Goal: Feedback & Contribution: Contribute content

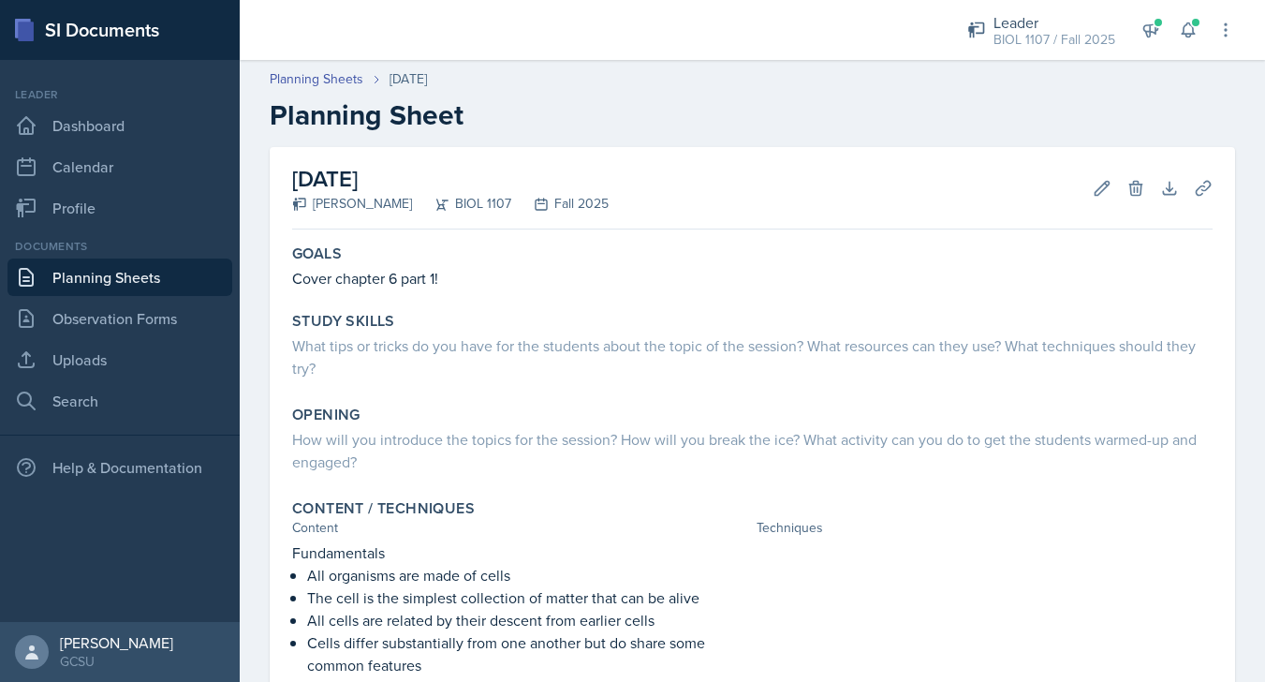
scroll to position [6, 0]
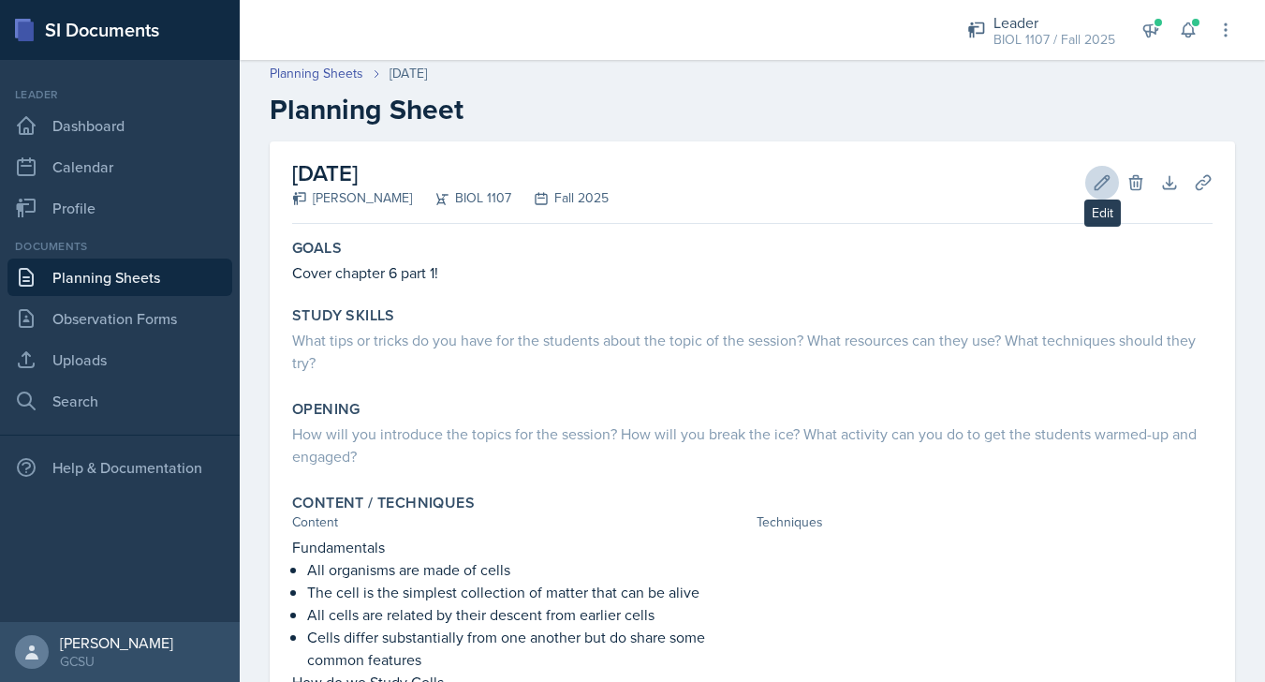
click at [1104, 177] on icon at bounding box center [1103, 182] width 14 height 14
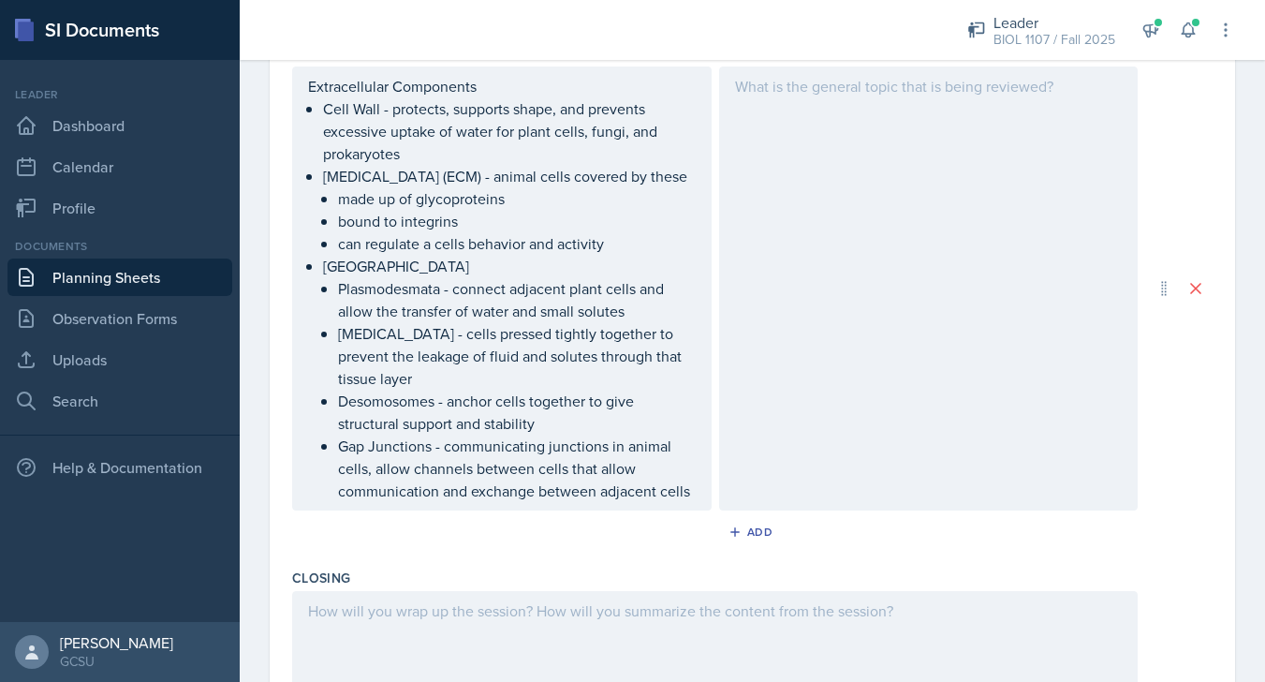
scroll to position [5068, 0]
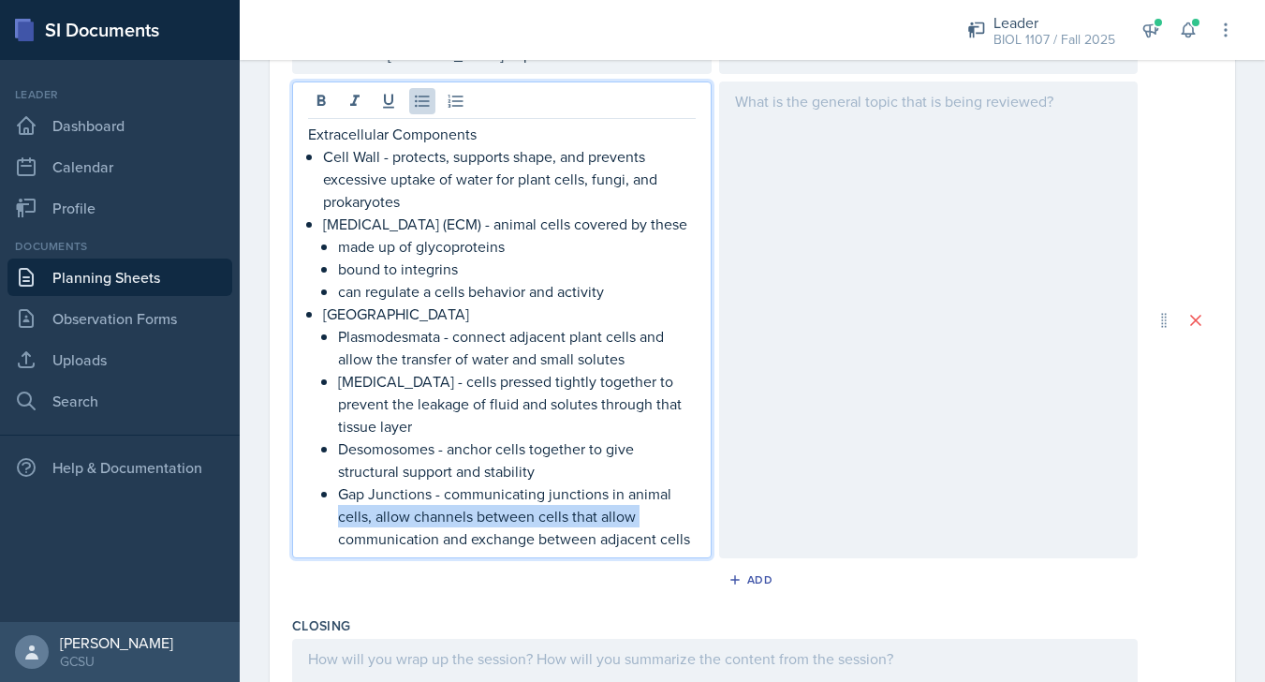
drag, startPoint x: 692, startPoint y: 528, endPoint x: 681, endPoint y: 523, distance: 12.2
click at [681, 523] on p "Gap Junctions - communicating junctions in animal cells, allow channels between…" at bounding box center [517, 515] width 358 height 67
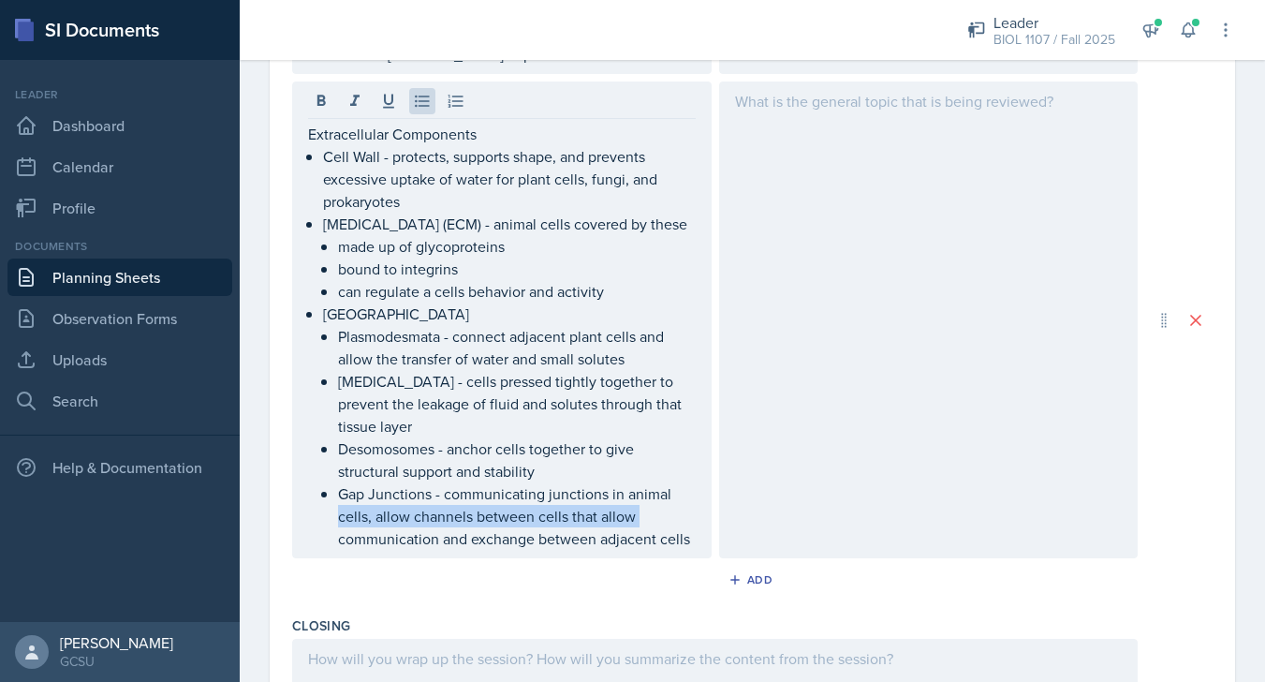
click at [693, 558] on div "Extracellular Components Cell Wall - protects, supports shape, and prevents exc…" at bounding box center [502, 319] width 420 height 477
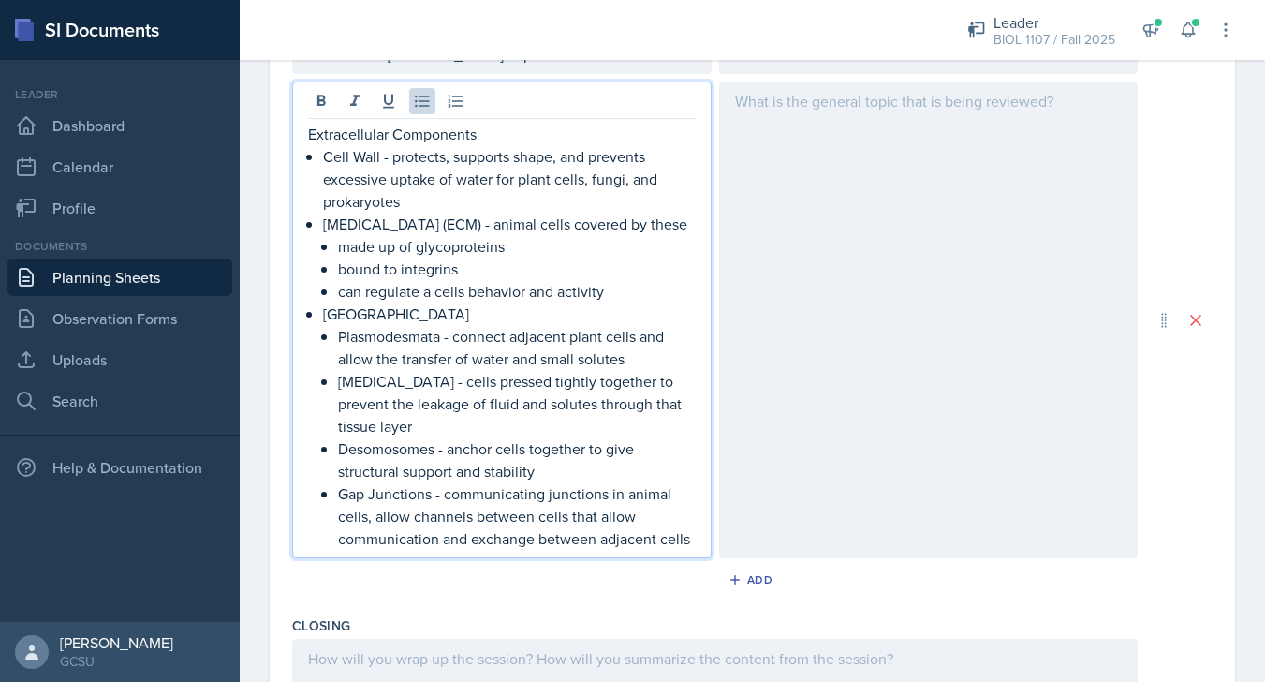
click at [689, 550] on p "Gap Junctions - communicating junctions in animal cells, allow channels between…" at bounding box center [517, 515] width 358 height 67
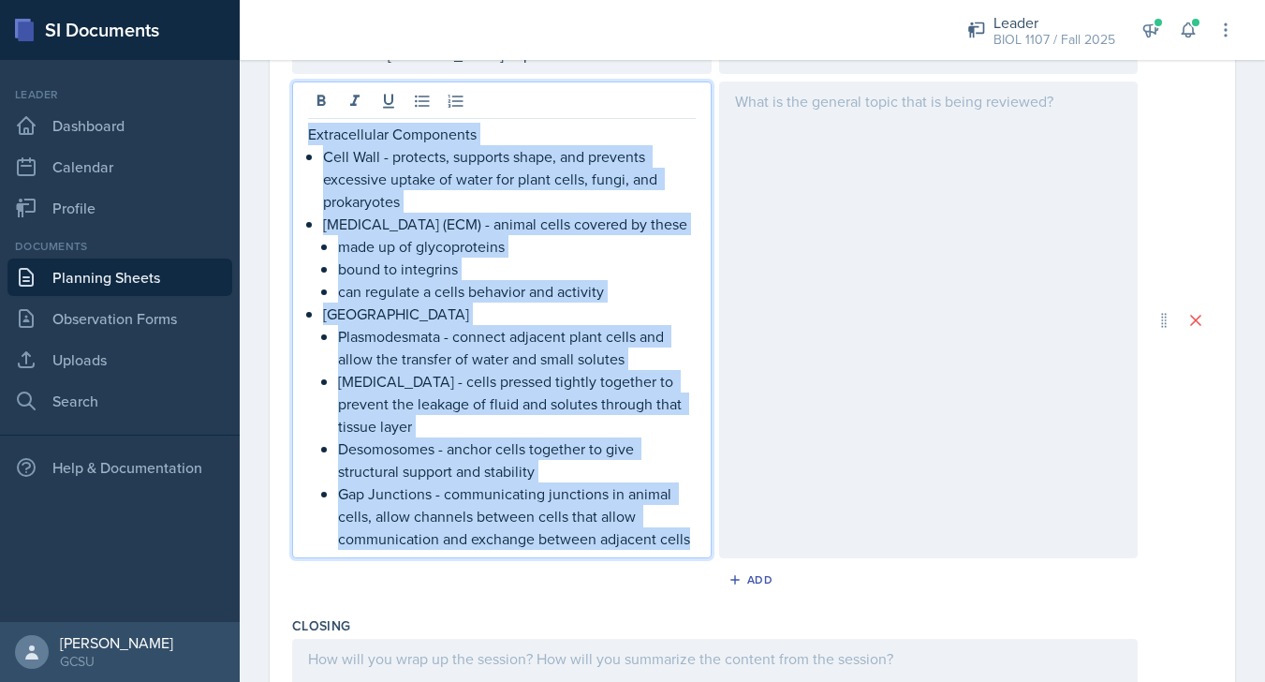
drag, startPoint x: 689, startPoint y: 565, endPoint x: 280, endPoint y: 124, distance: 601.6
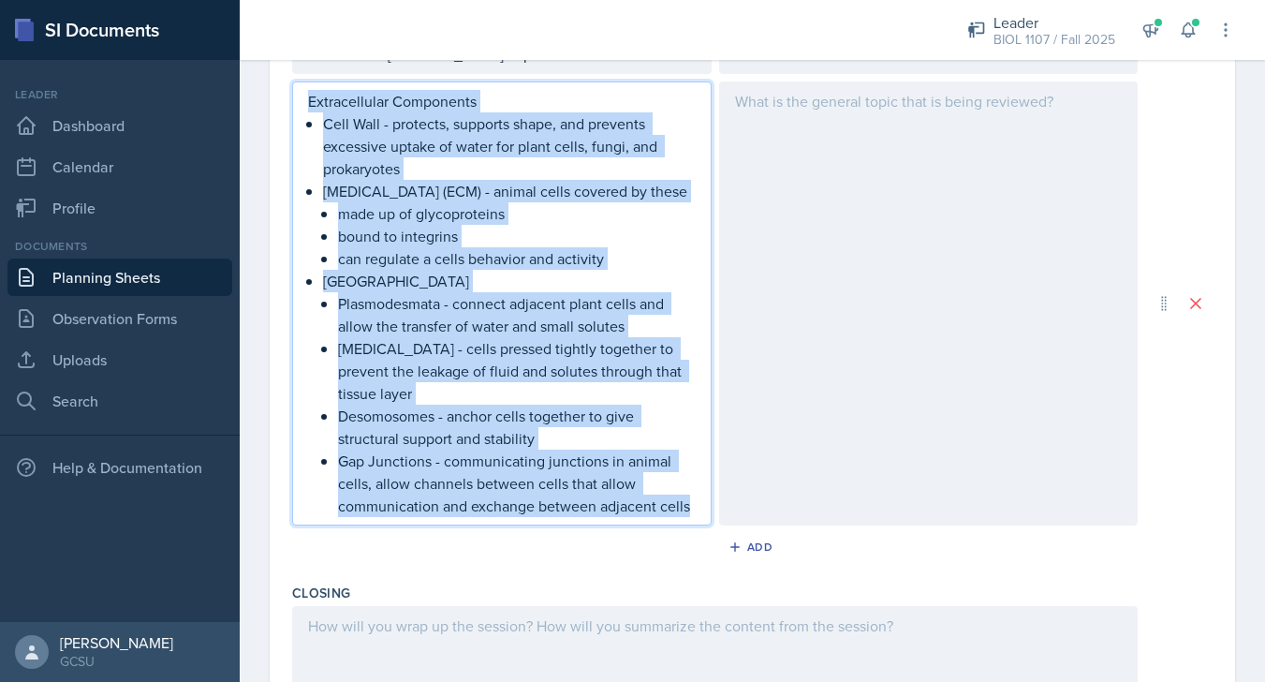
copy div "Extracellular Components Cell Wall - protects, supports shape, and prevents exc…"
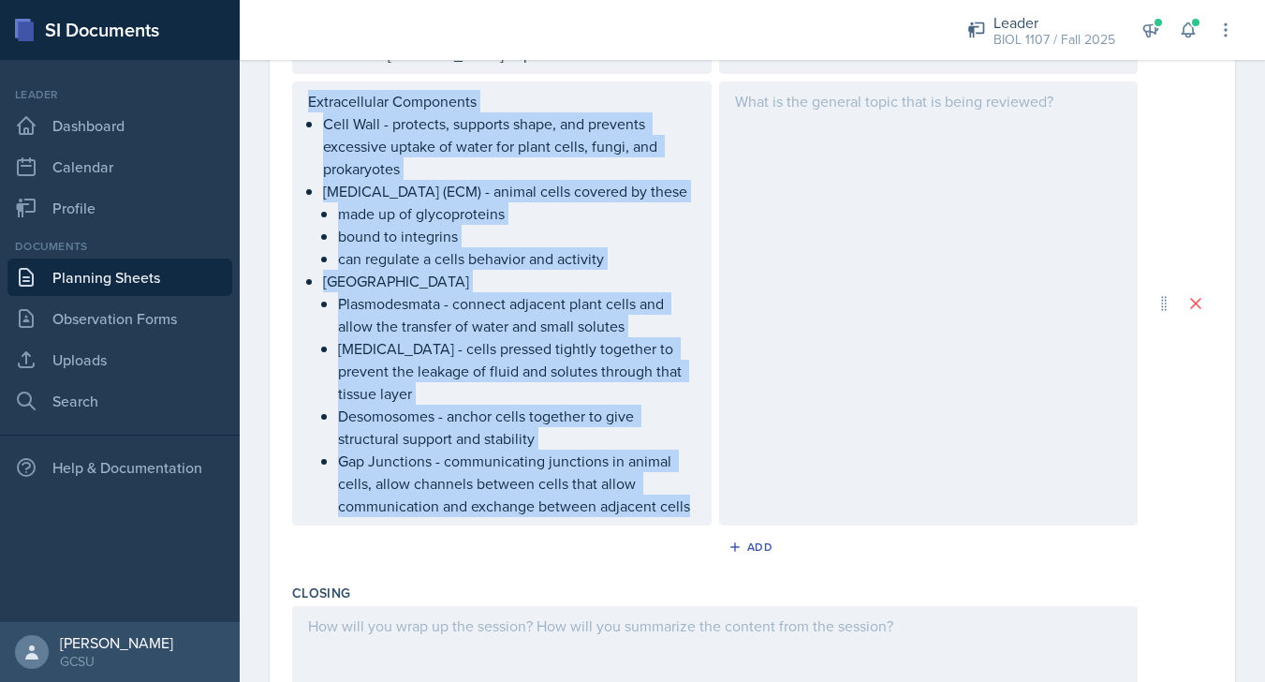
click at [153, 282] on link "Planning Sheets" at bounding box center [119, 276] width 225 height 37
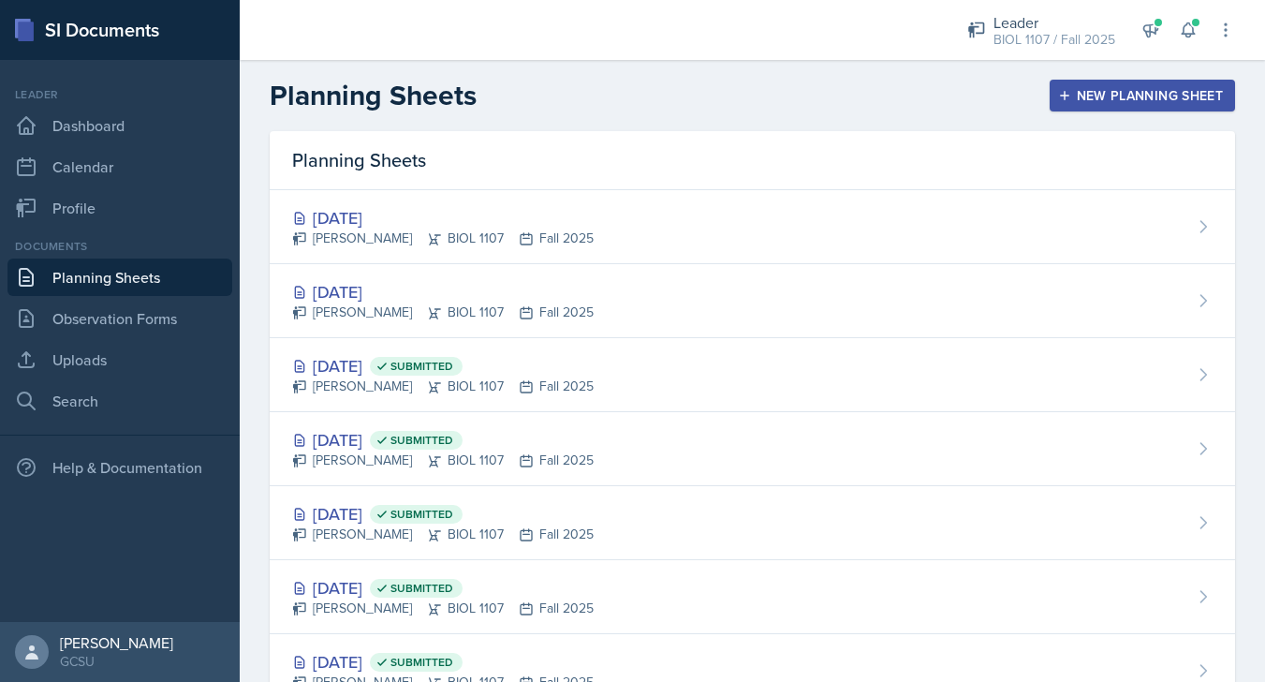
click at [1115, 98] on div "New Planning Sheet" at bounding box center [1142, 95] width 161 height 15
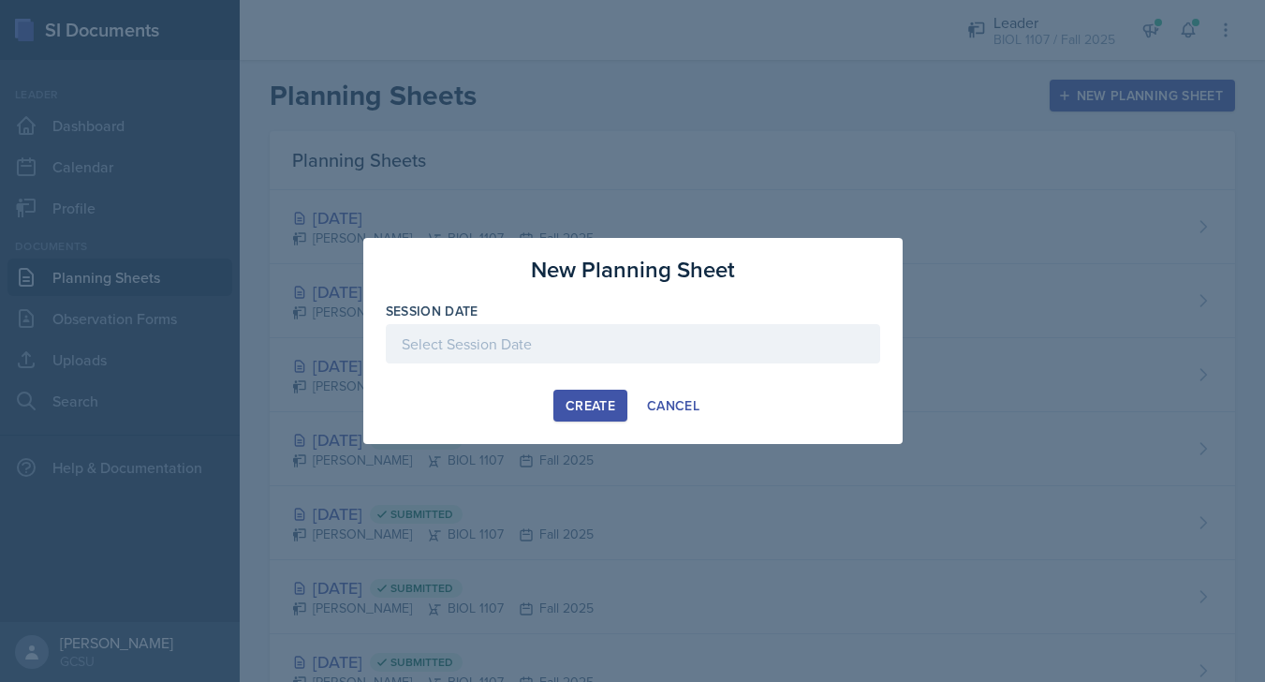
click at [514, 359] on div at bounding box center [633, 343] width 494 height 39
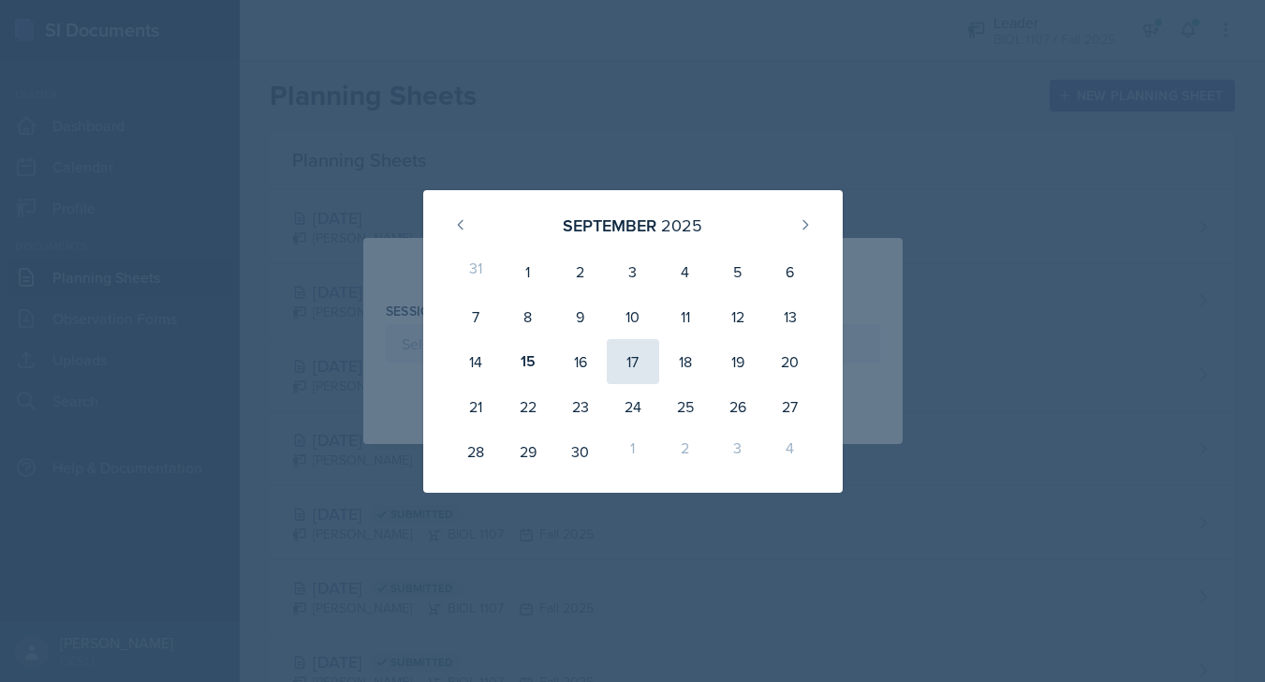
click at [641, 349] on div "17" at bounding box center [633, 361] width 52 height 45
type input "[DATE]"
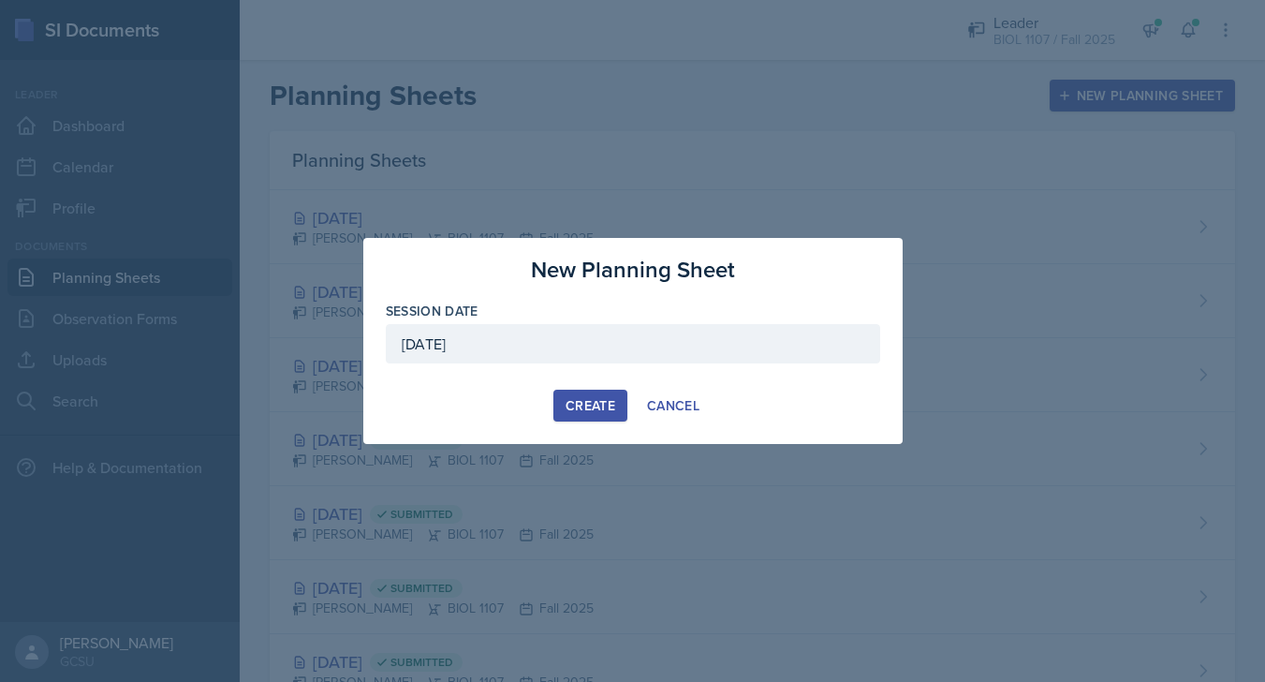
click at [592, 399] on div "Create" at bounding box center [591, 405] width 50 height 15
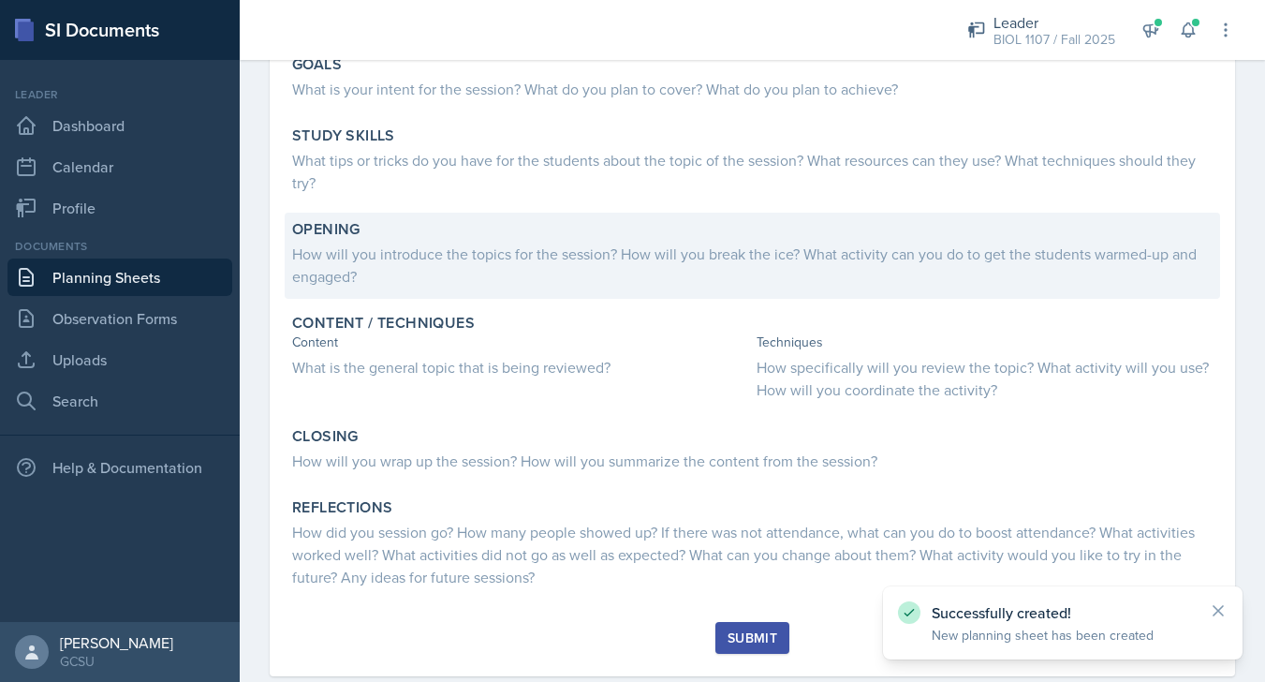
scroll to position [190, 0]
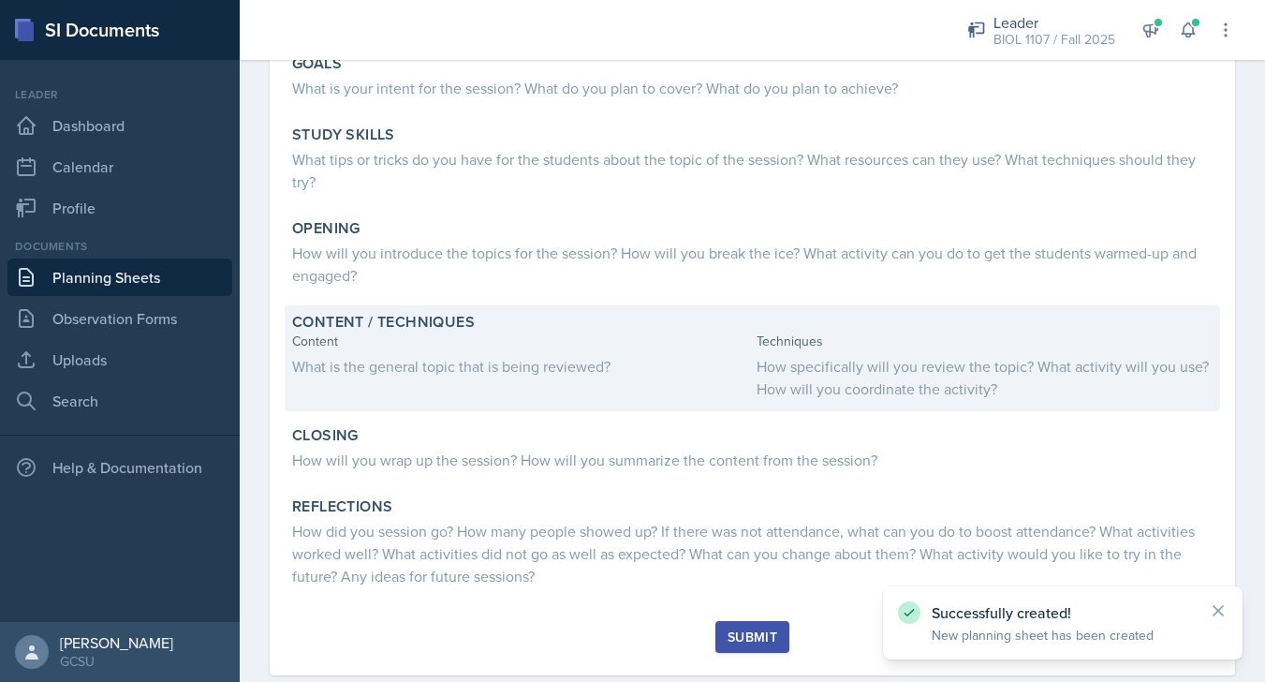
click at [502, 369] on div "What is the general topic that is being reviewed?" at bounding box center [520, 366] width 457 height 22
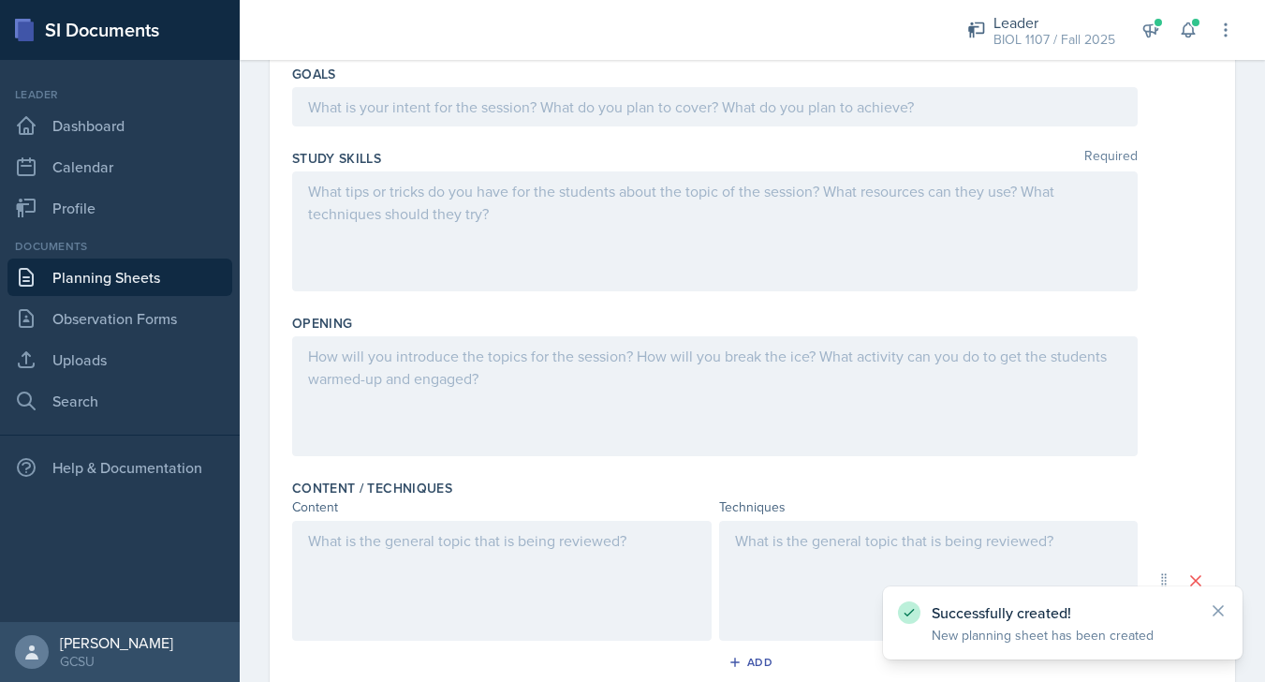
click at [418, 524] on div at bounding box center [502, 581] width 420 height 120
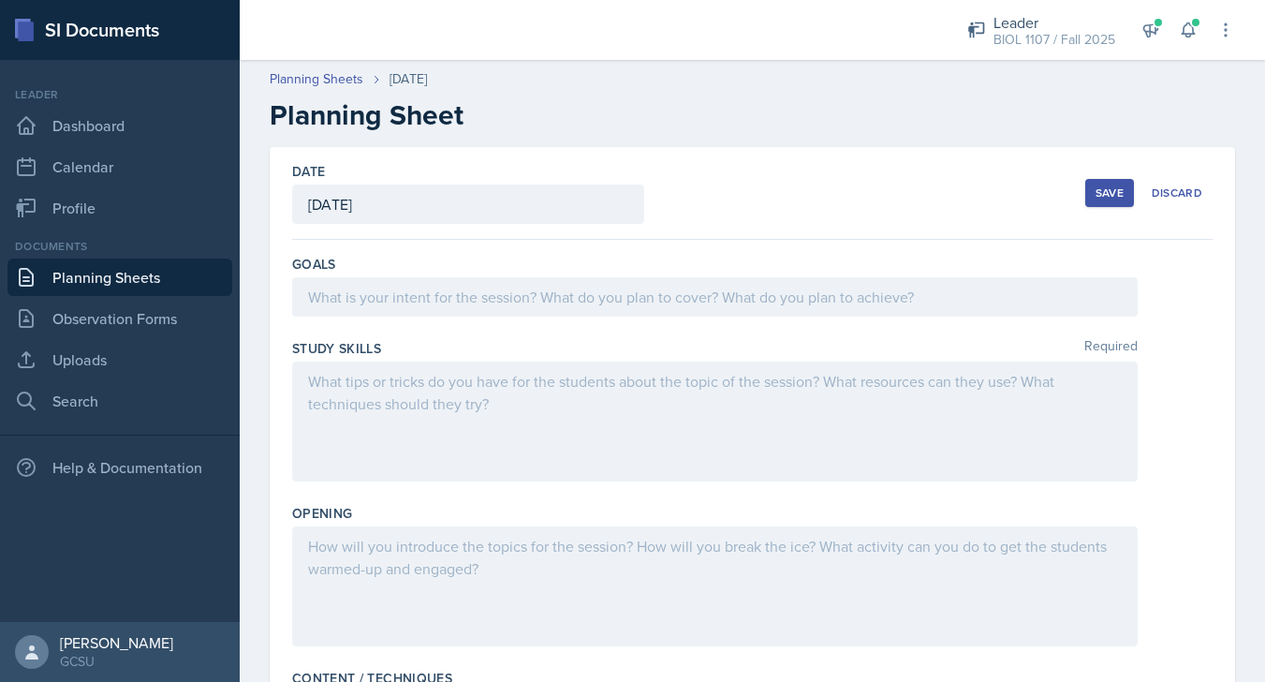
scroll to position [0, 0]
click at [1095, 205] on button "Save" at bounding box center [1109, 193] width 49 height 28
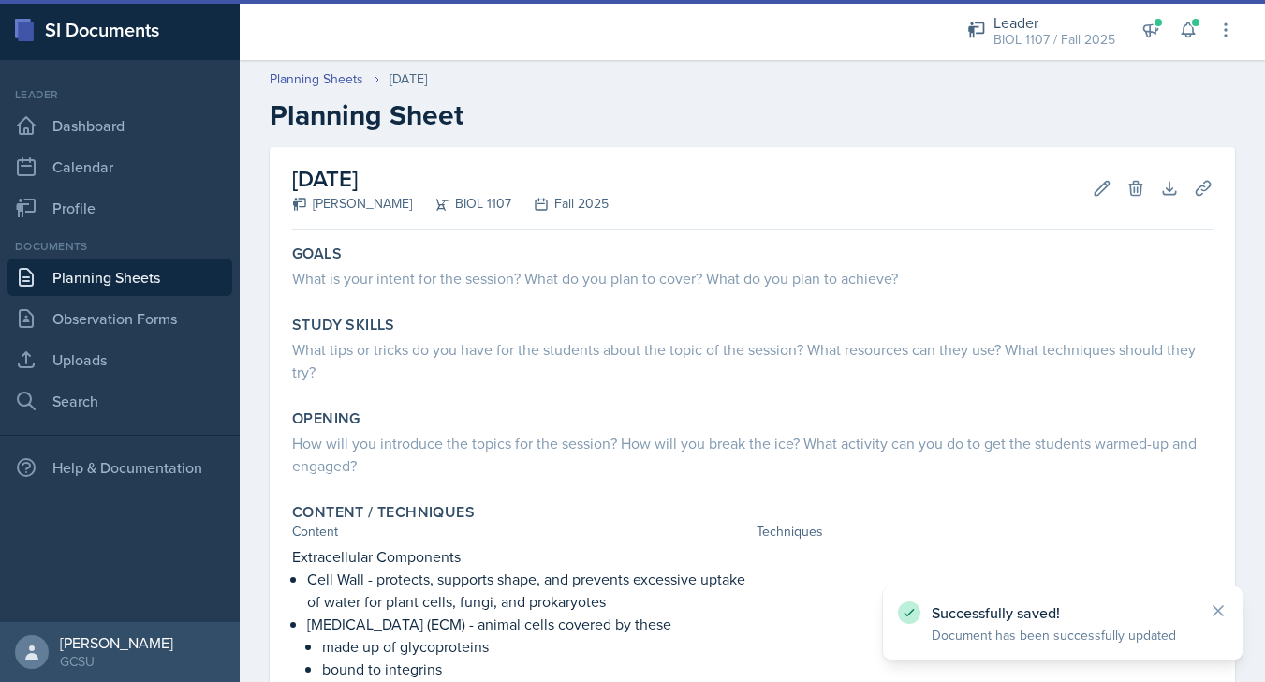
click at [129, 276] on link "Planning Sheets" at bounding box center [119, 276] width 225 height 37
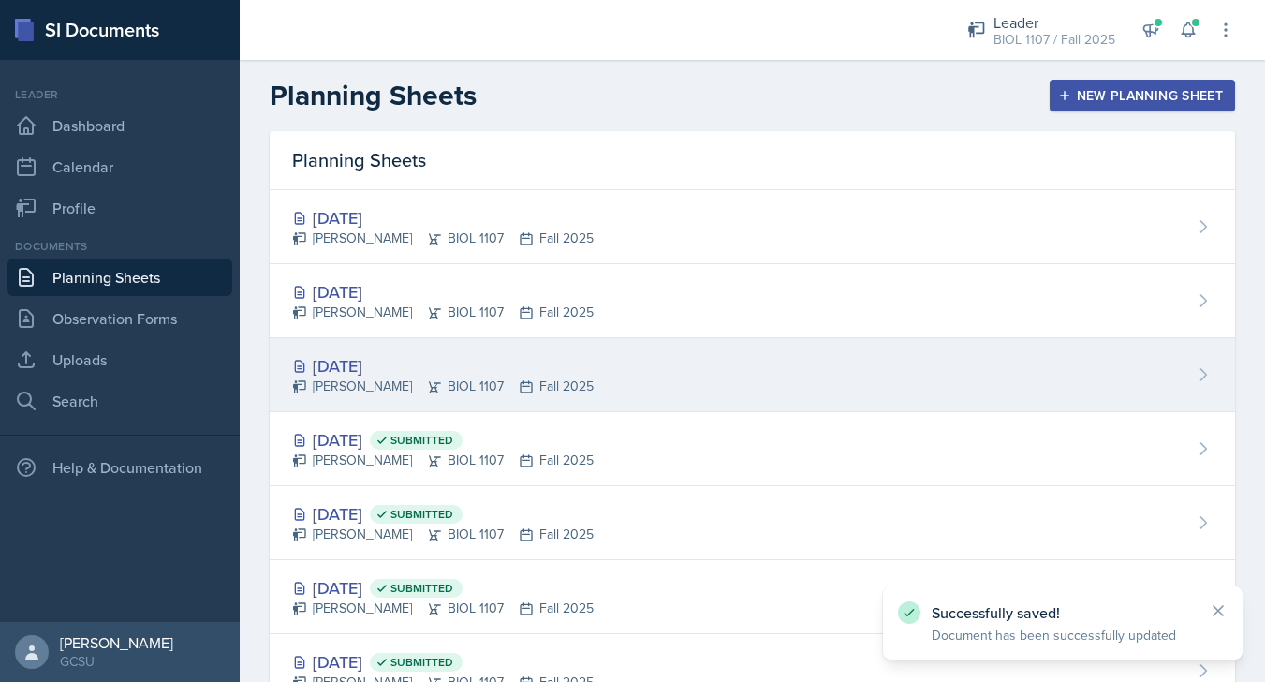
click at [612, 358] on div "[DATE] [PERSON_NAME] BIOL 1107 Fall 2025" at bounding box center [752, 375] width 965 height 74
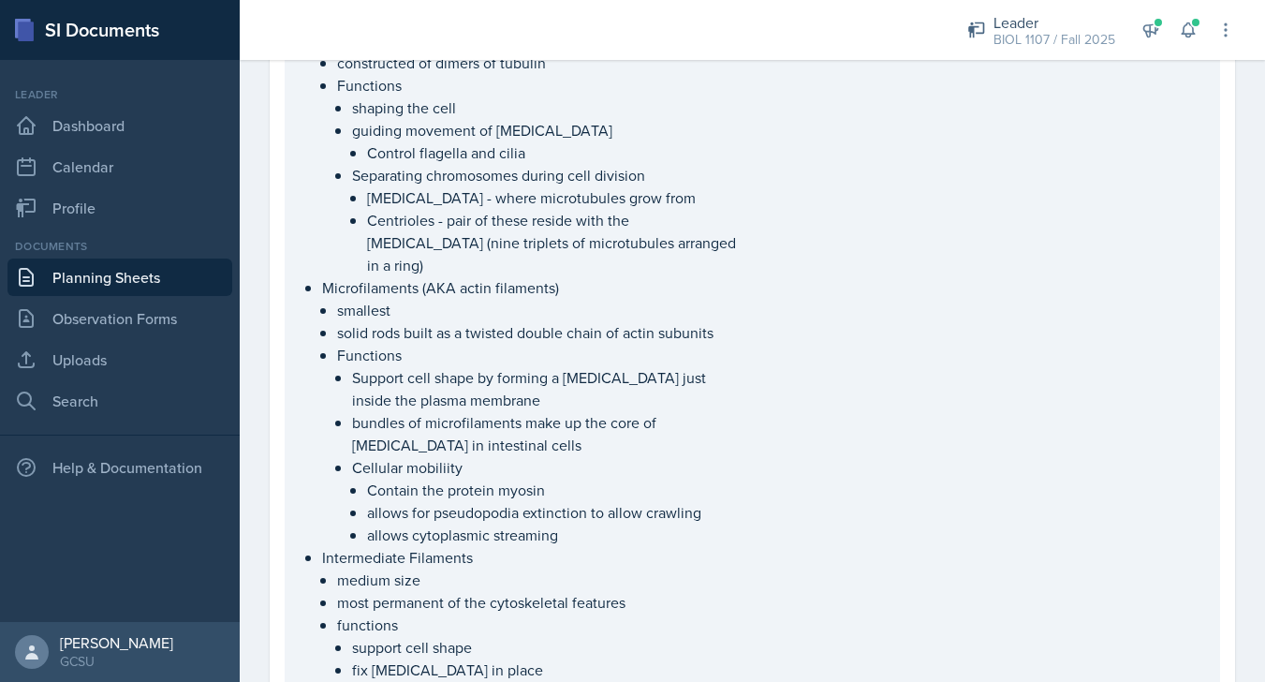
click at [642, 523] on p "allows cytoplasmic streaming" at bounding box center [558, 534] width 382 height 22
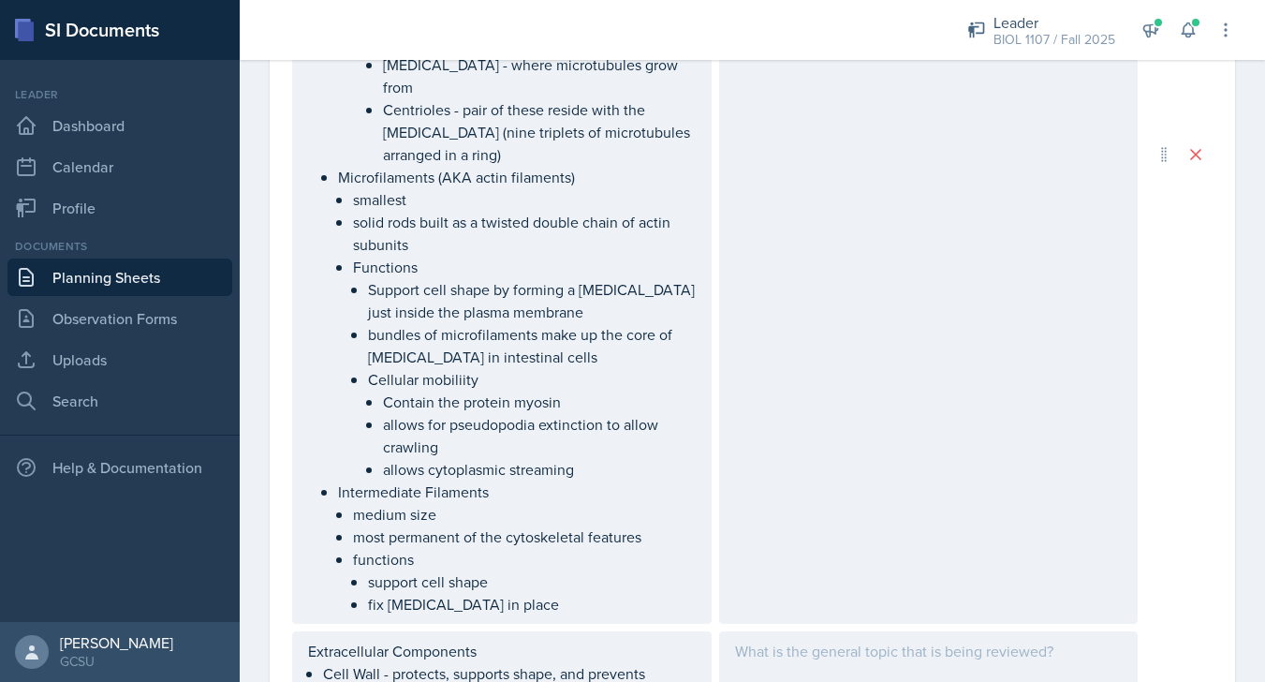
scroll to position [4517, 0]
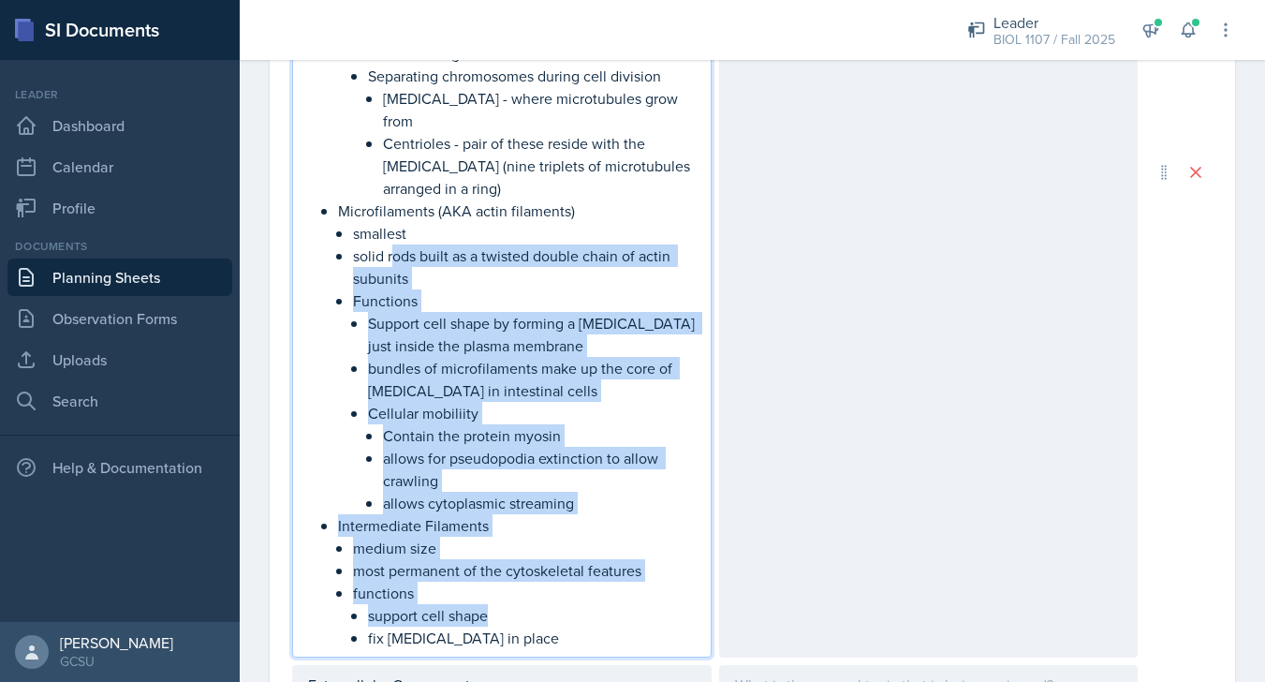
drag, startPoint x: 525, startPoint y: 609, endPoint x: 393, endPoint y: 252, distance: 380.4
click at [393, 252] on ul "Microtubules largest hollow rods constructed of dimers of tubulin Functions sha…" at bounding box center [517, 267] width 358 height 764
click at [393, 252] on p "solid rods built as a twisted double chain of actin subunits" at bounding box center [524, 266] width 343 height 45
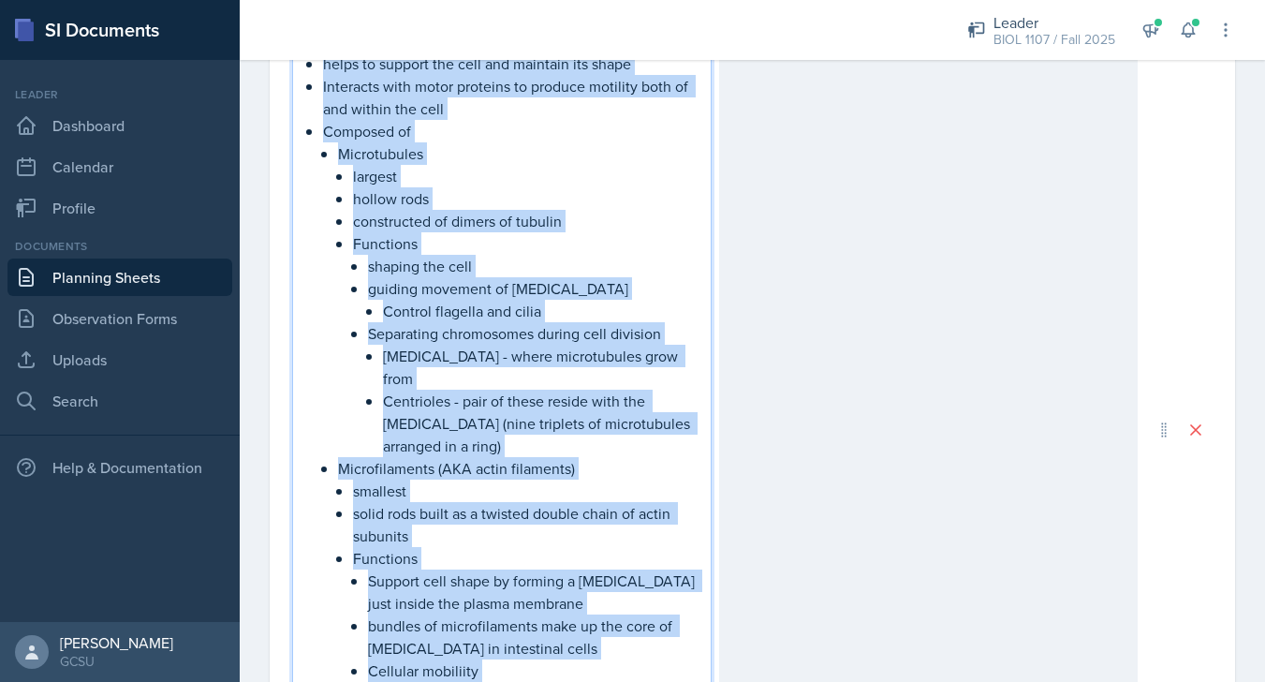
scroll to position [4139, 0]
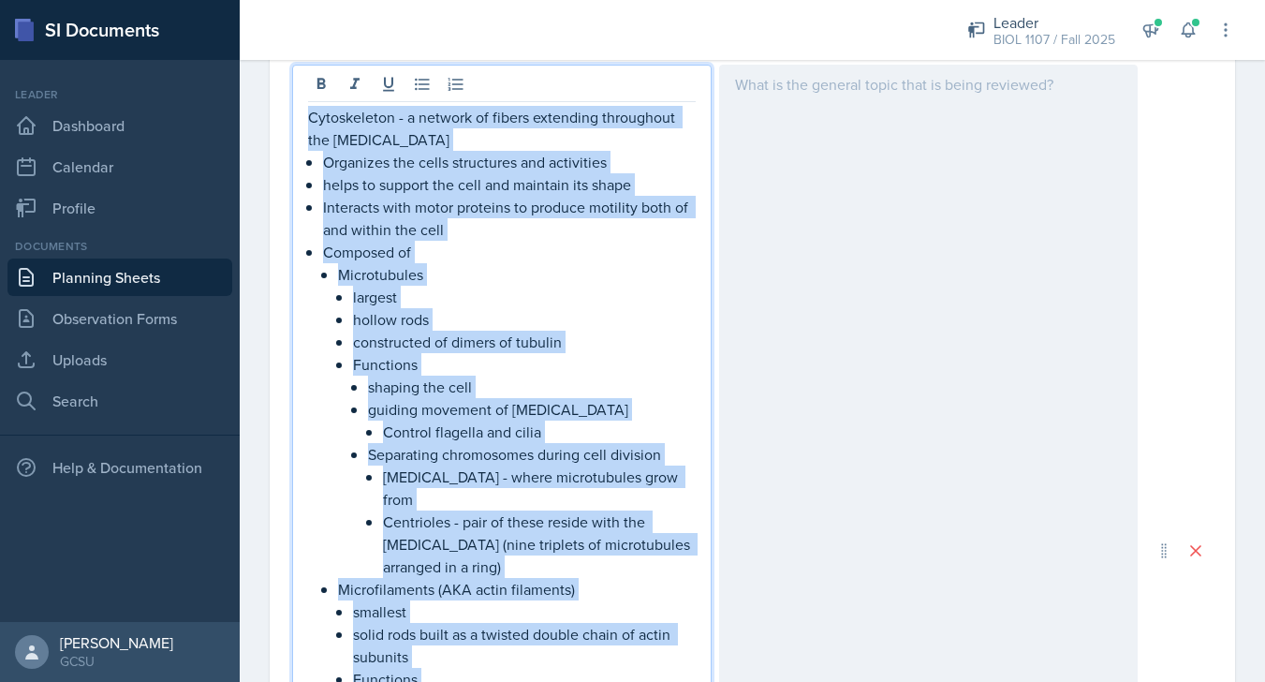
drag, startPoint x: 523, startPoint y: 641, endPoint x: 283, endPoint y: 135, distance: 560.4
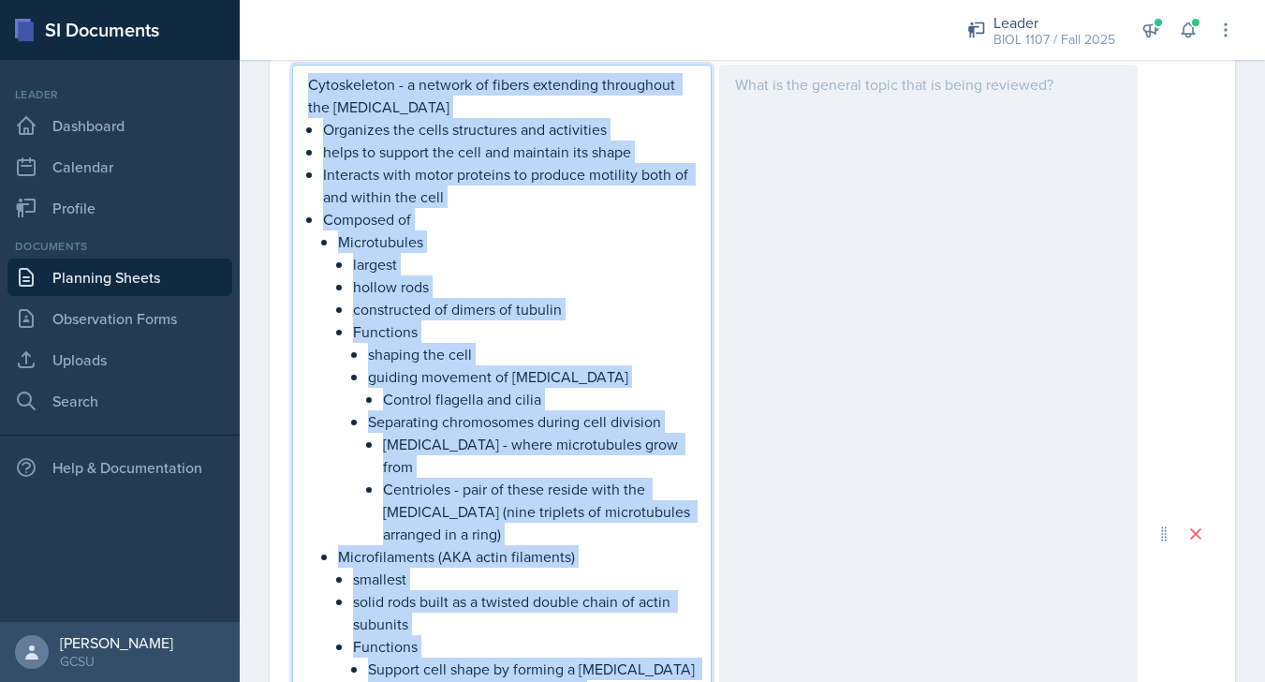
copy div "Cytoskeleton - a network of fibers extending throughout the [MEDICAL_DATA] Orga…"
click at [124, 274] on link "Planning Sheets" at bounding box center [119, 276] width 225 height 37
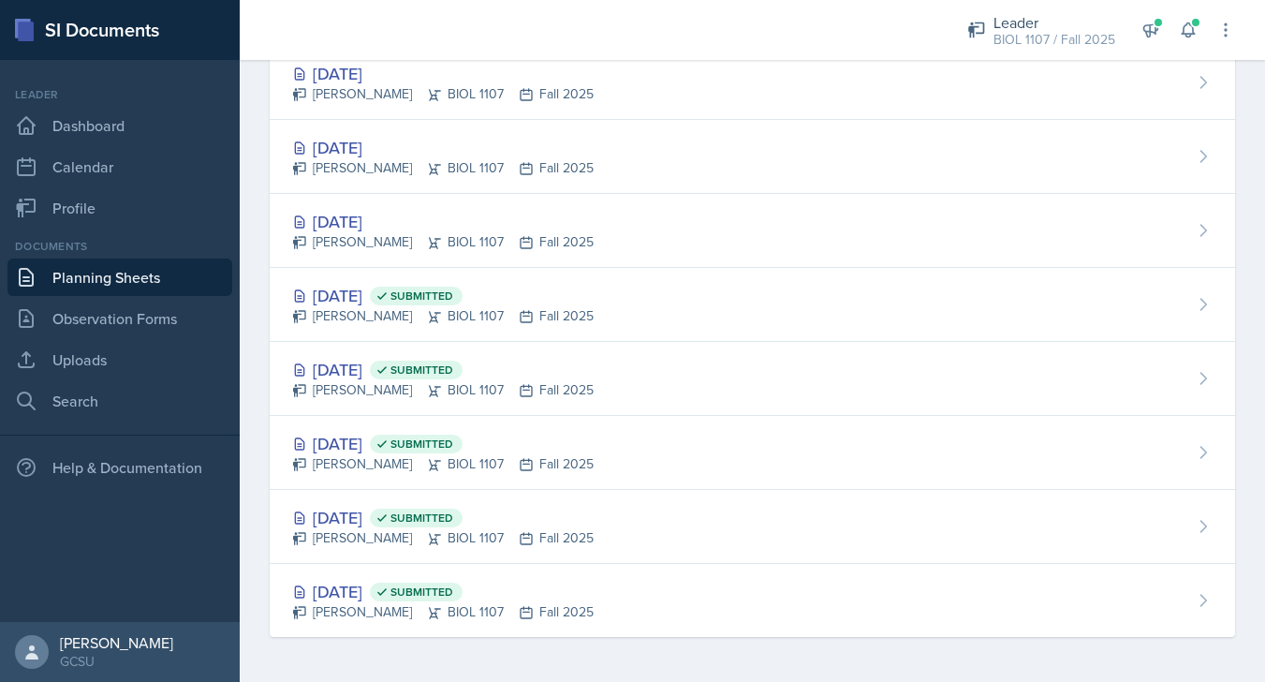
scroll to position [144, 0]
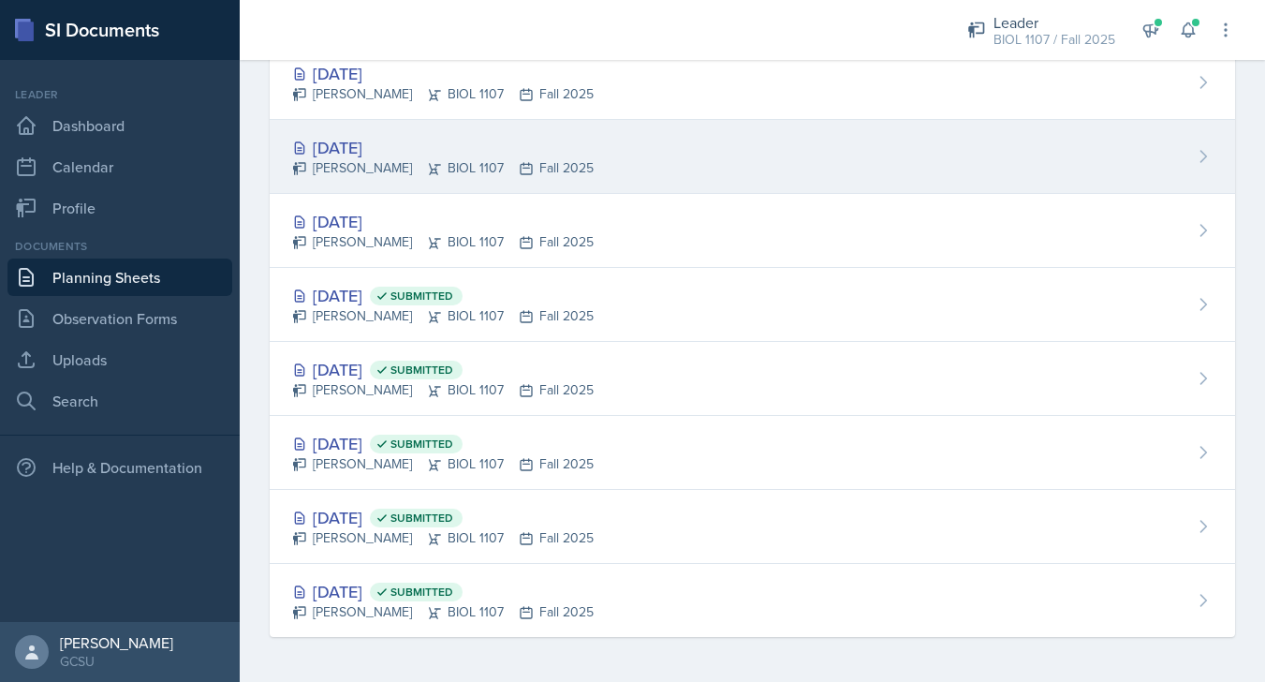
click at [573, 158] on div "[DATE] [PERSON_NAME] BIOL 1107 Fall 2025" at bounding box center [752, 157] width 965 height 74
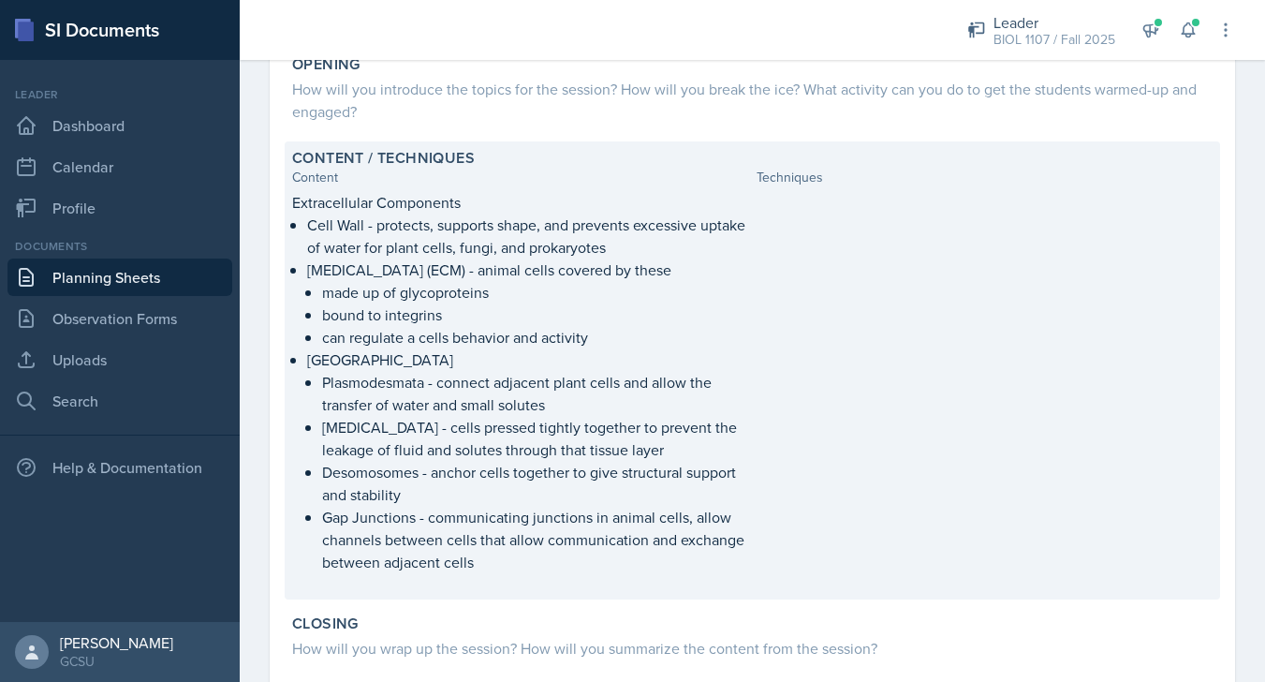
click at [785, 477] on div at bounding box center [985, 391] width 457 height 401
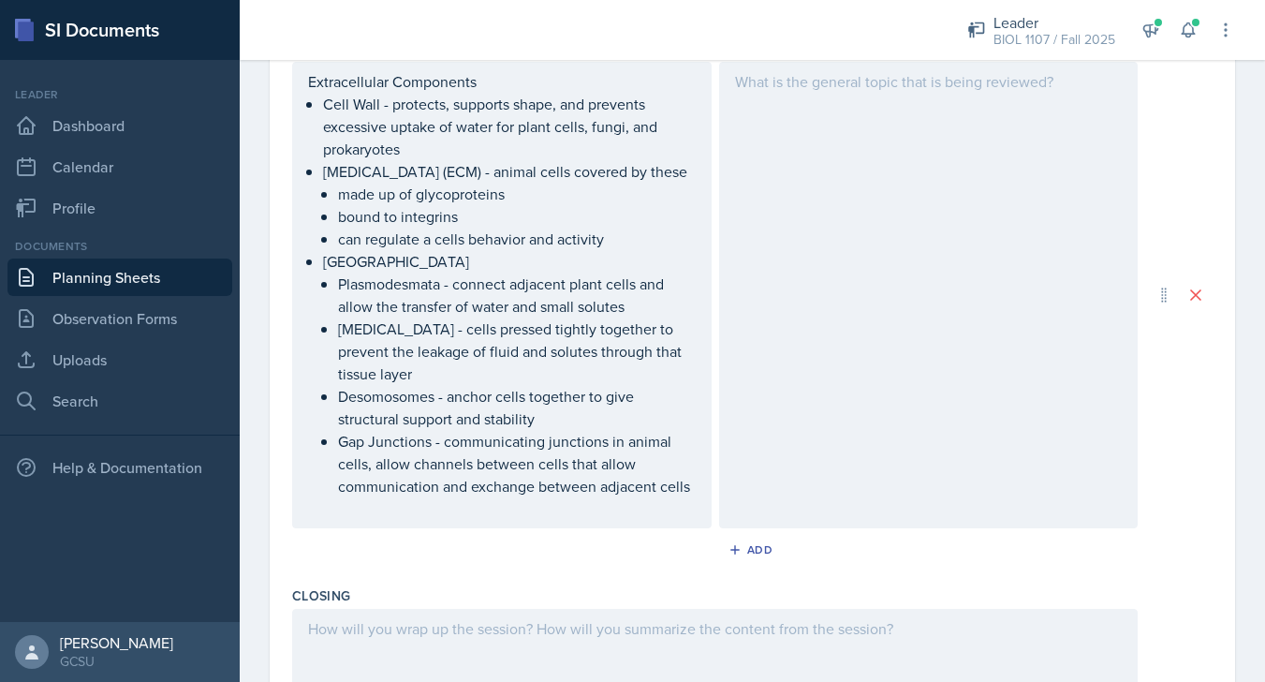
scroll to position [655, 0]
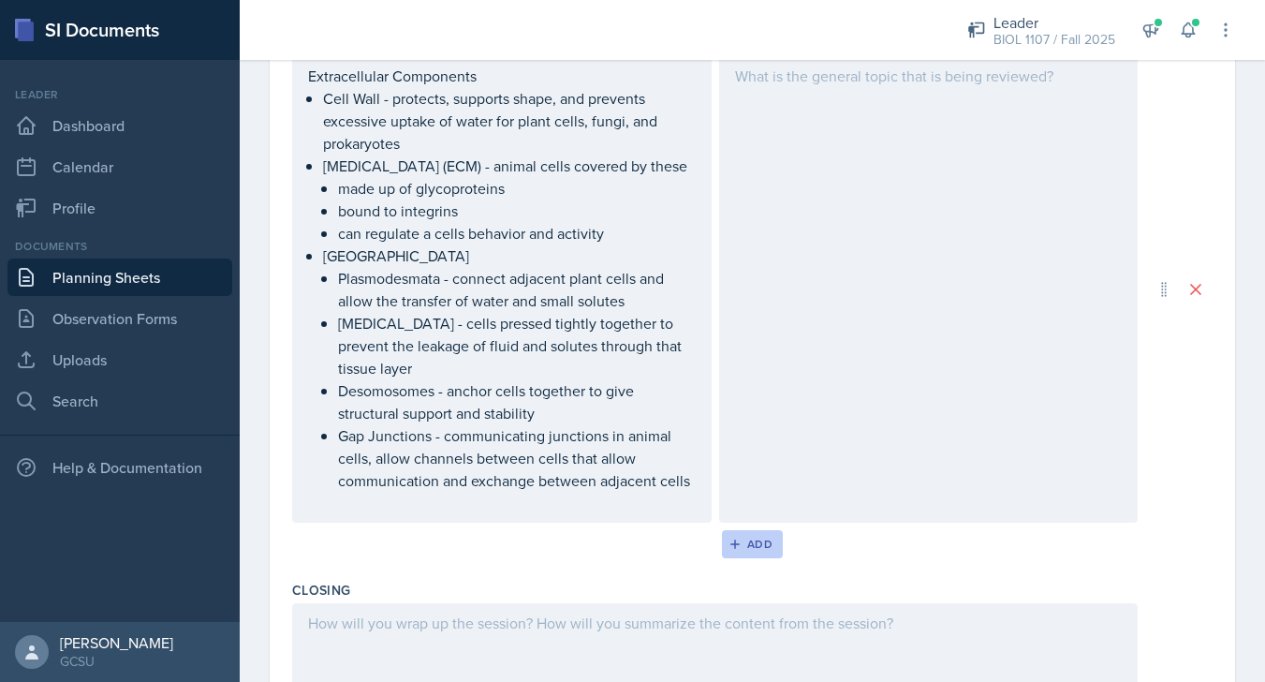
click at [758, 552] on div "Add" at bounding box center [752, 544] width 40 height 15
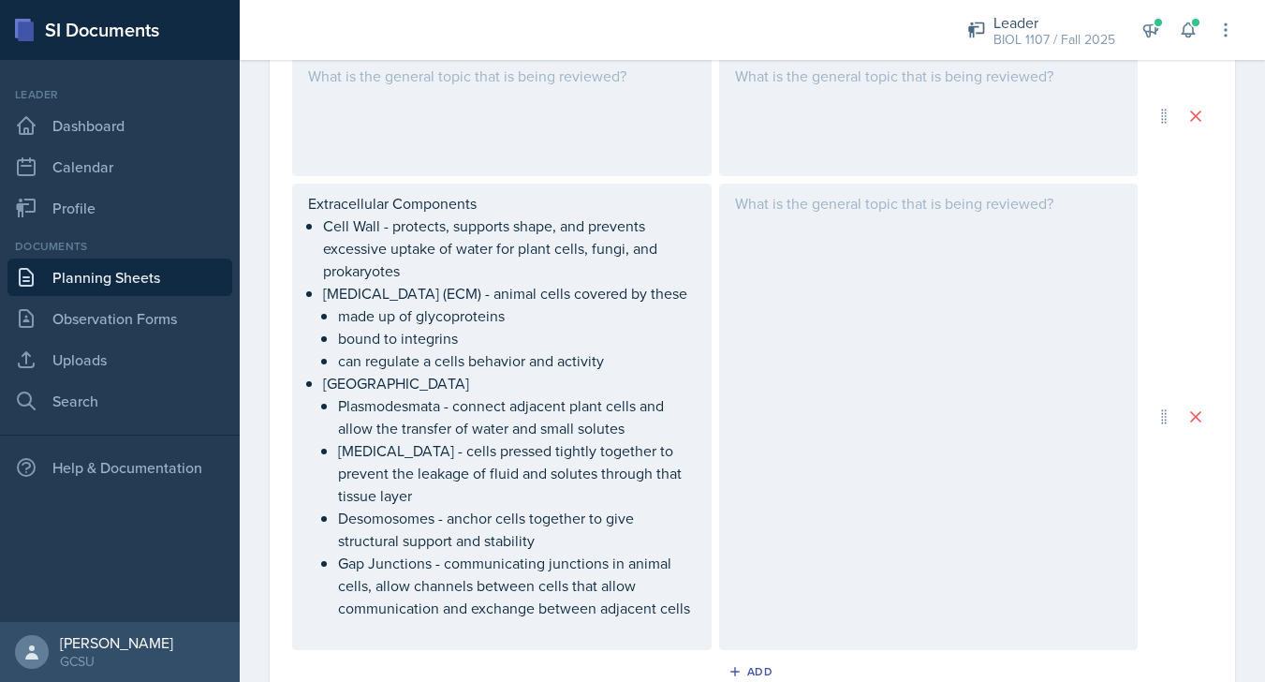
click at [545, 162] on div at bounding box center [502, 116] width 420 height 120
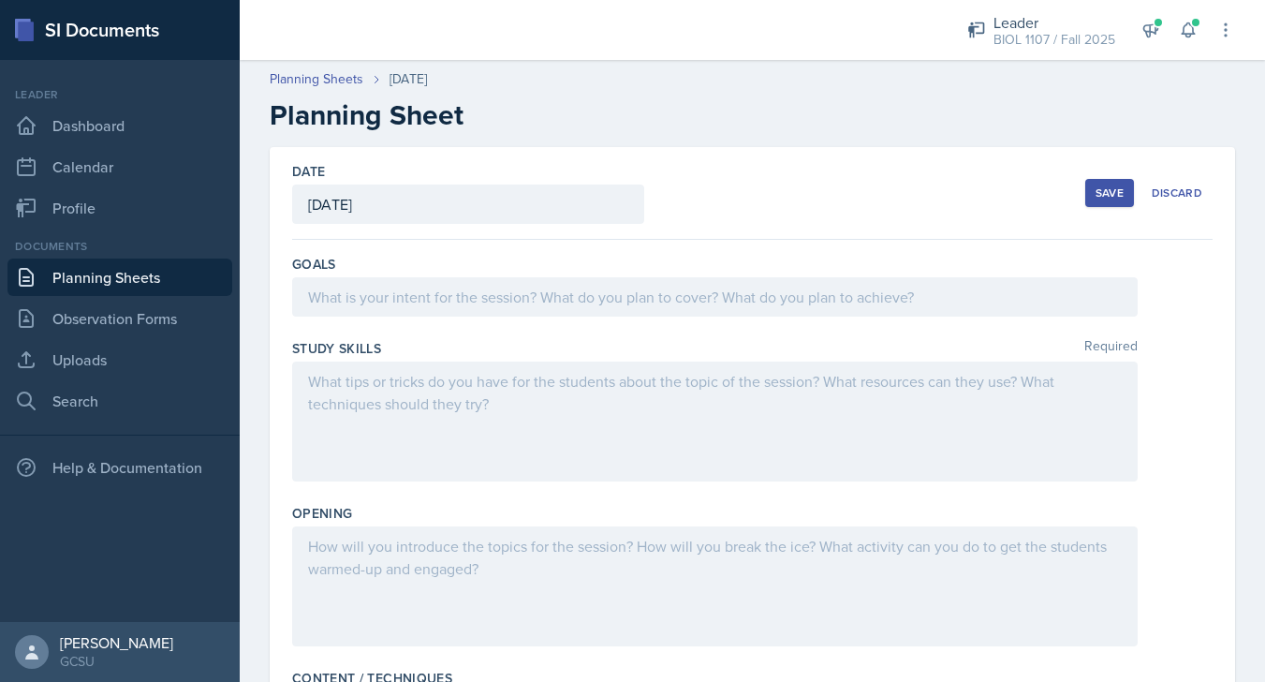
scroll to position [0, 0]
click at [1112, 198] on div "Save" at bounding box center [1110, 192] width 28 height 15
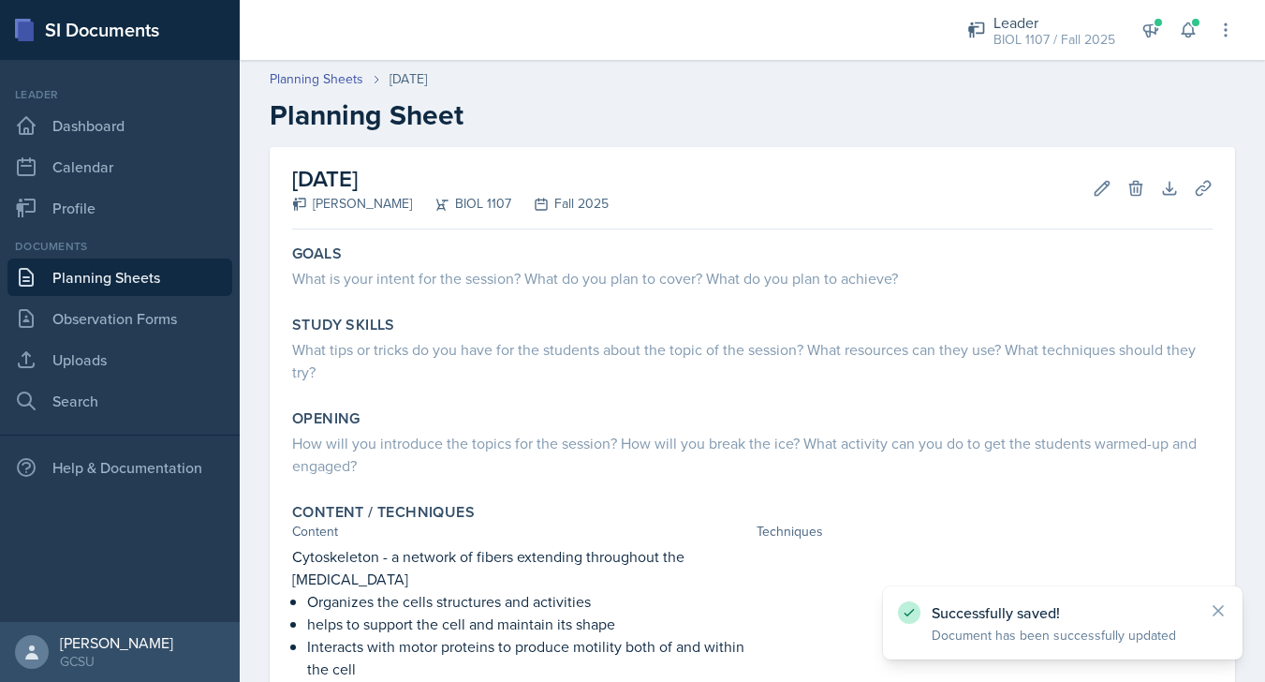
click at [149, 274] on link "Planning Sheets" at bounding box center [119, 276] width 225 height 37
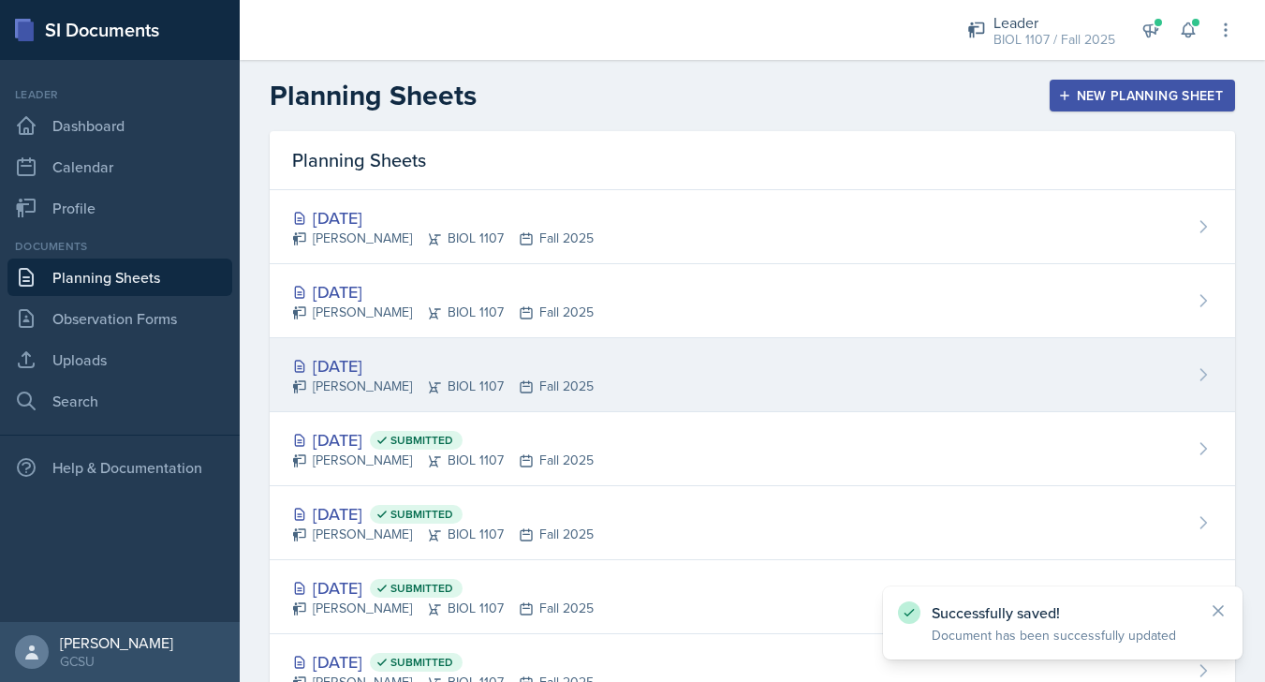
click at [575, 359] on div "[DATE] [PERSON_NAME] BIOL 1107 Fall 2025" at bounding box center [752, 375] width 965 height 74
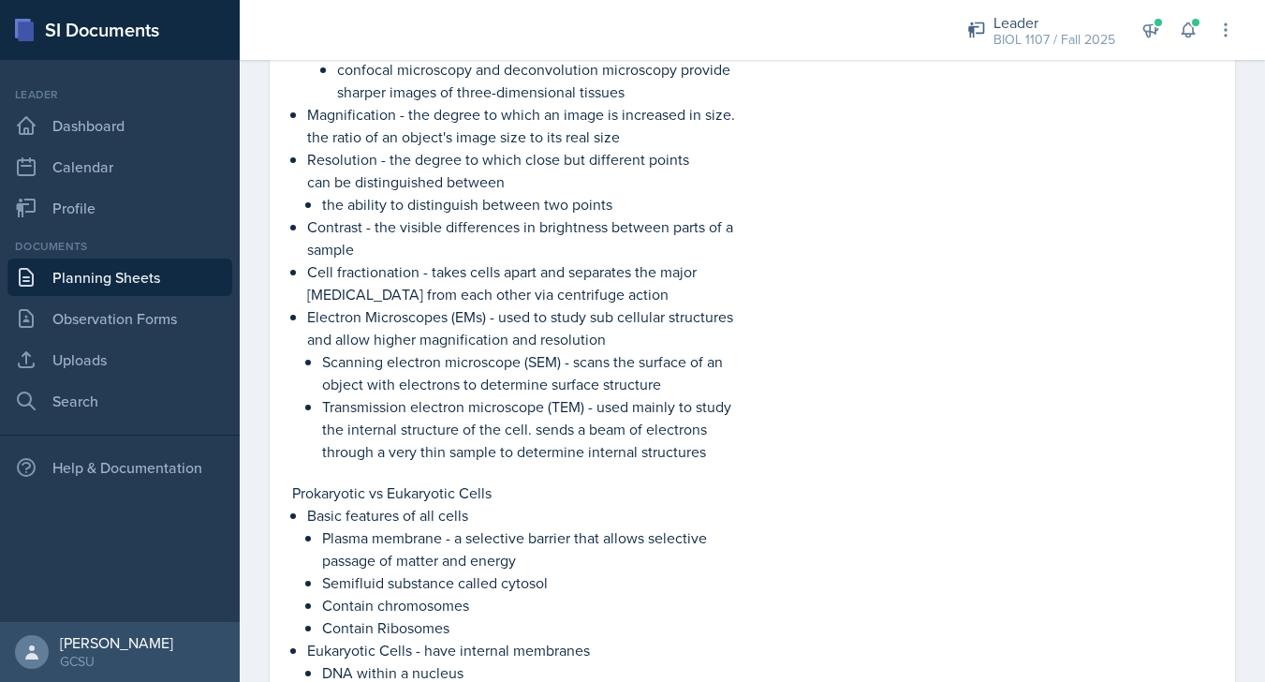
click at [906, 380] on div at bounding box center [985, 114] width 457 height 697
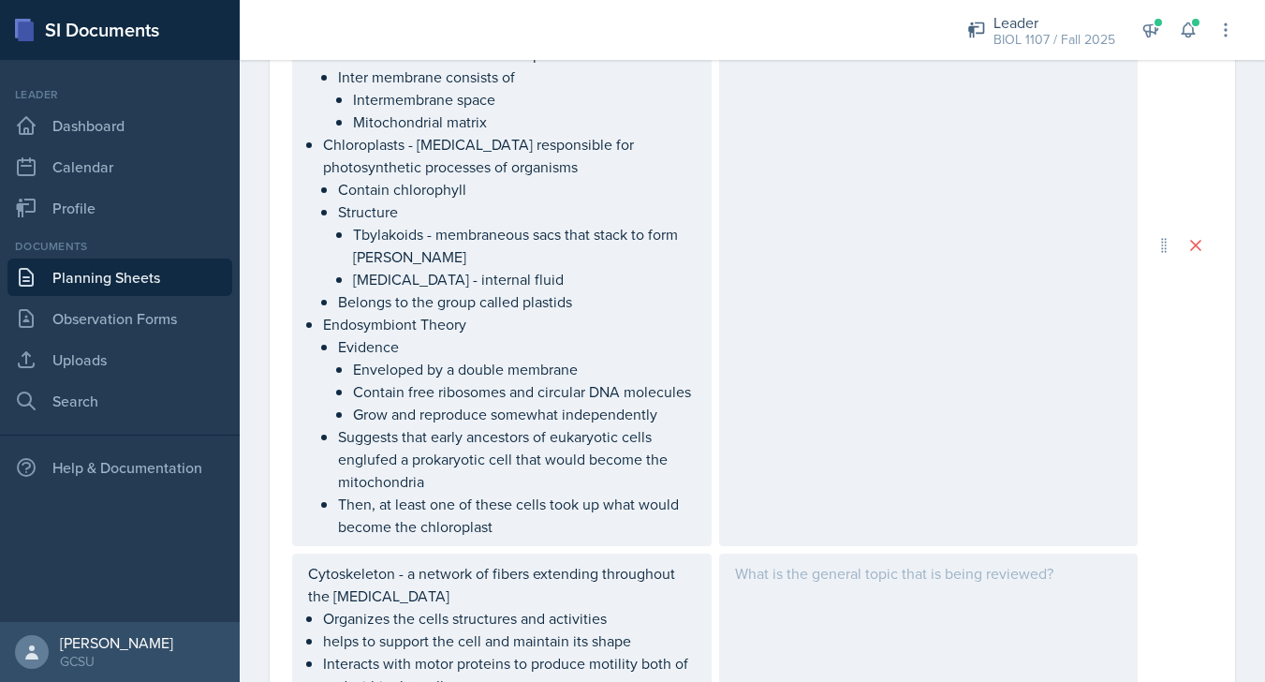
scroll to position [3644, 0]
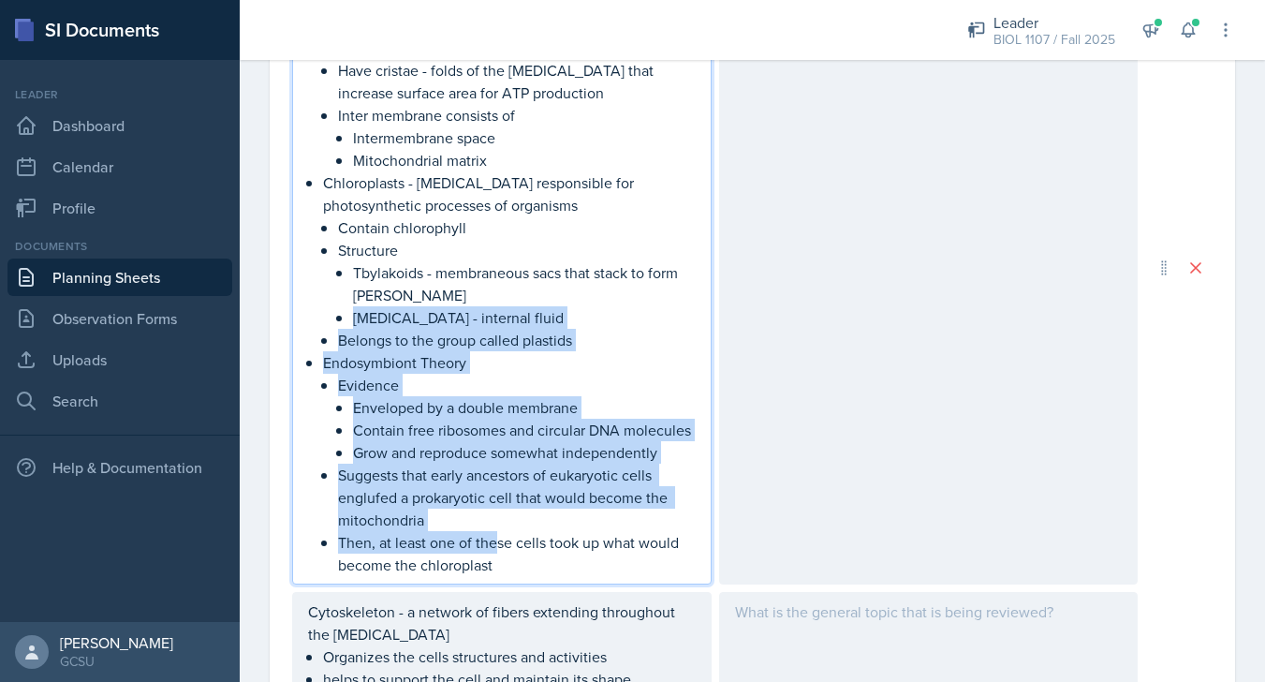
drag, startPoint x: 497, startPoint y: 557, endPoint x: 352, endPoint y: 330, distance: 269.9
click at [352, 330] on ul "Mitochondria - the sites of cellular respiration Found in nearly all eukaryotic…" at bounding box center [509, 295] width 373 height 562
click at [352, 329] on li "Structure Tbylakoids - membraneous sacs that stack to form [PERSON_NAME] [MEDIC…" at bounding box center [517, 284] width 358 height 90
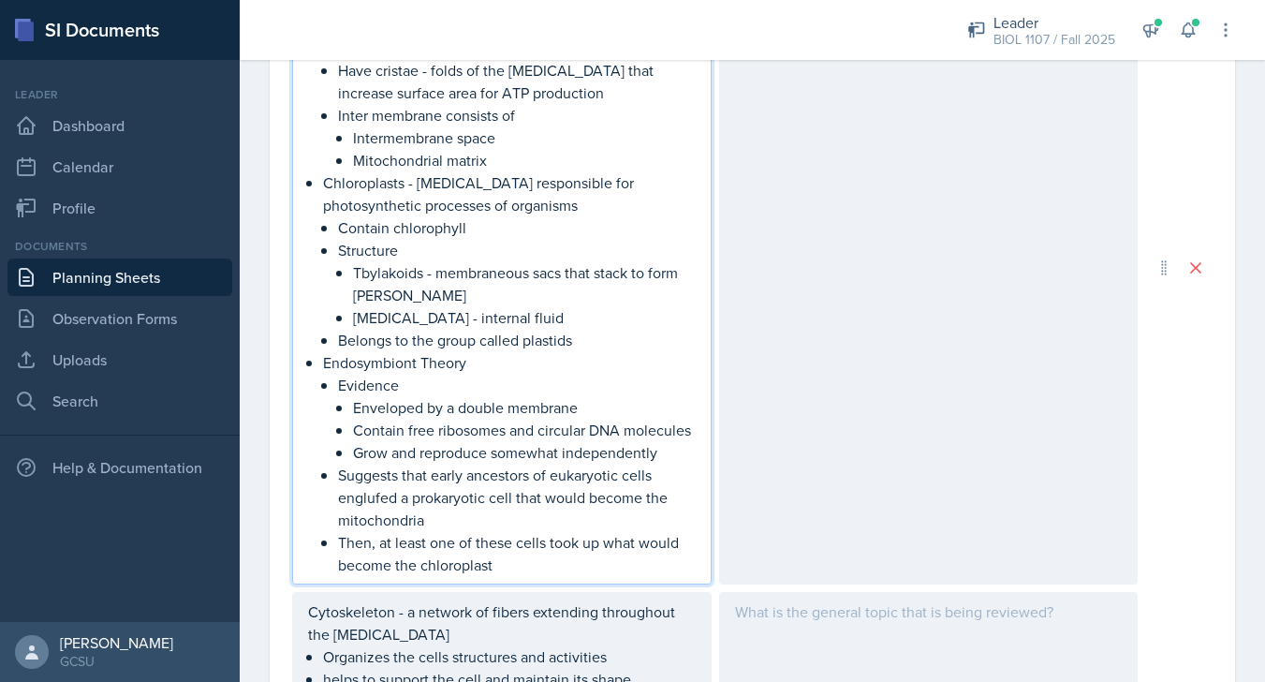
click at [356, 513] on p "Suggests that early ancestors of eukaryotic cells englufed a prokaryotic cell t…" at bounding box center [517, 497] width 358 height 67
click at [520, 576] on p "Then, at least one of these cells took up what would become the chloroplast" at bounding box center [517, 553] width 358 height 45
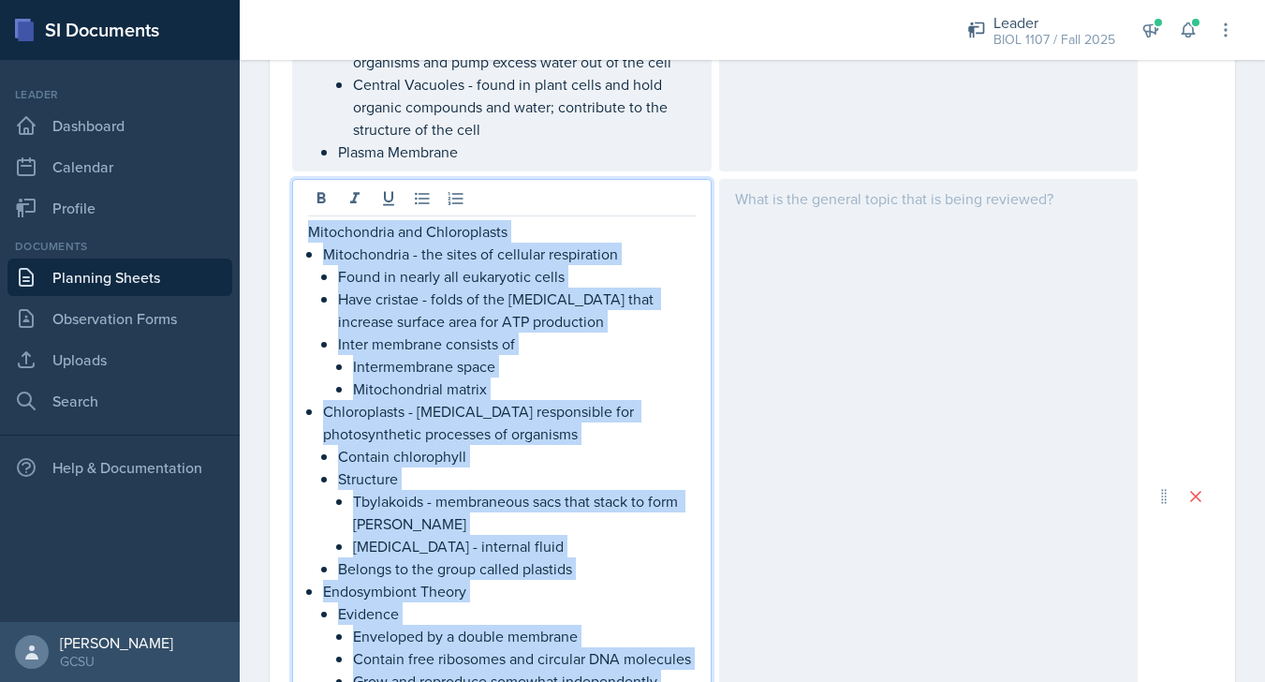
scroll to position [3386, 0]
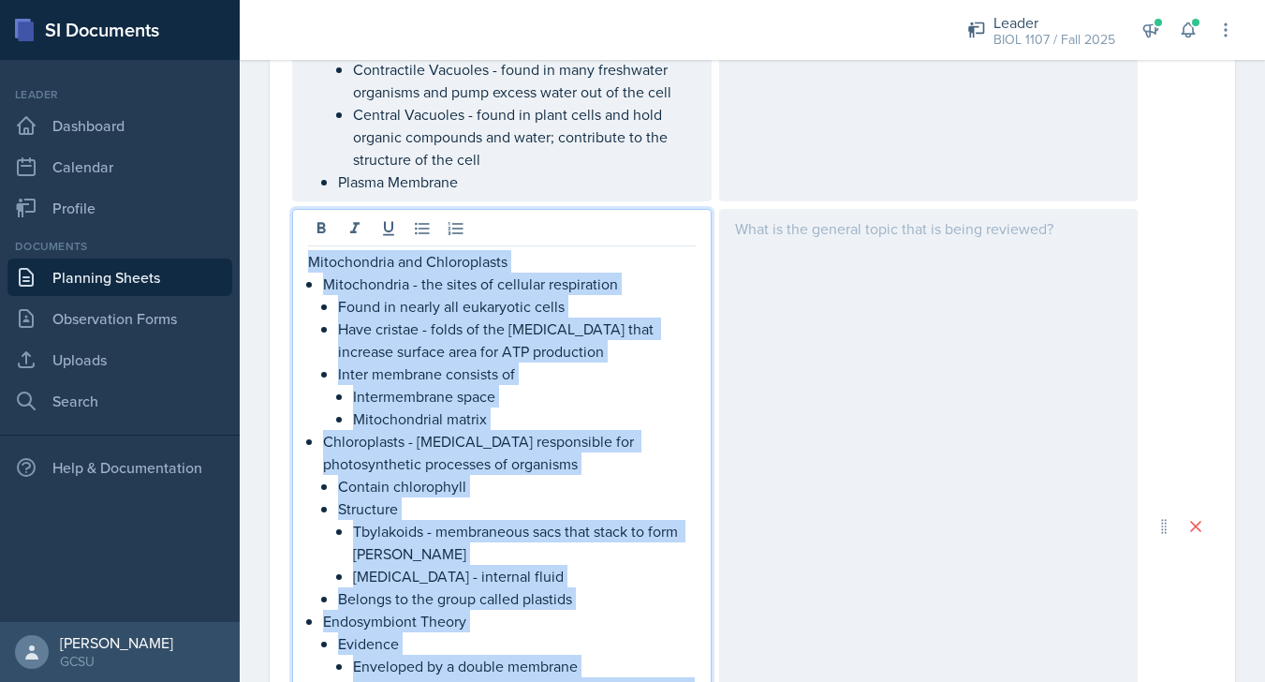
drag, startPoint x: 520, startPoint y: 586, endPoint x: 242, endPoint y: 260, distance: 428.4
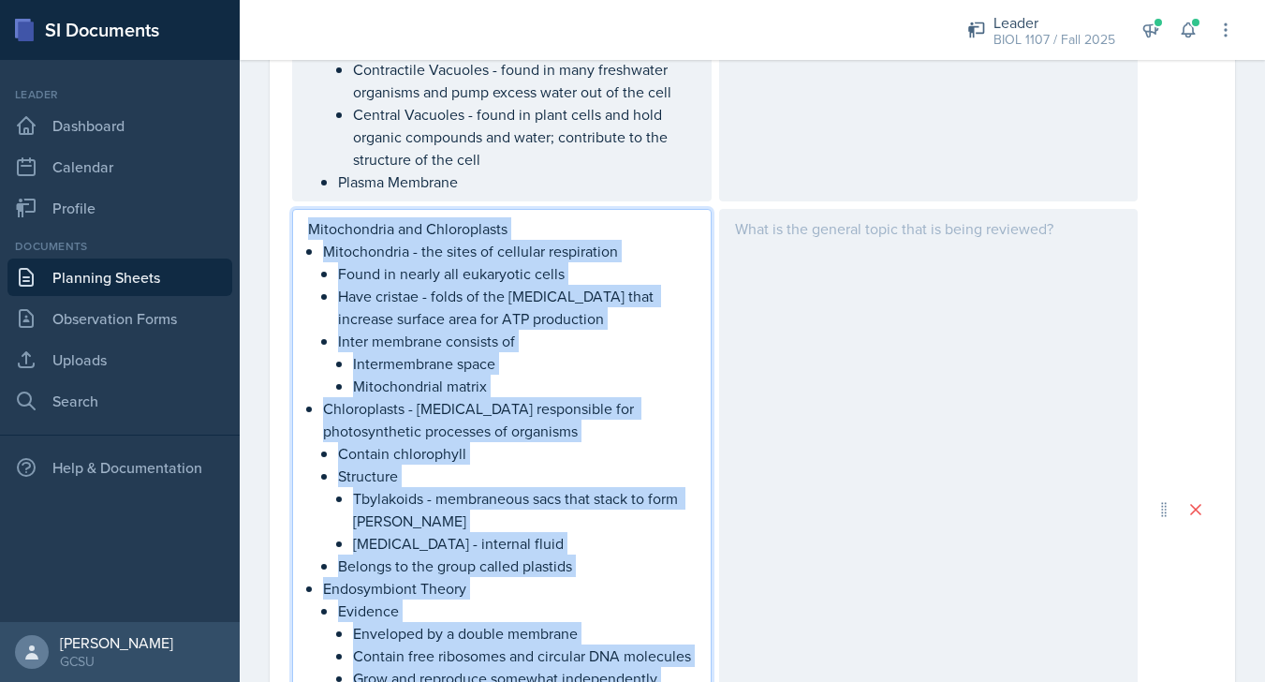
click at [396, 397] on p "Mitochondrial matrix" at bounding box center [524, 386] width 343 height 22
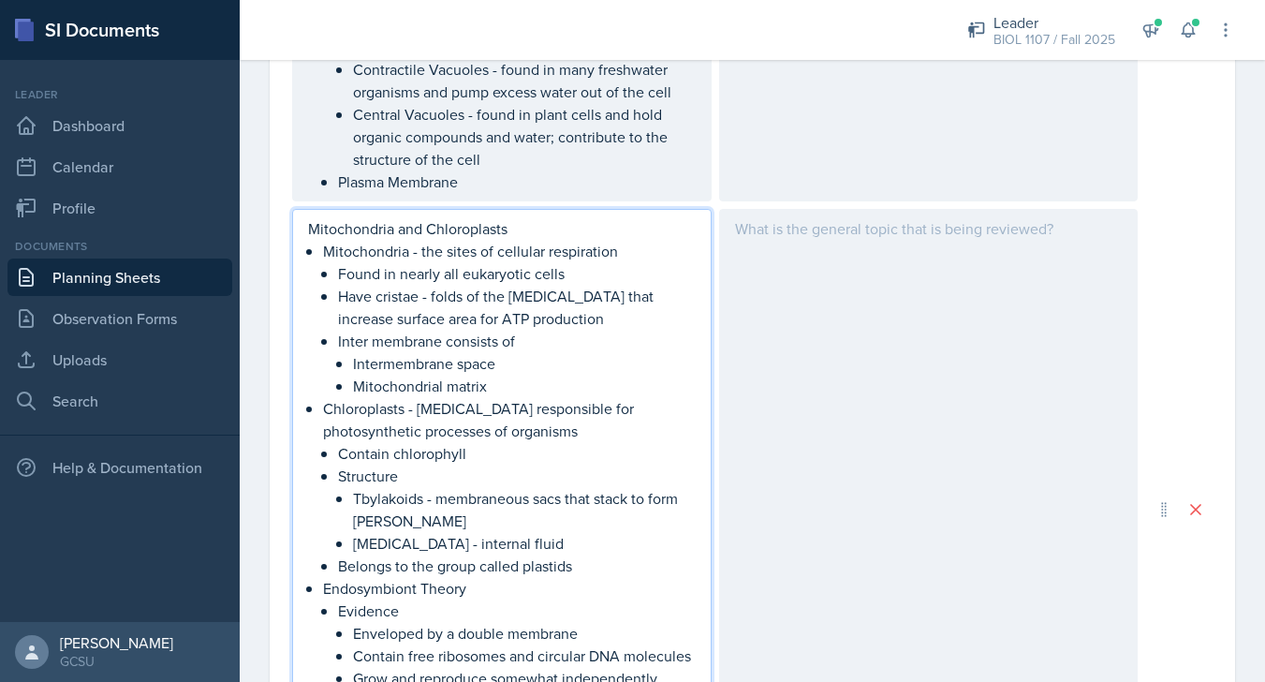
click at [385, 529] on p "Tbylakoids - membraneous sacs that stack to form [PERSON_NAME]" at bounding box center [524, 509] width 343 height 45
click at [429, 599] on p "Endosymbiont Theory" at bounding box center [509, 588] width 373 height 22
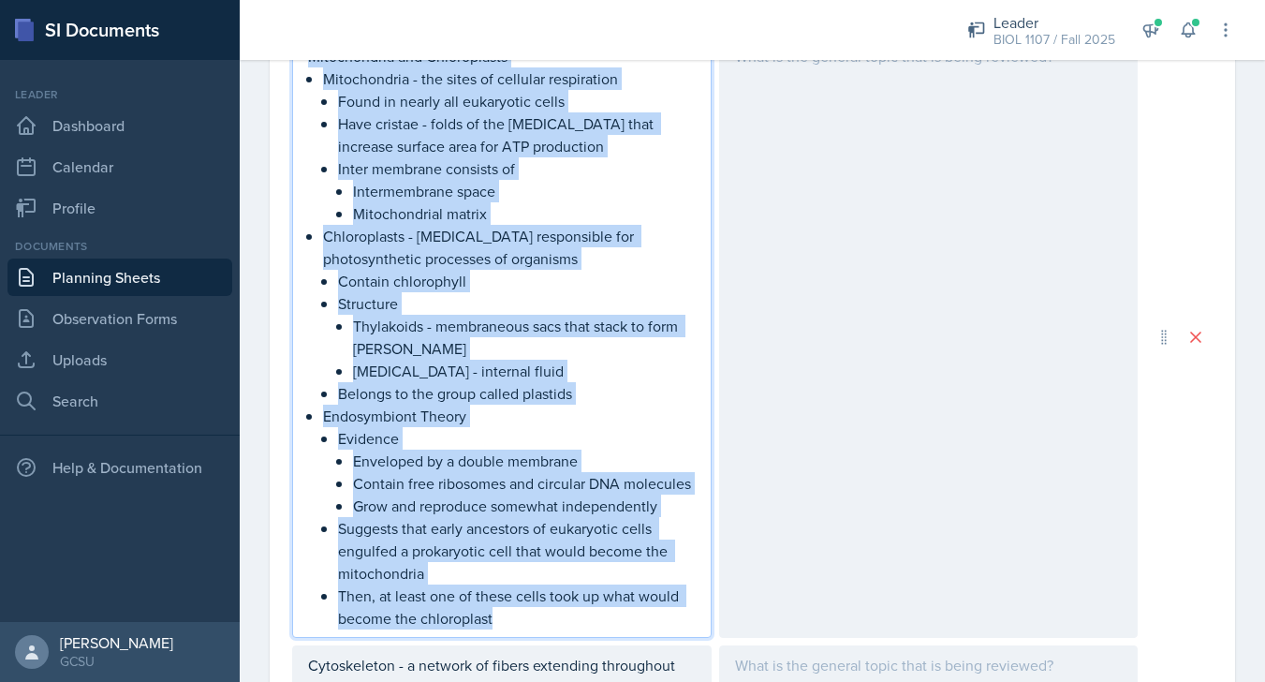
scroll to position [3529, 0]
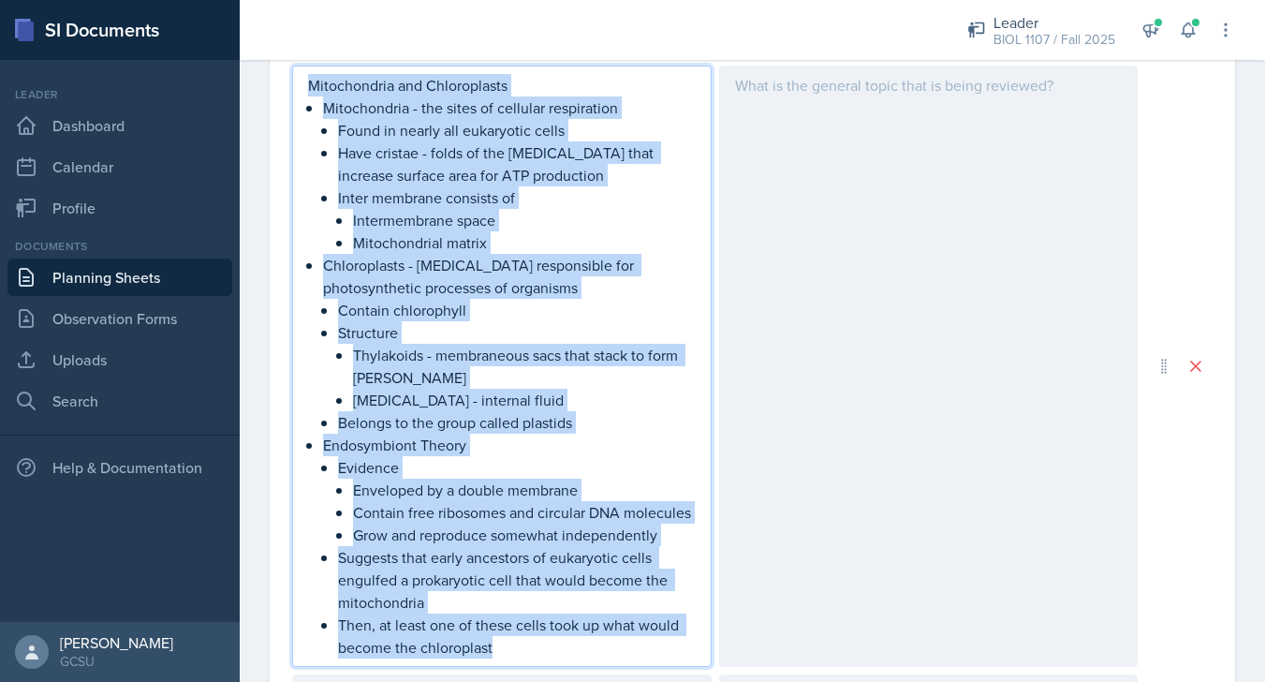
drag, startPoint x: 507, startPoint y: 588, endPoint x: 283, endPoint y: 78, distance: 557.3
copy div "Mitochondria and Chloroplasts Mitochondria - the sites of cellular respiration …"
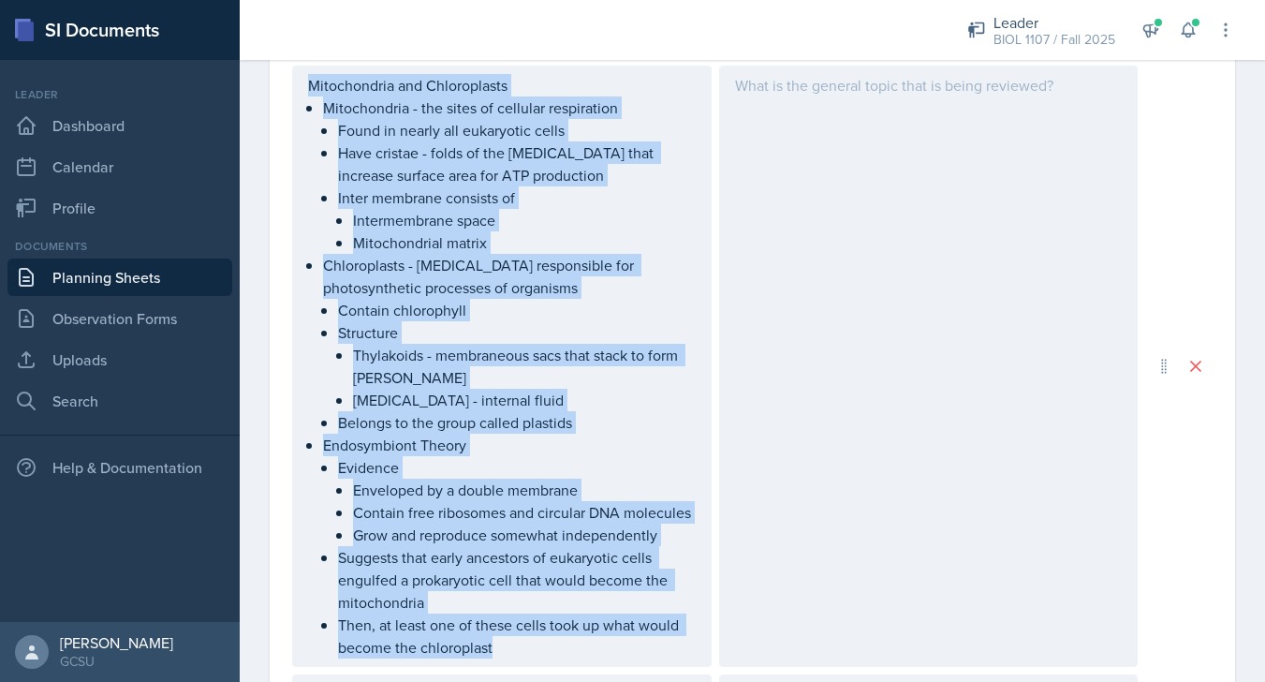
click at [147, 276] on link "Planning Sheets" at bounding box center [119, 276] width 225 height 37
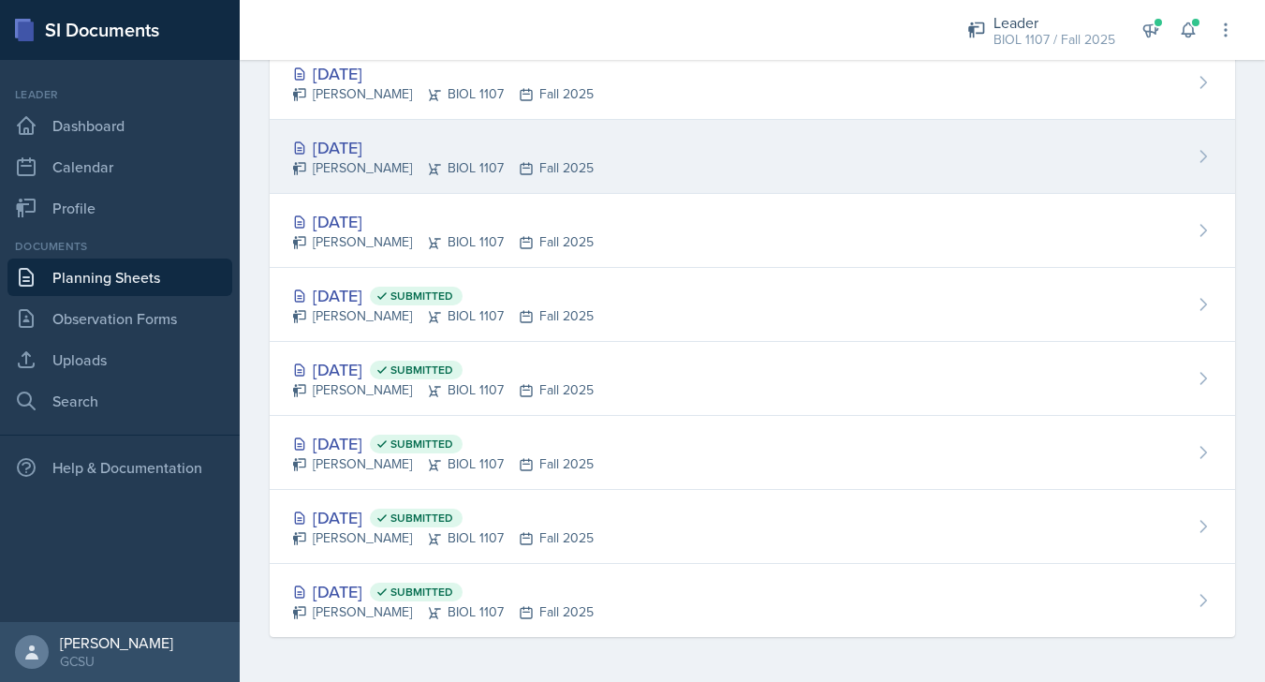
click at [631, 142] on div "[DATE] [PERSON_NAME] BIOL 1107 Fall 2025" at bounding box center [752, 157] width 965 height 74
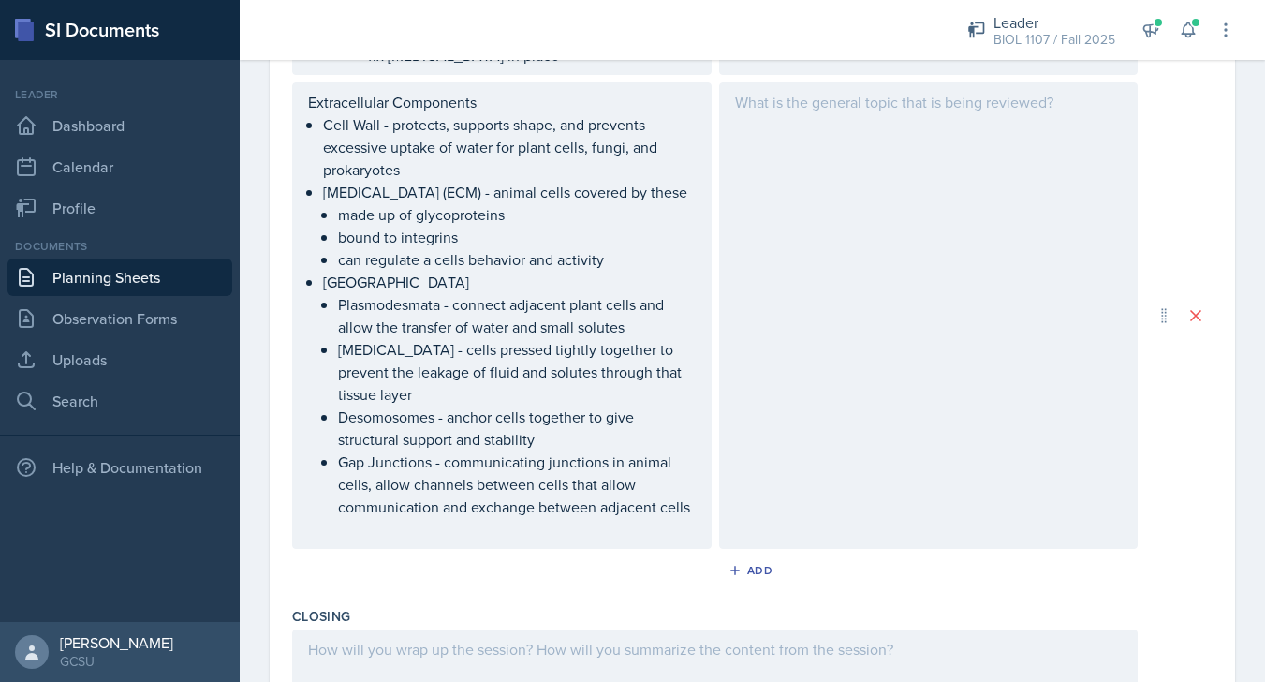
scroll to position [1737, 0]
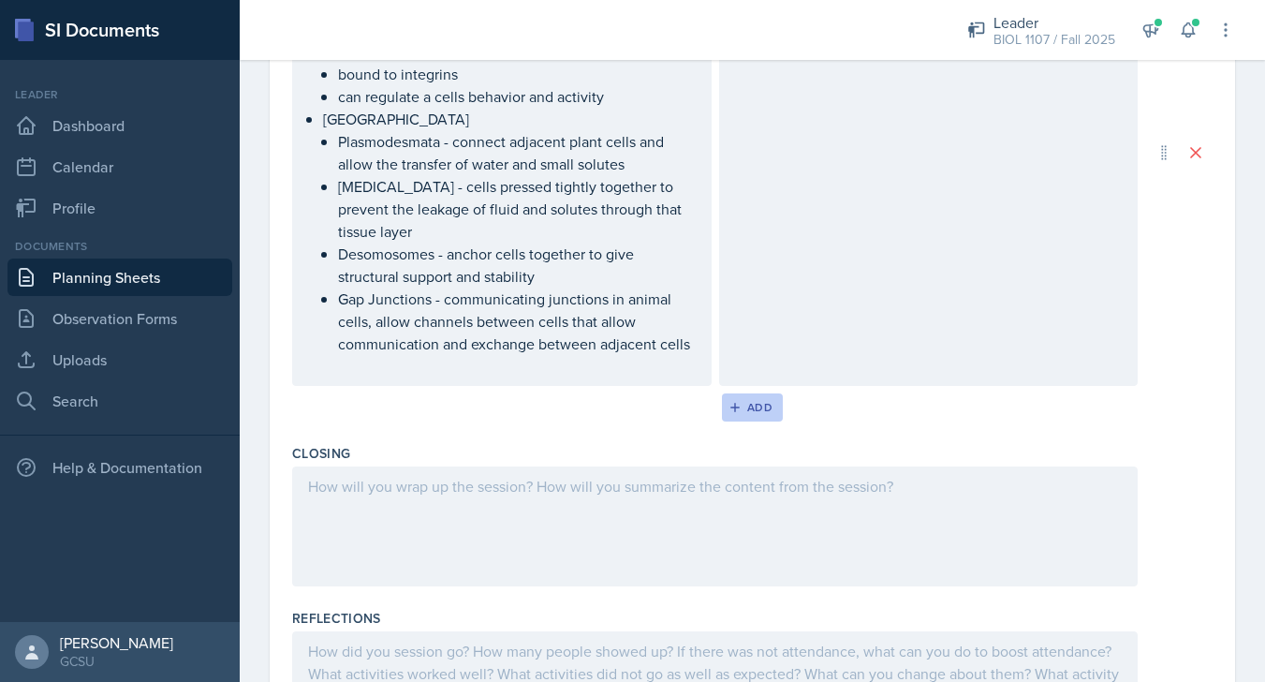
click at [746, 412] on div "Add" at bounding box center [752, 407] width 40 height 15
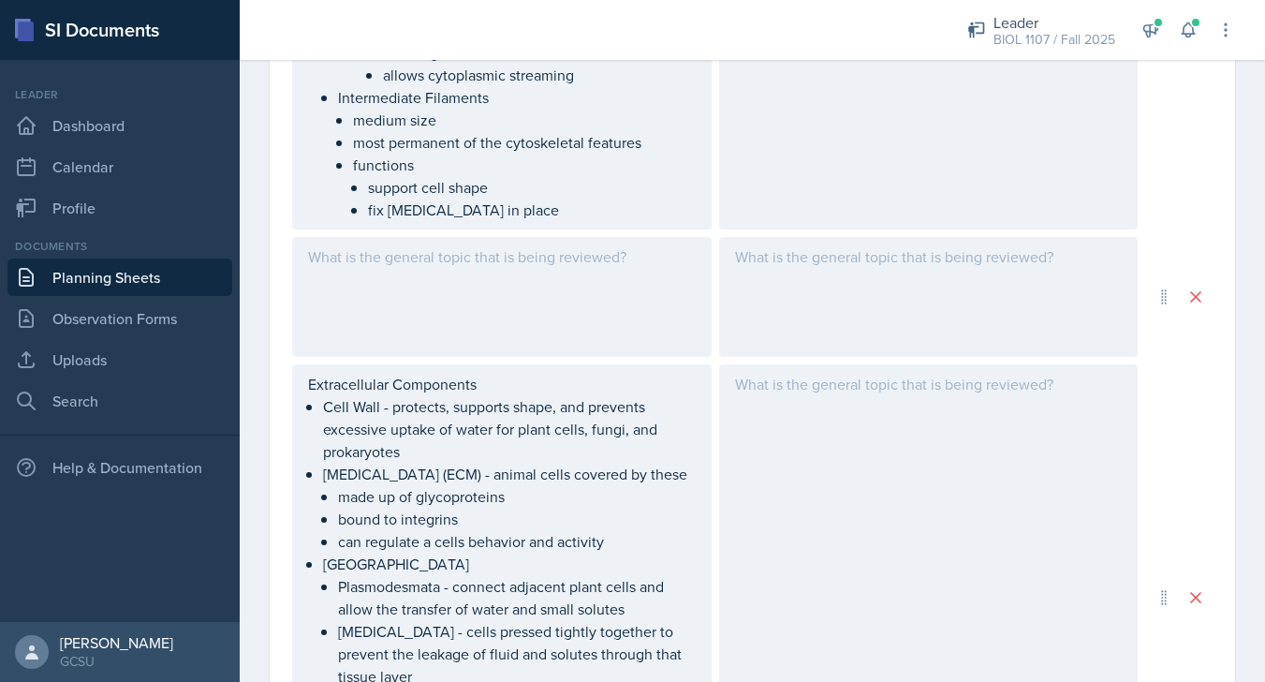
scroll to position [1351, 0]
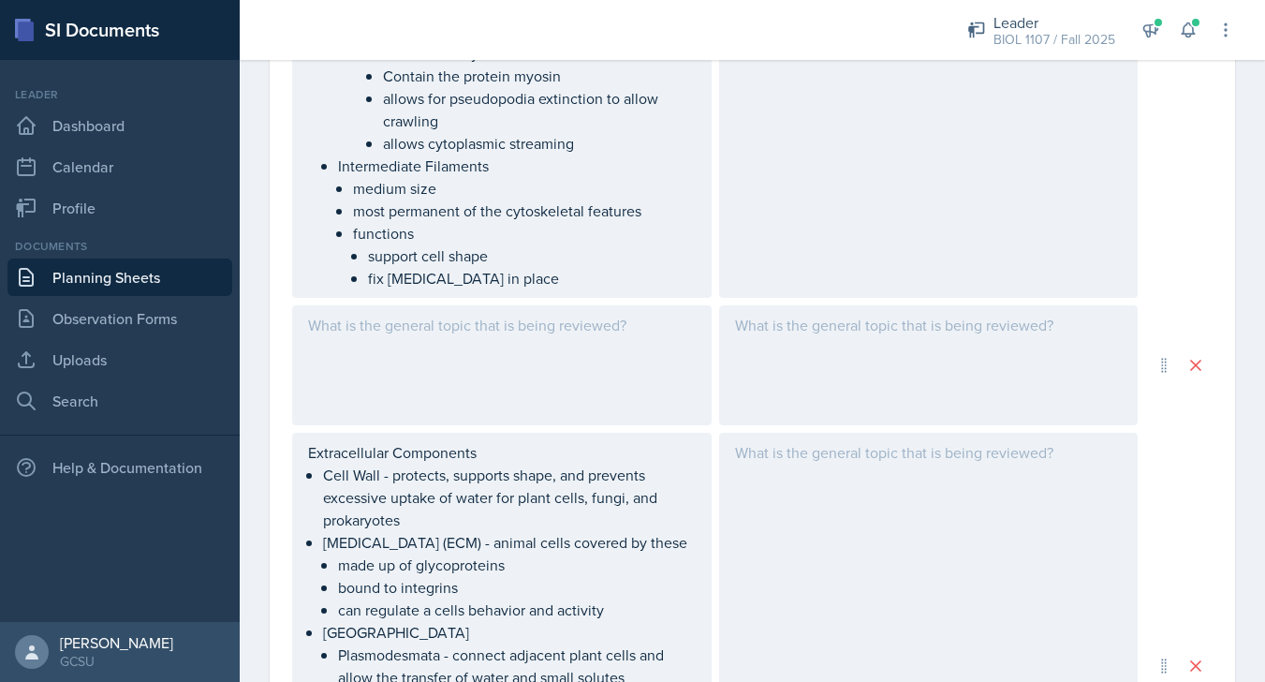
drag, startPoint x: 1166, startPoint y: 352, endPoint x: 1147, endPoint y: 139, distance: 214.3
click at [1147, 139] on div "Cytoskeleton - a network of fibers extending throughout the [MEDICAL_DATA] Orga…" at bounding box center [752, 128] width 920 height 1539
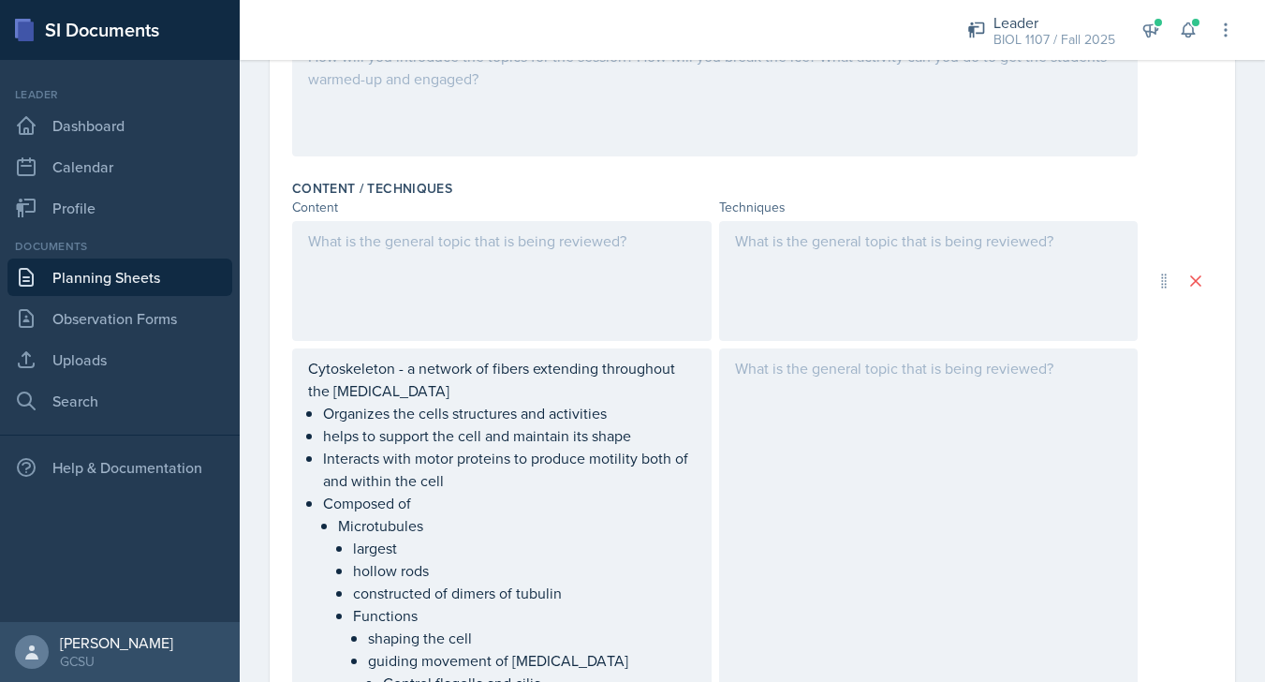
scroll to position [488, 0]
click at [435, 258] on div at bounding box center [502, 283] width 420 height 120
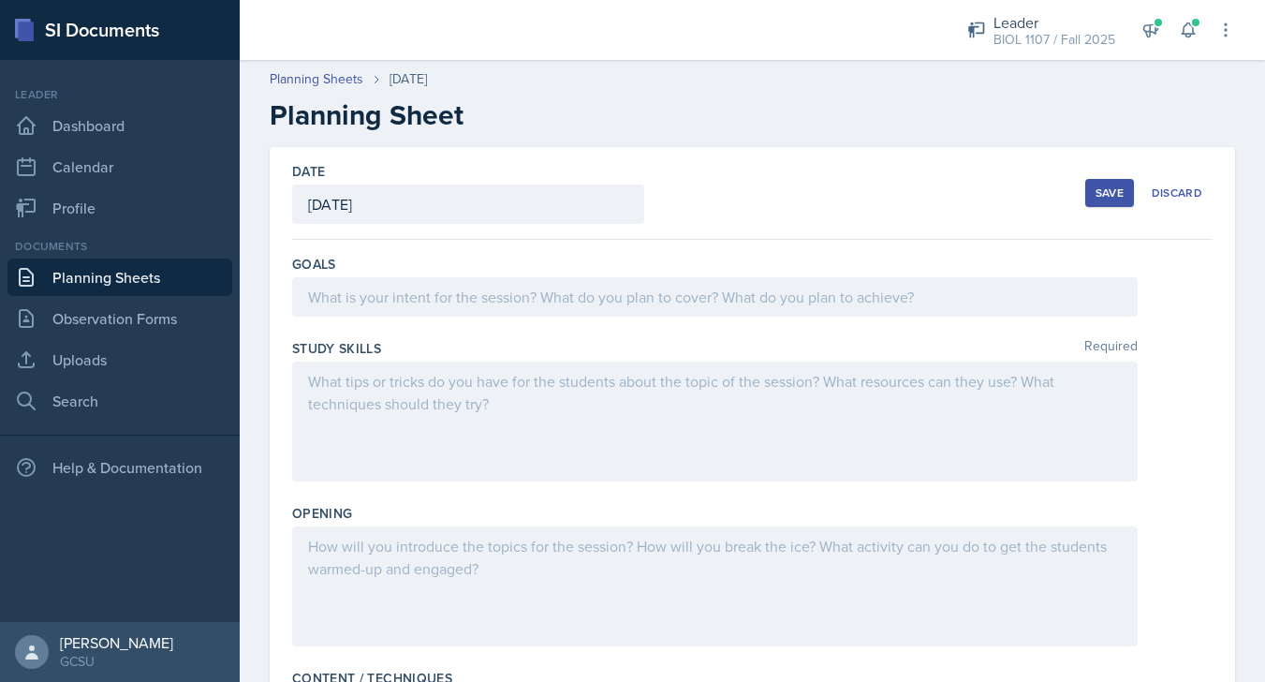
scroll to position [0, 0]
click at [1124, 188] on div "Save" at bounding box center [1110, 192] width 28 height 15
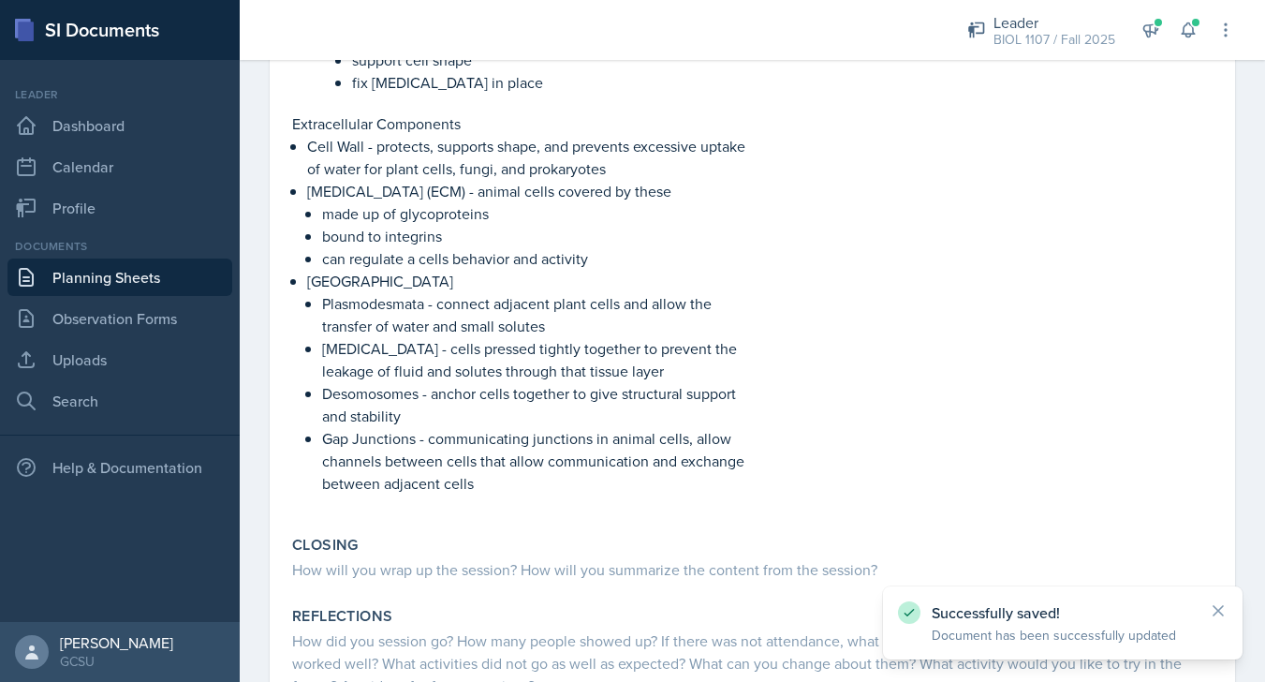
scroll to position [1989, 0]
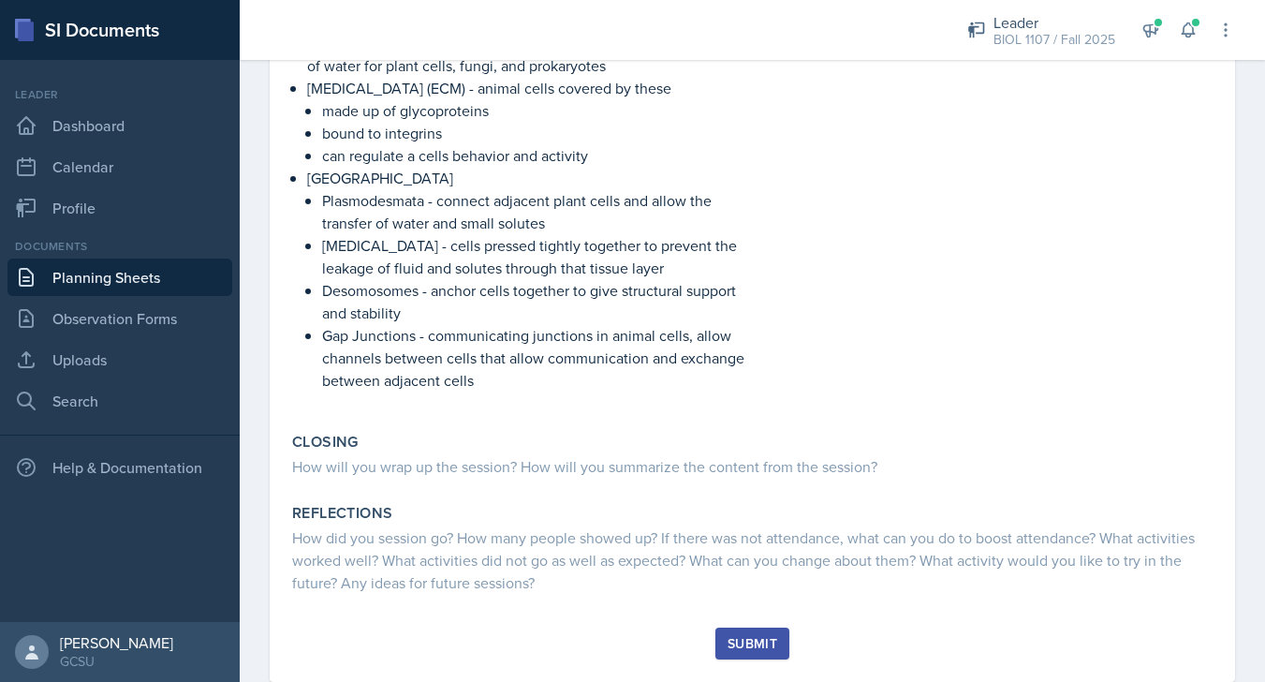
click at [117, 269] on link "Planning Sheets" at bounding box center [119, 276] width 225 height 37
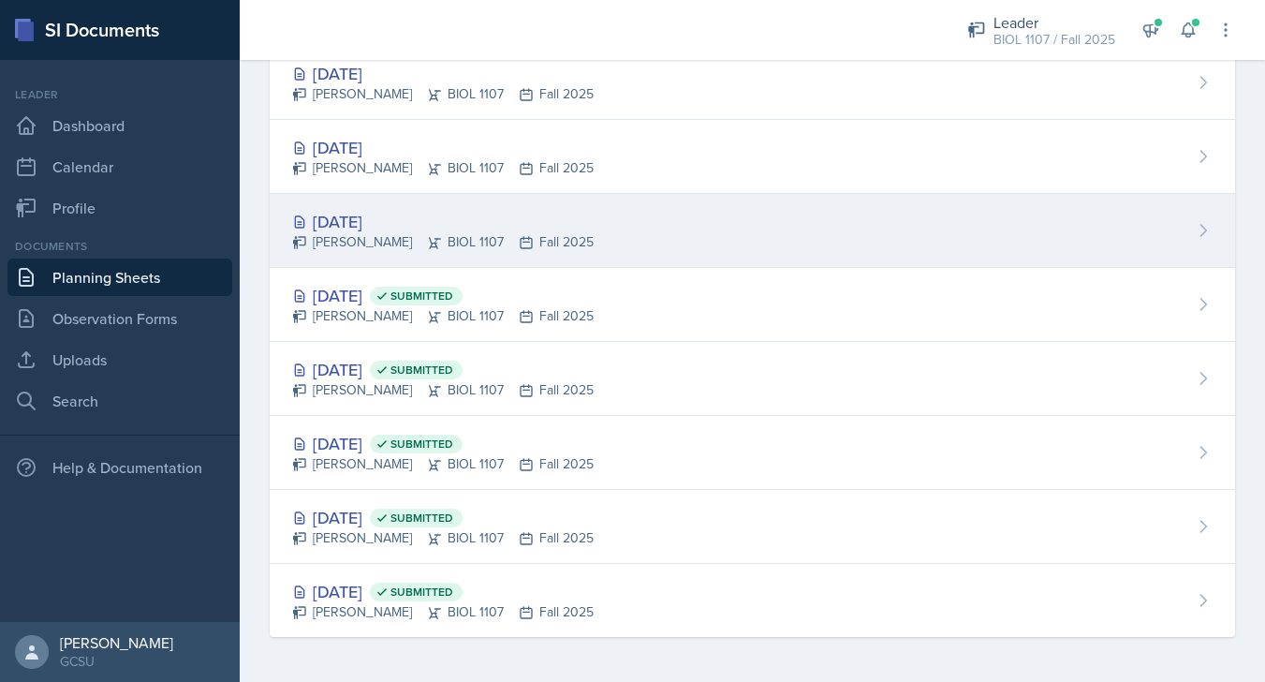
click at [649, 214] on div "[DATE] [PERSON_NAME] BIOL 1107 Fall 2025" at bounding box center [752, 231] width 965 height 74
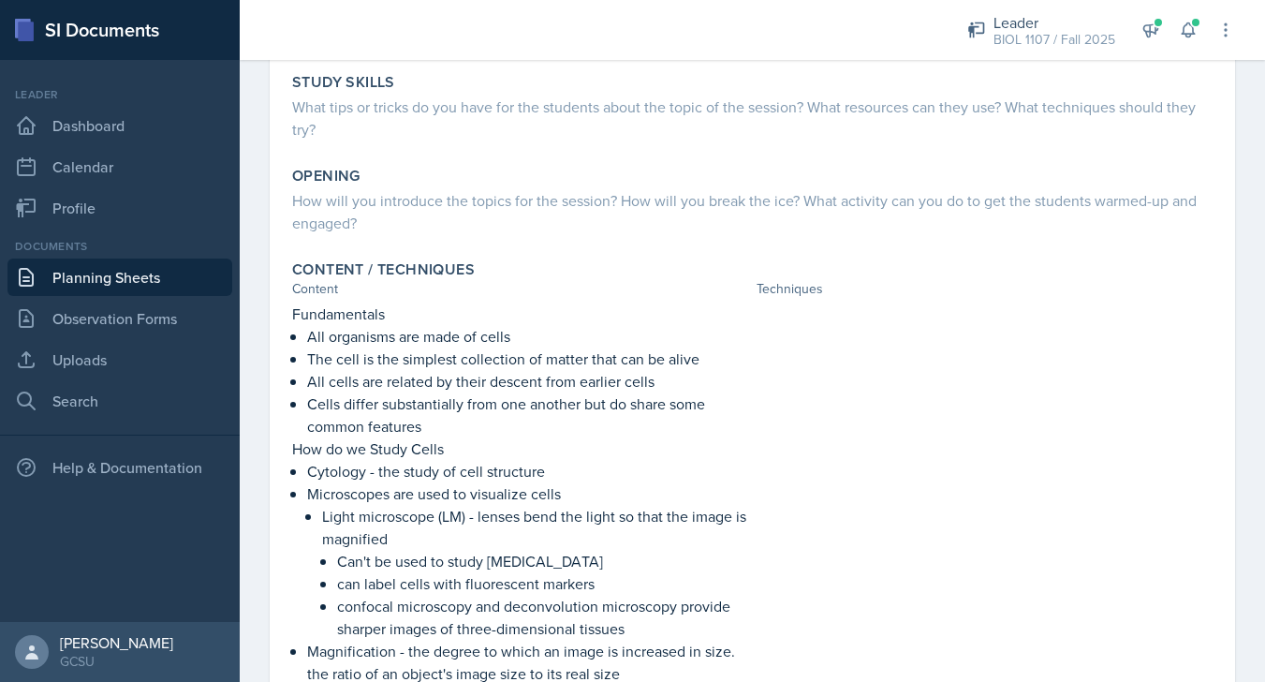
click at [842, 404] on div at bounding box center [985, 650] width 457 height 697
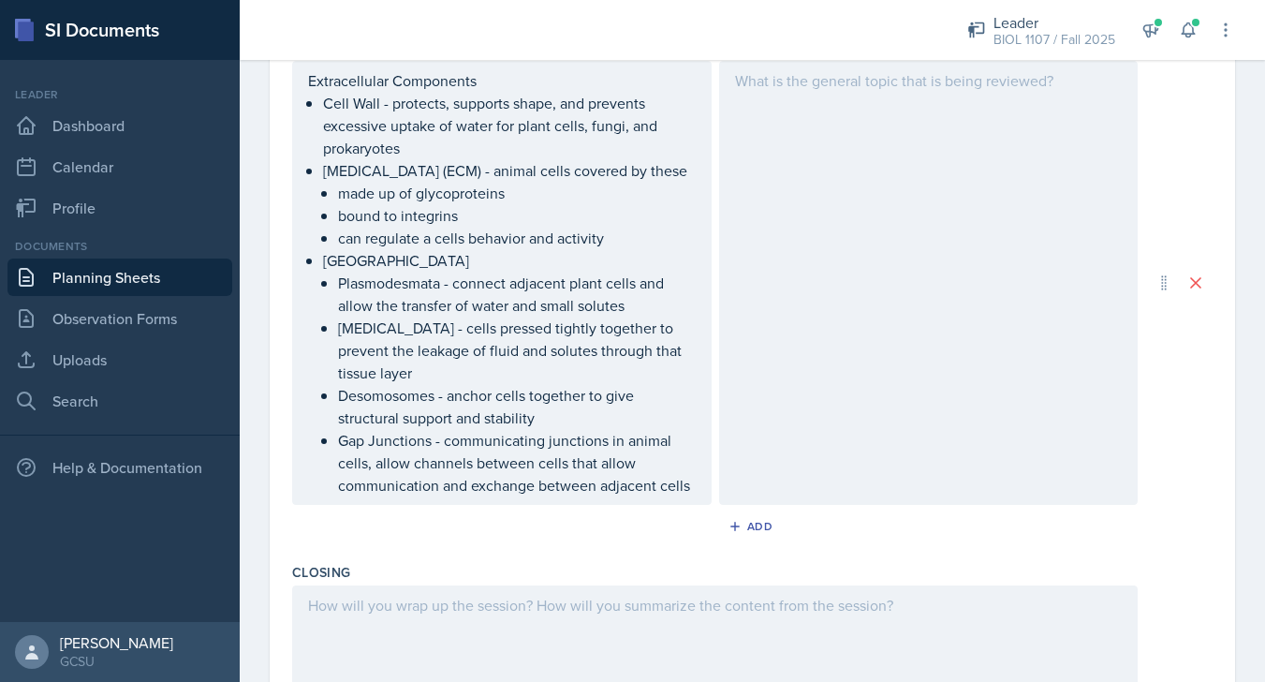
scroll to position [5039, 0]
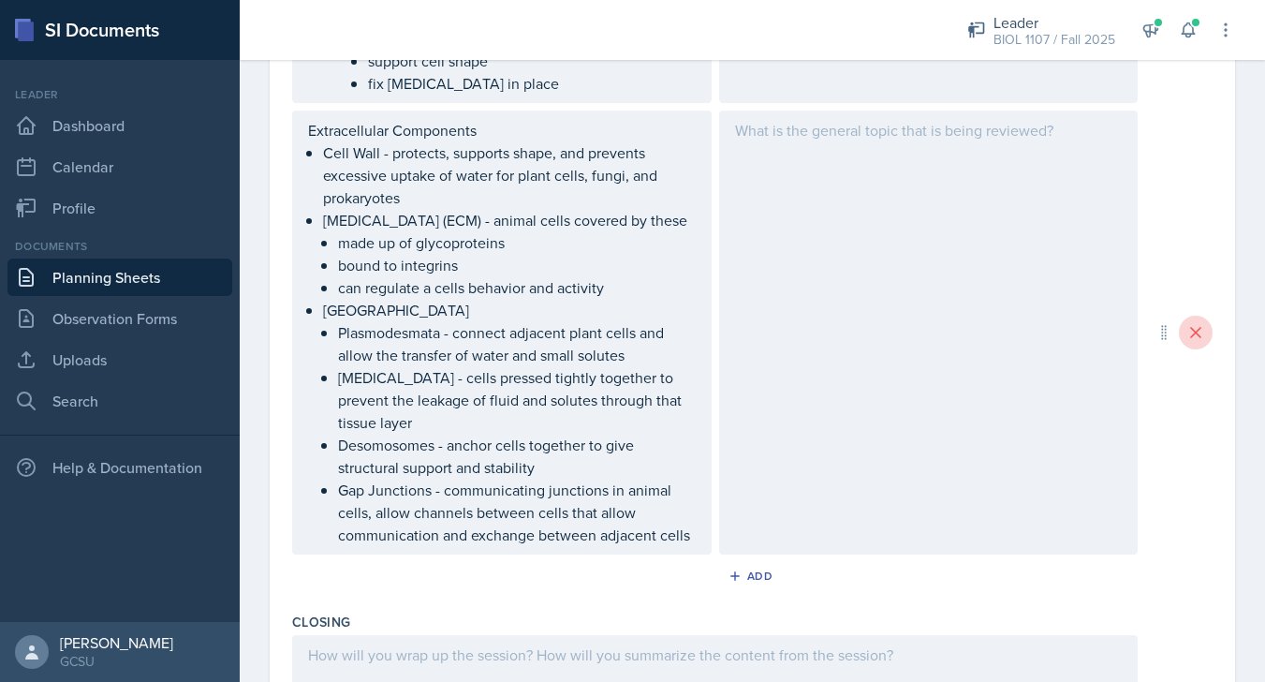
click at [1189, 342] on icon at bounding box center [1195, 332] width 19 height 19
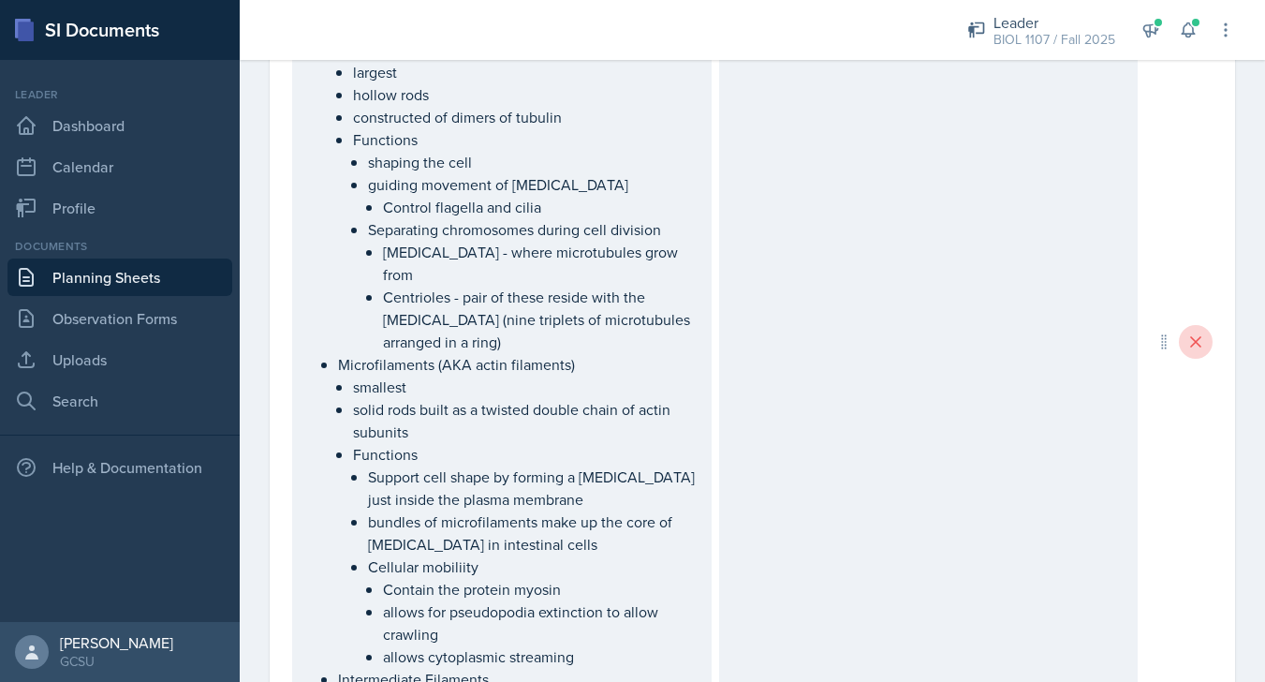
click at [1194, 346] on icon at bounding box center [1195, 341] width 9 height 9
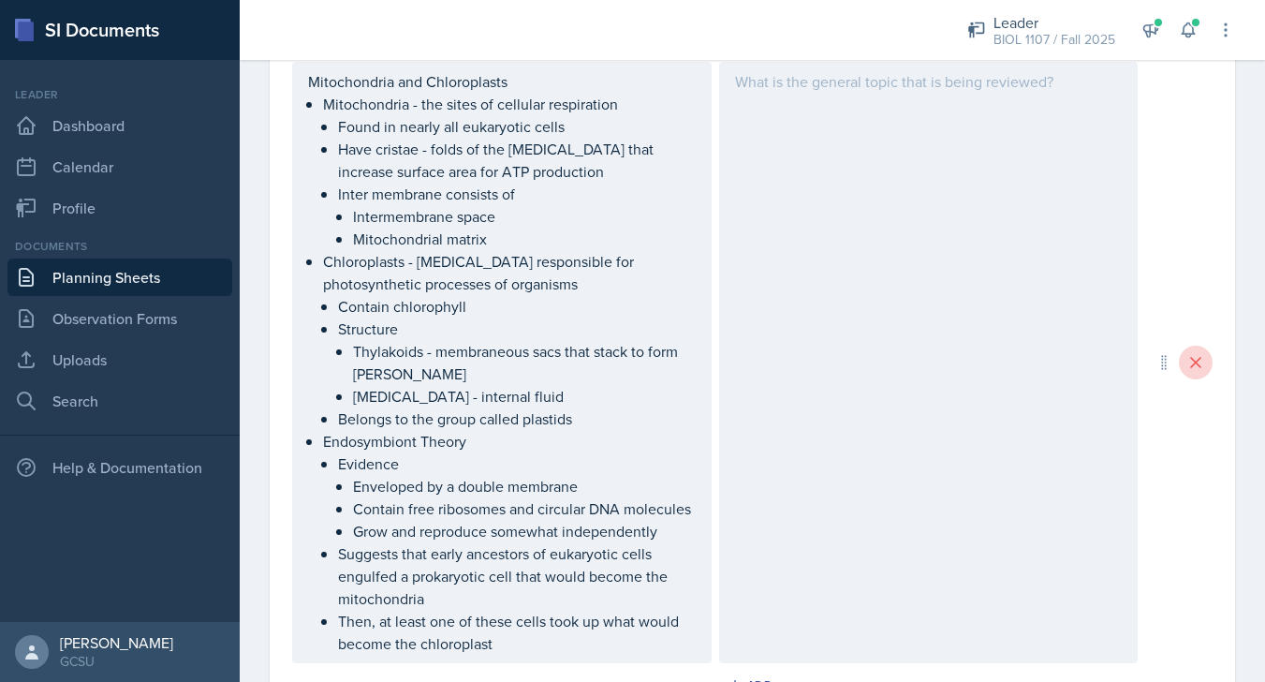
click at [1195, 363] on button at bounding box center [1196, 363] width 34 height 34
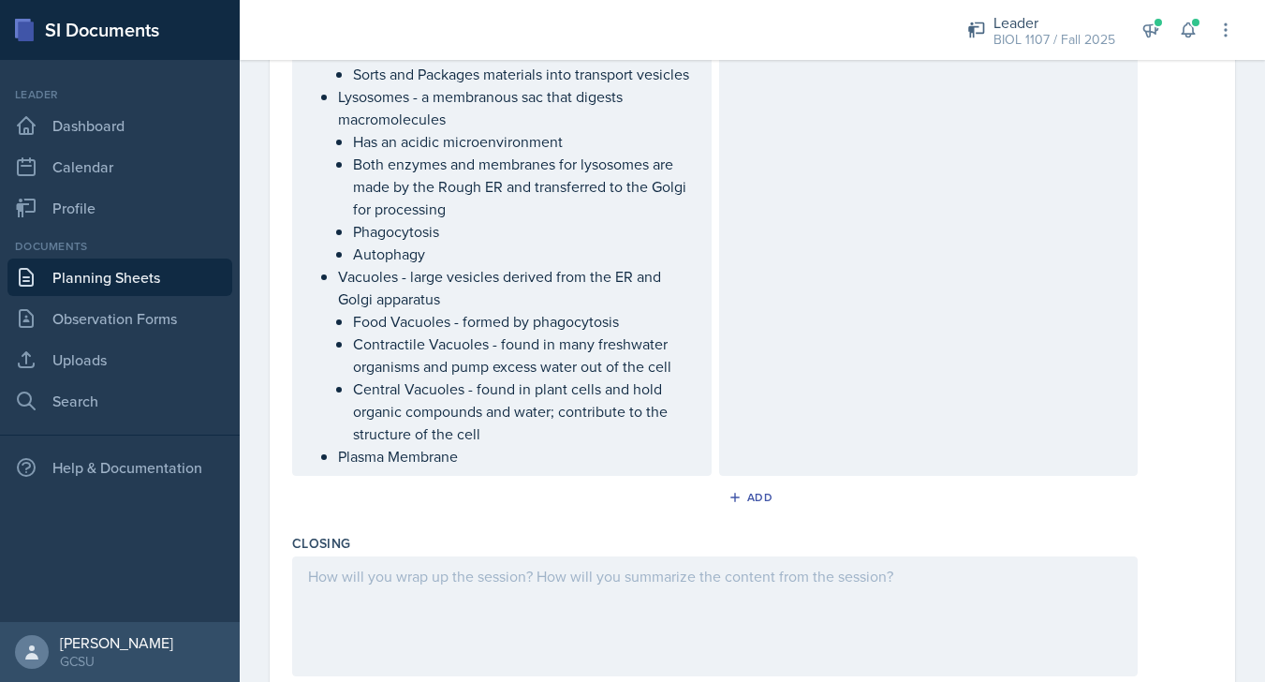
scroll to position [3037, 0]
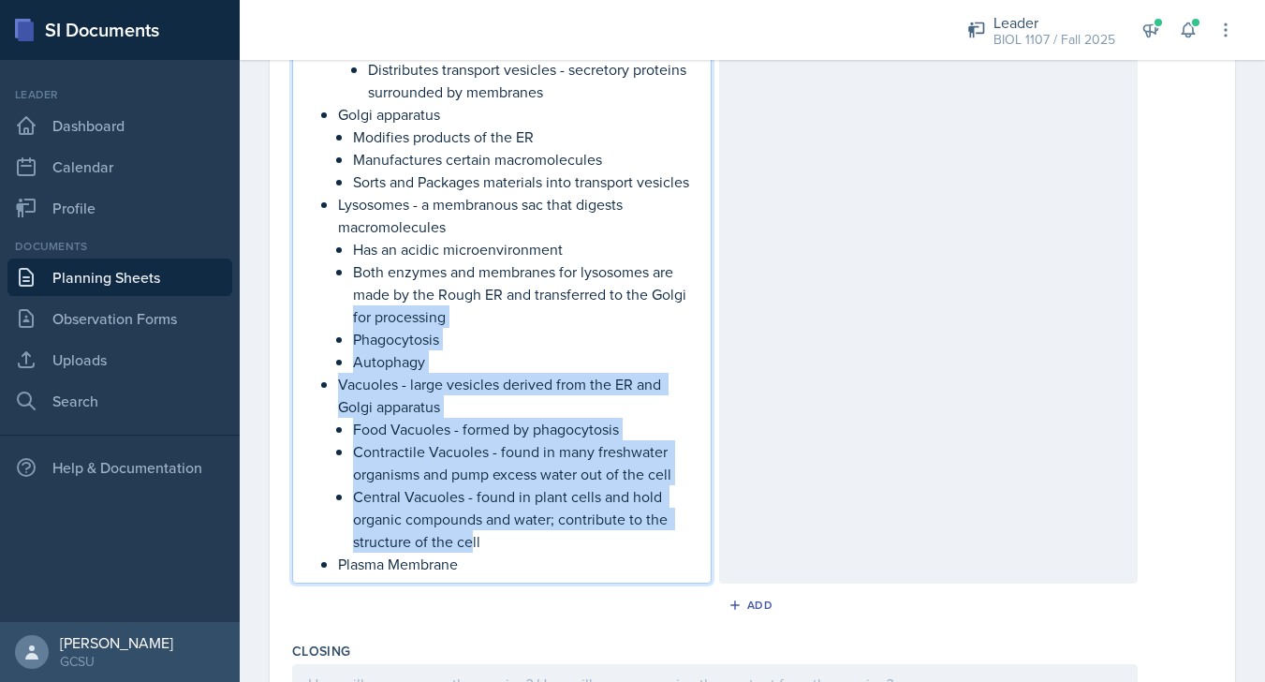
drag, startPoint x: 473, startPoint y: 534, endPoint x: 349, endPoint y: 310, distance: 255.7
click at [349, 310] on ul "Nuclear envelope Endoplasmic Reticulum (ER) - accounts for more than half the t…" at bounding box center [517, 181] width 358 height 787
click at [349, 310] on li "Lysosomes - a membranous sac that digests macromolecules Has an acidic microenv…" at bounding box center [517, 283] width 358 height 180
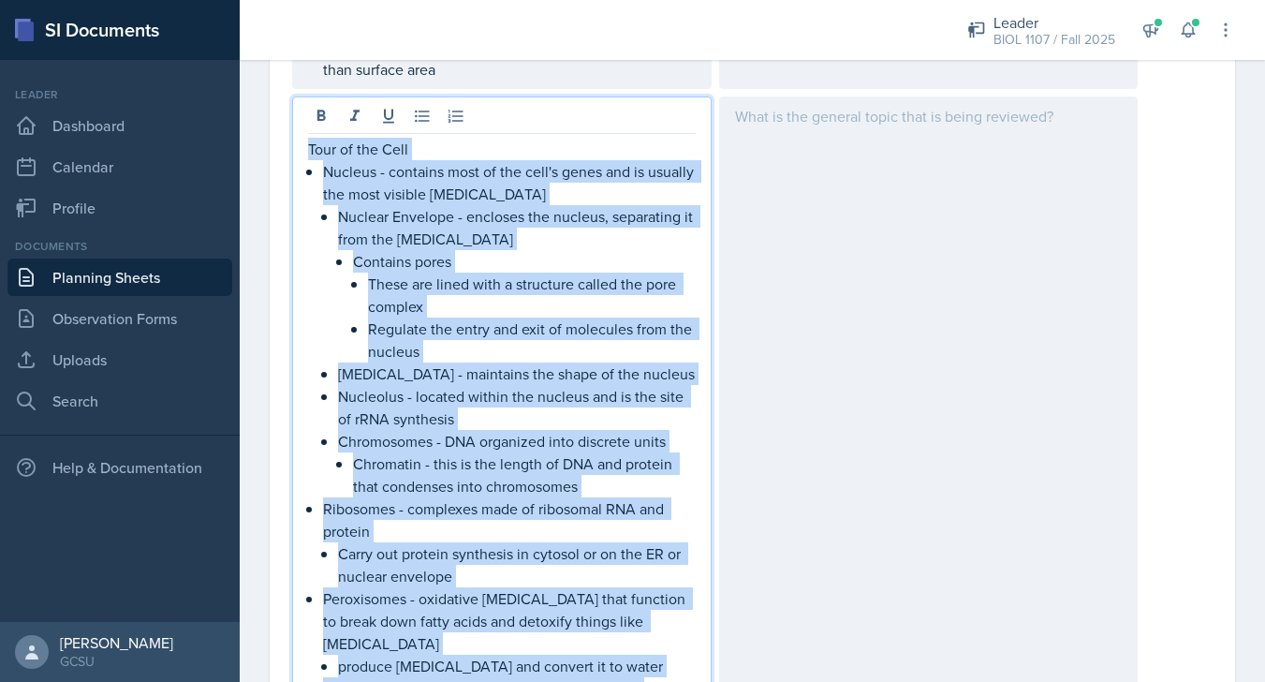
scroll to position [2010, 0]
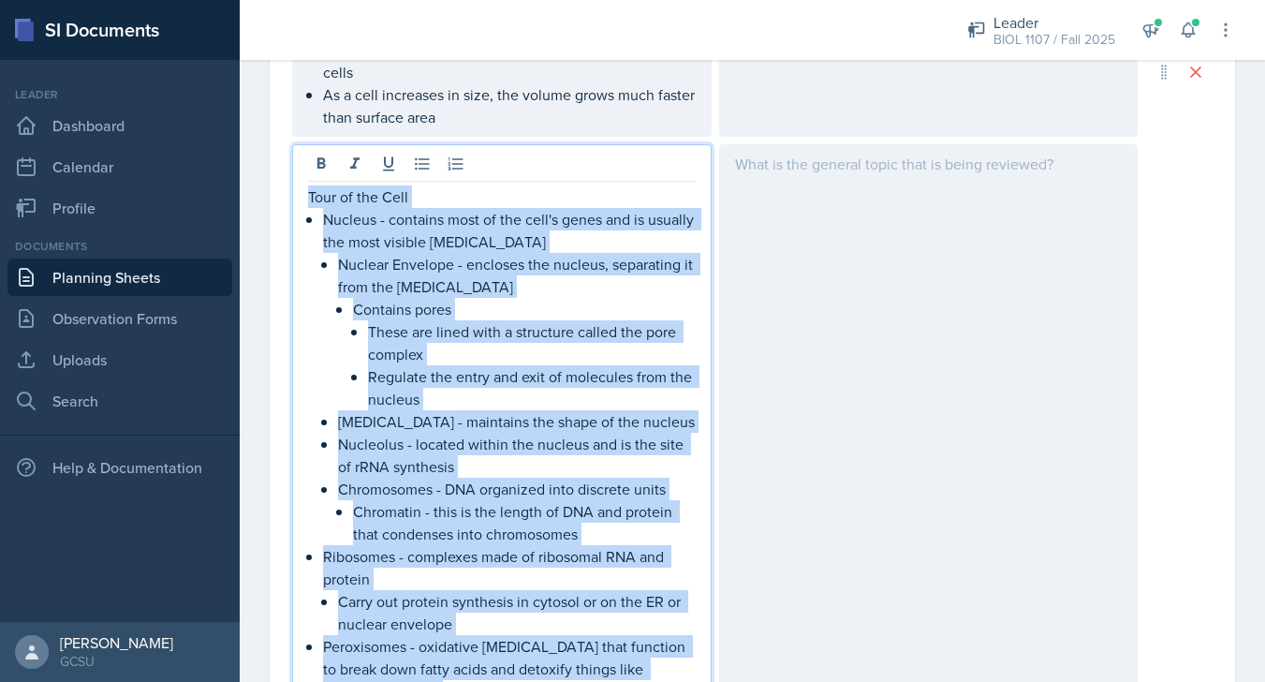
drag, startPoint x: 464, startPoint y: 561, endPoint x: 251, endPoint y: 131, distance: 479.5
click at [251, 131] on div "Date [DATE] [DATE] 31 1 2 3 4 5 6 7 8 9 10 11 12 13 14 15 16 17 18 19 20 21 22 …" at bounding box center [752, 93] width 1025 height 3913
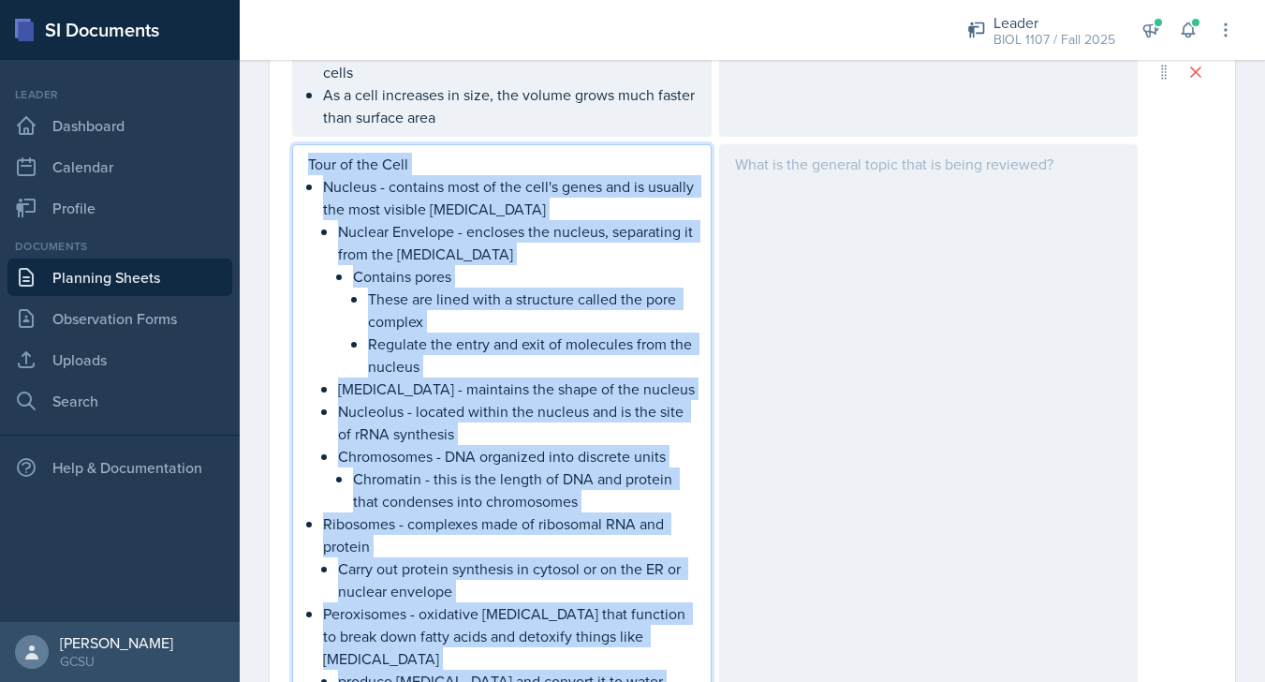
copy div "Tour of the [MEDICAL_DATA] - contains most of the cell's genes and is usually t…"
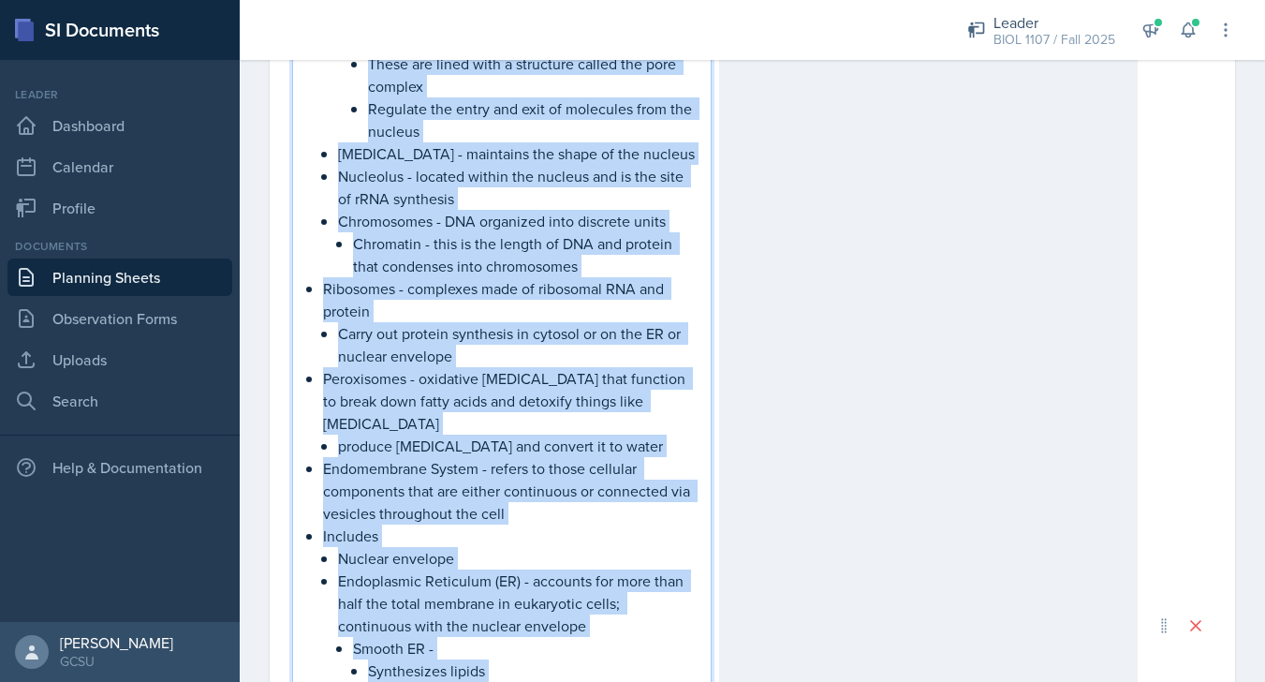
scroll to position [2255, 0]
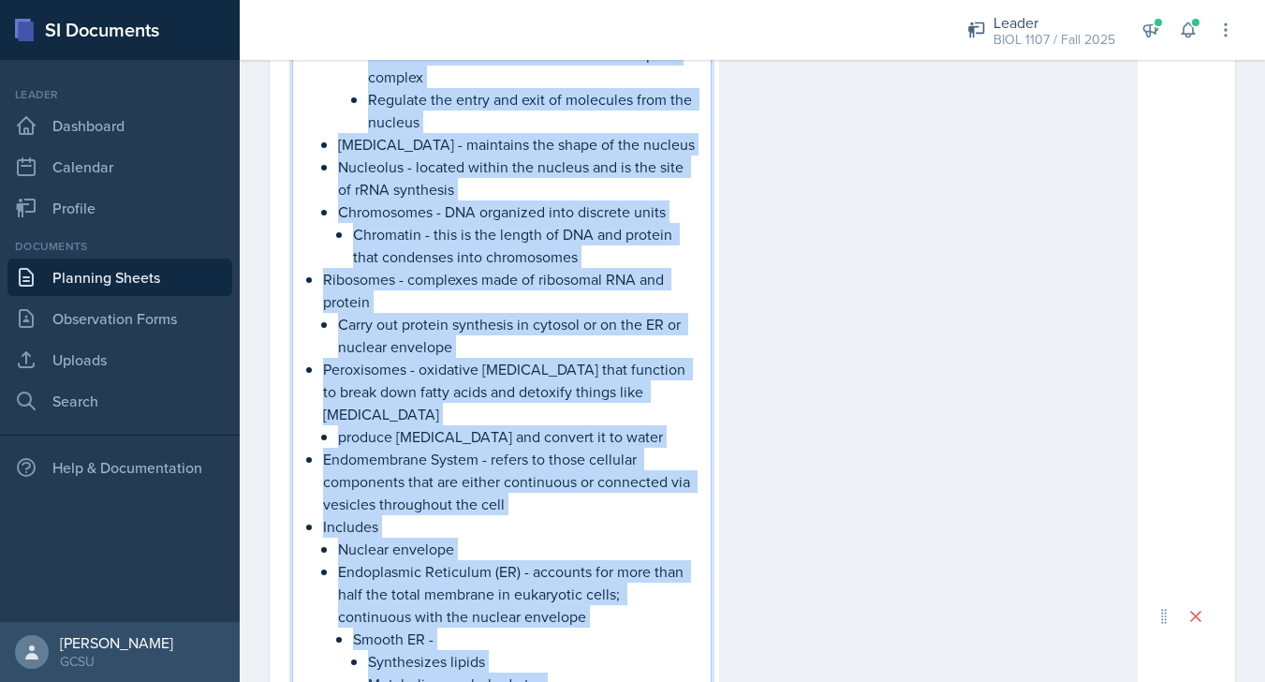
click at [102, 276] on link "Planning Sheets" at bounding box center [119, 276] width 225 height 37
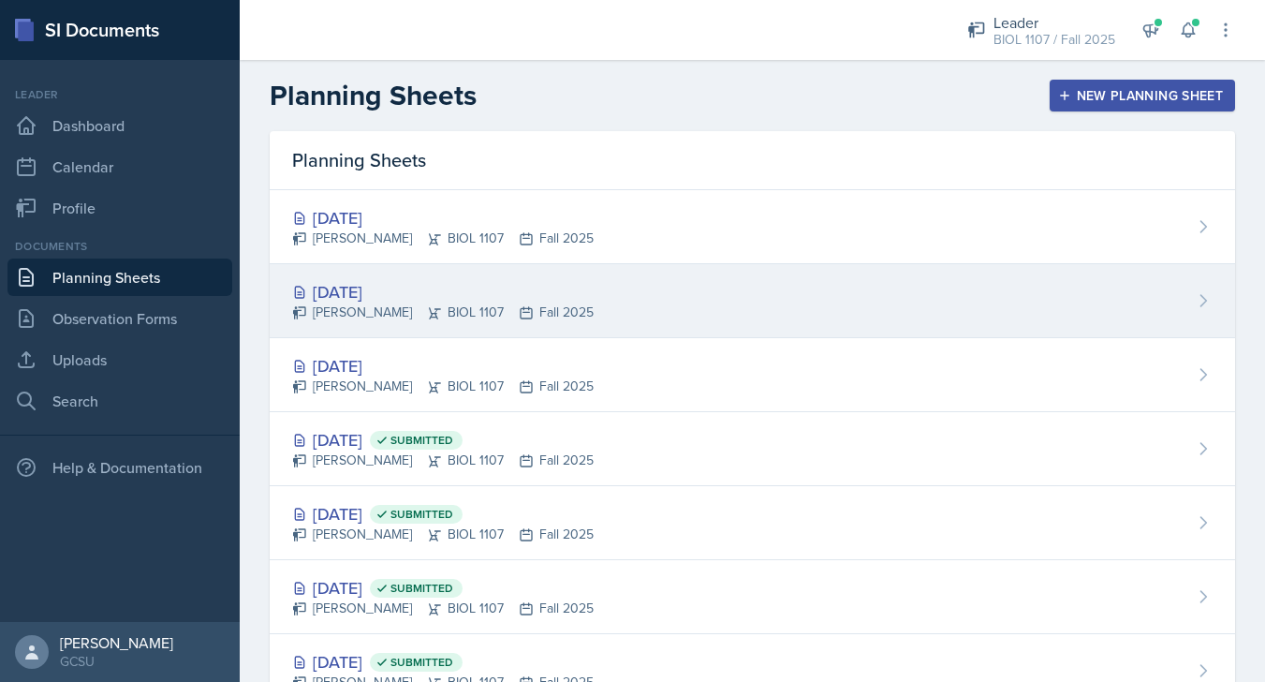
click at [744, 302] on div "[DATE] [PERSON_NAME] BIOL 1107 Fall 2025" at bounding box center [752, 301] width 965 height 74
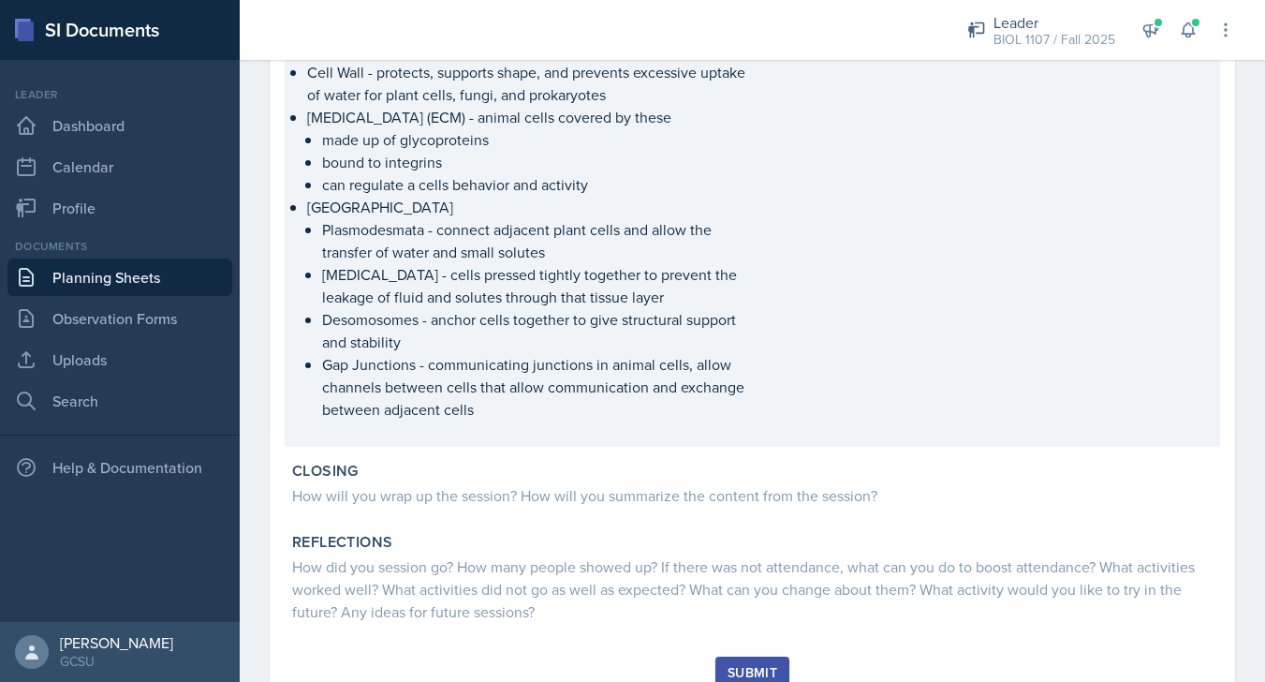
click at [697, 420] on p at bounding box center [520, 429] width 457 height 19
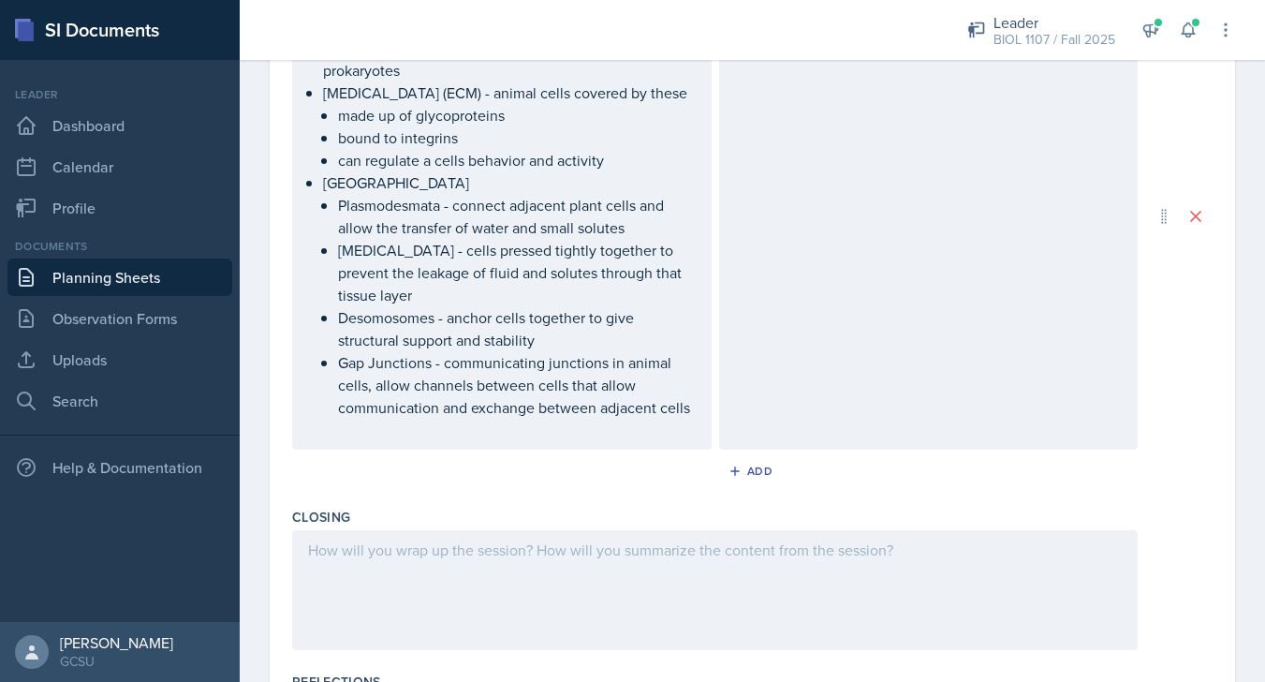
scroll to position [2381, 0]
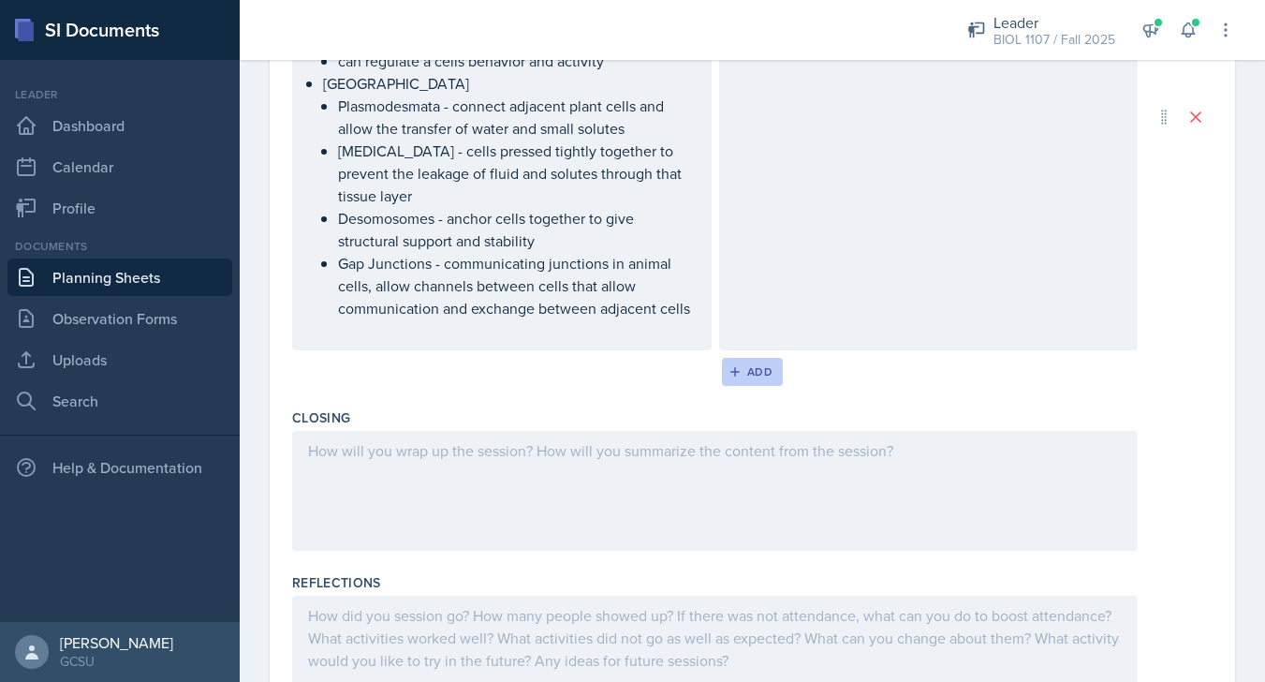
click at [755, 379] on div "Add" at bounding box center [752, 371] width 40 height 15
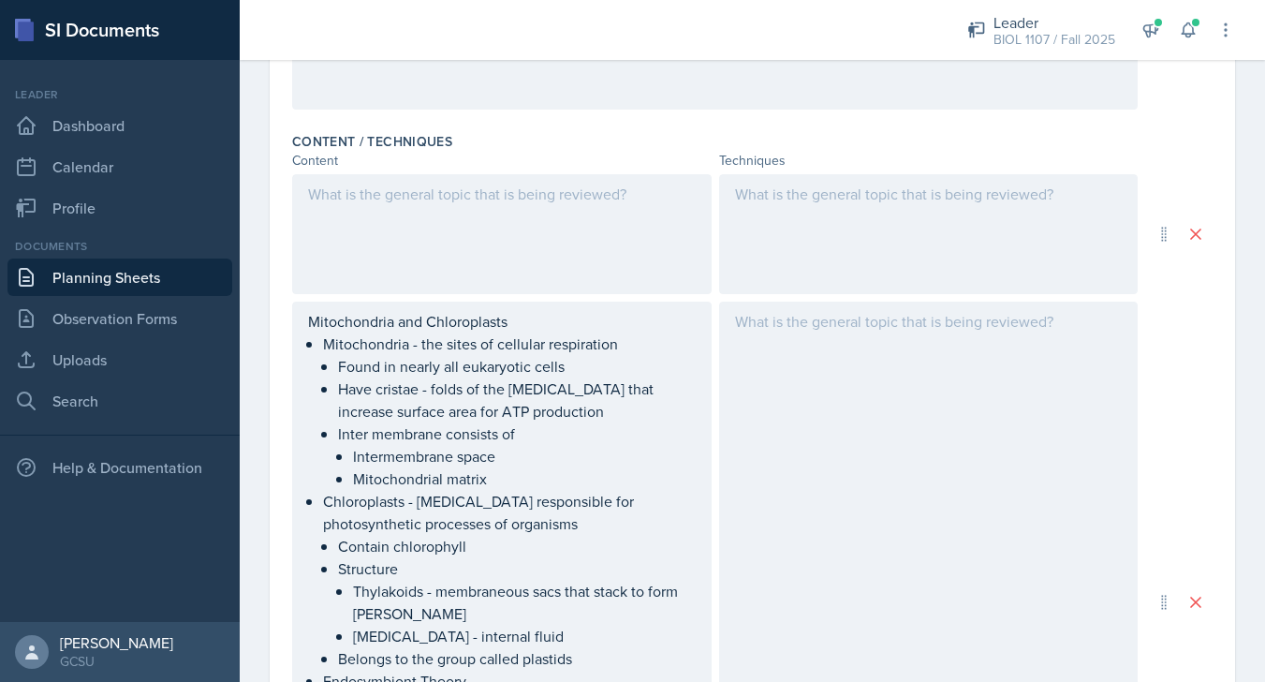
scroll to position [527, 0]
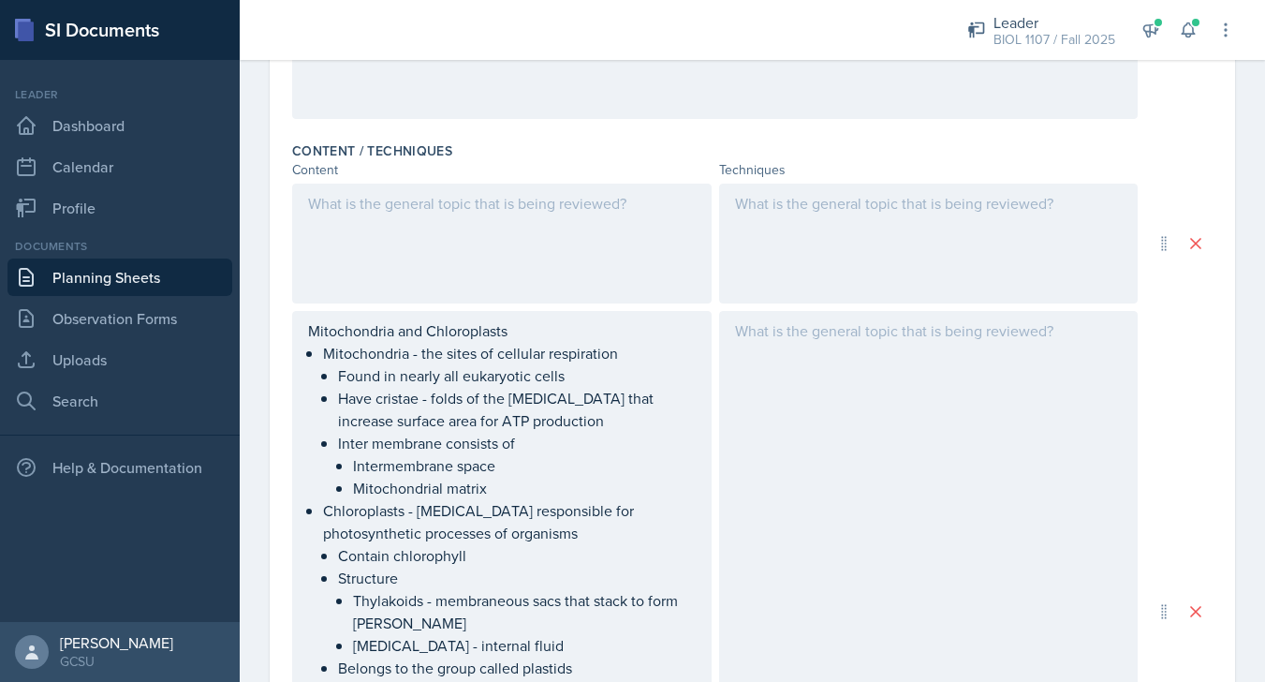
click at [560, 215] on div at bounding box center [502, 244] width 420 height 120
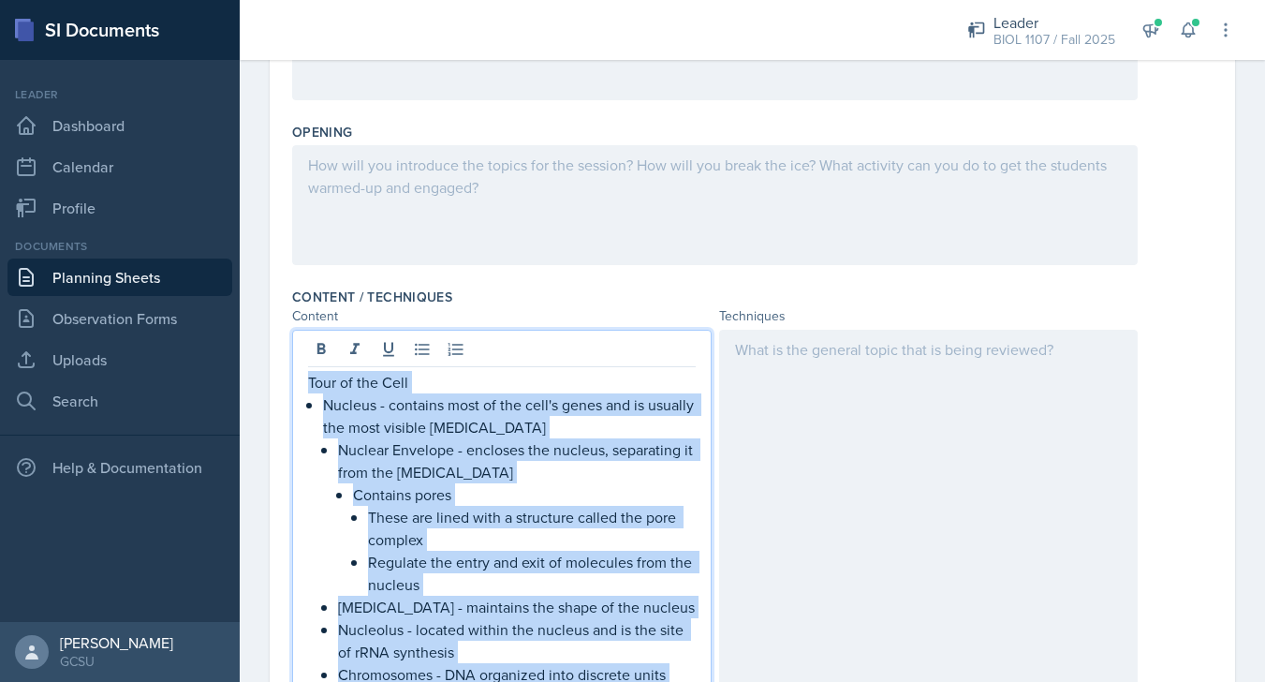
scroll to position [359, 0]
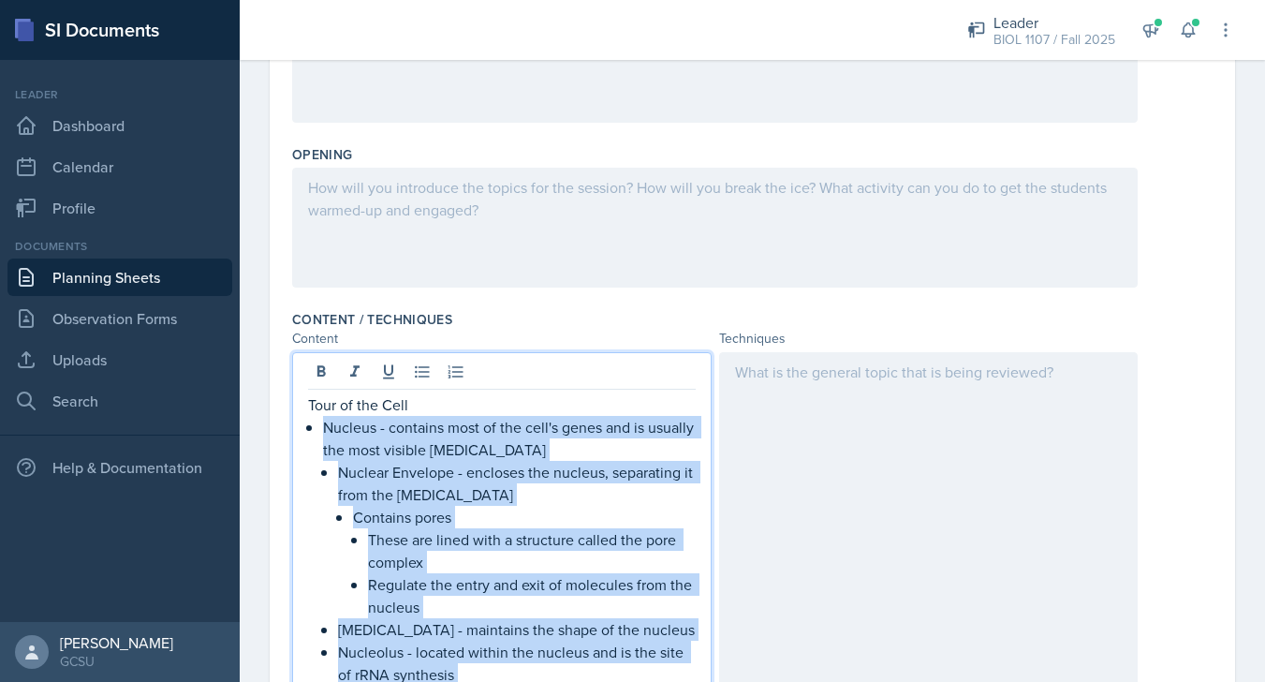
drag, startPoint x: 468, startPoint y: 332, endPoint x: 412, endPoint y: 405, distance: 92.1
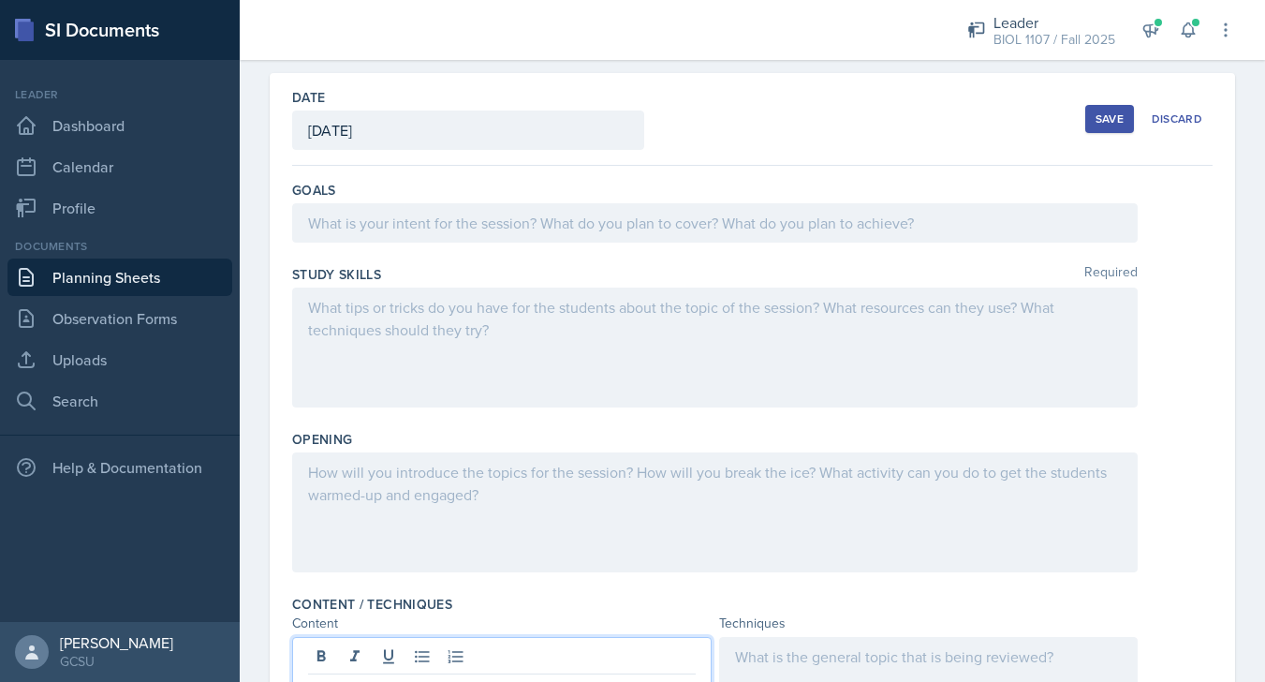
scroll to position [54, 0]
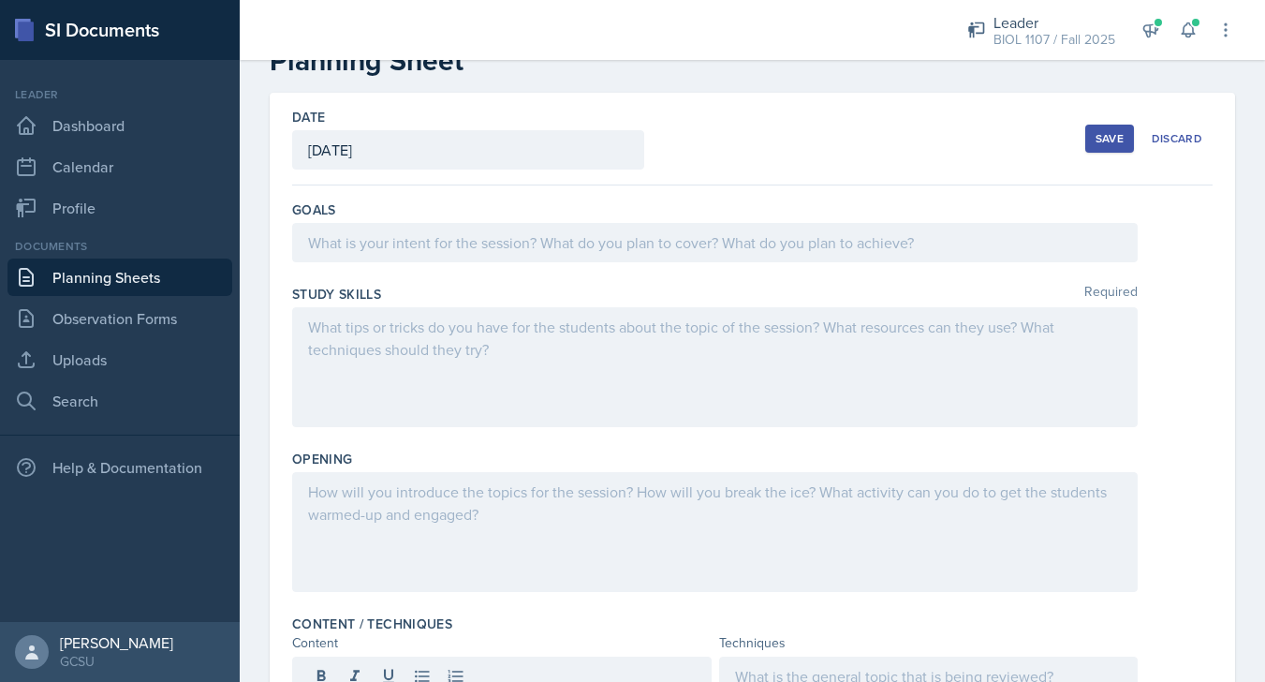
click at [1113, 133] on div "Save" at bounding box center [1110, 138] width 28 height 15
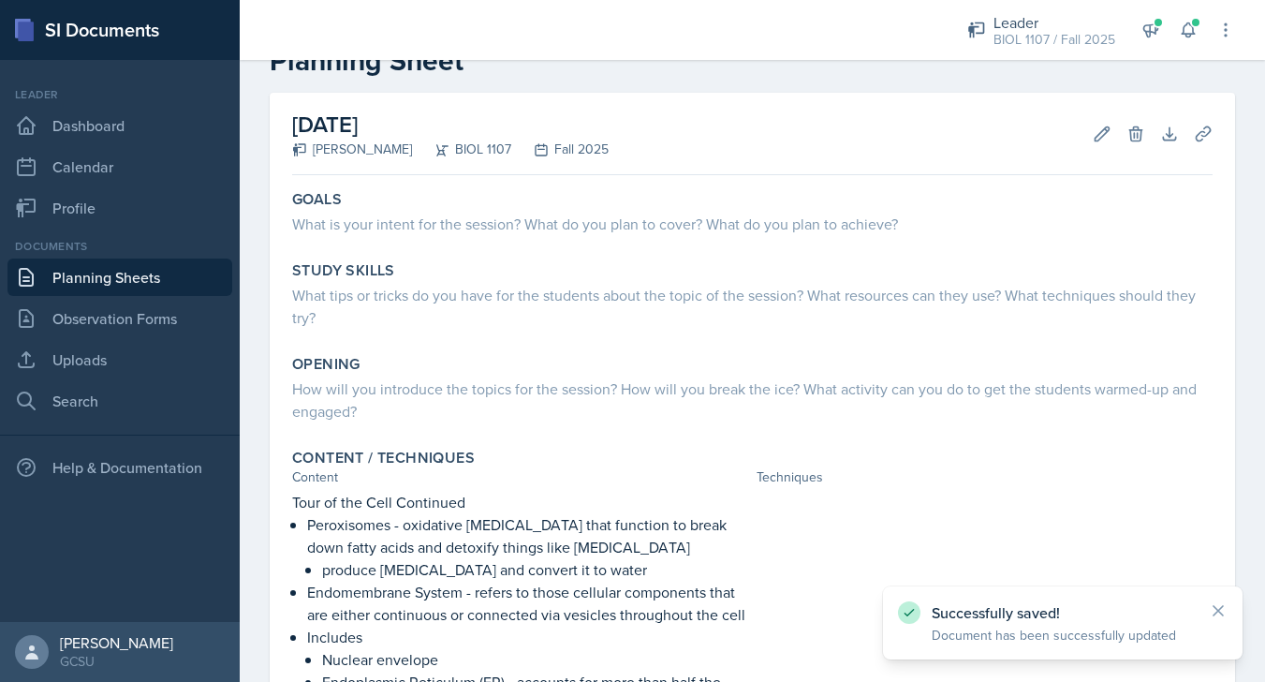
click at [119, 281] on link "Planning Sheets" at bounding box center [119, 276] width 225 height 37
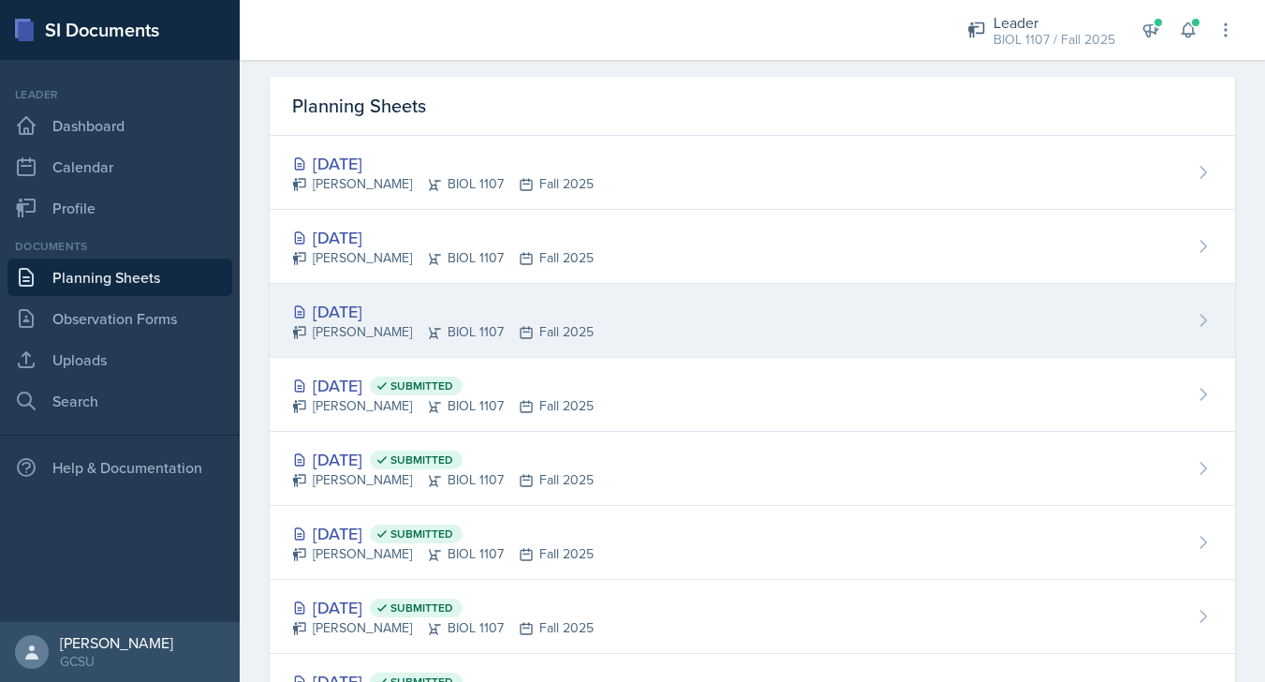
click at [394, 341] on div "[PERSON_NAME] BIOL 1107 Fall 2025" at bounding box center [443, 332] width 302 height 20
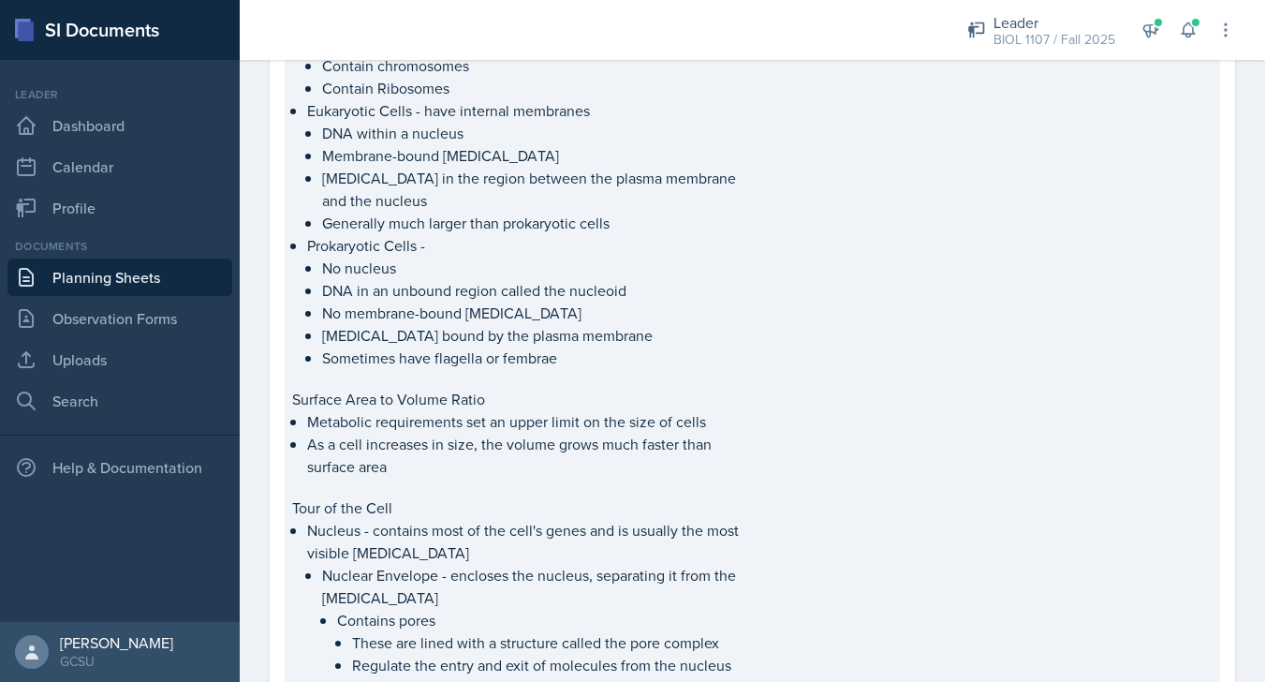
click at [545, 526] on p "Nucleus - contains most of the cell's genes and is usually the most visible [ME…" at bounding box center [528, 541] width 442 height 45
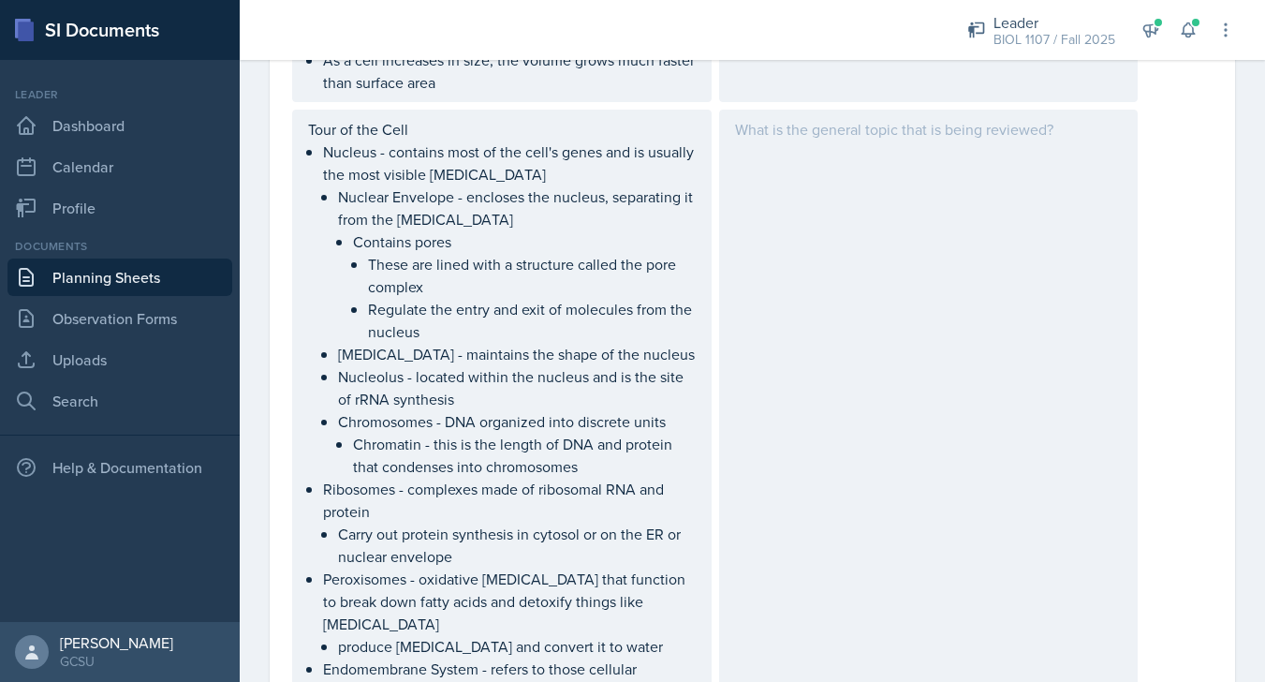
scroll to position [2047, 0]
click at [477, 231] on li "Nuclear Envelope - encloses the nucleus, separating it from the [MEDICAL_DATA] …" at bounding box center [517, 262] width 358 height 157
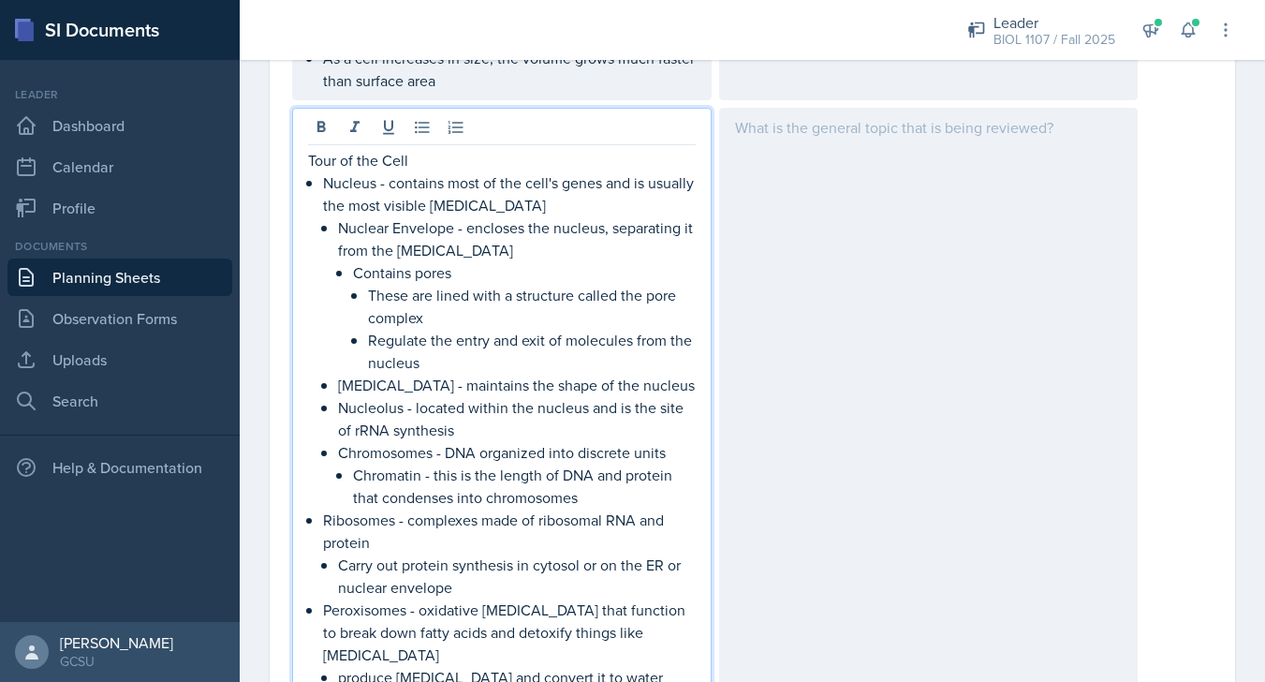
click at [444, 155] on p "Tour of the Cell" at bounding box center [502, 160] width 388 height 22
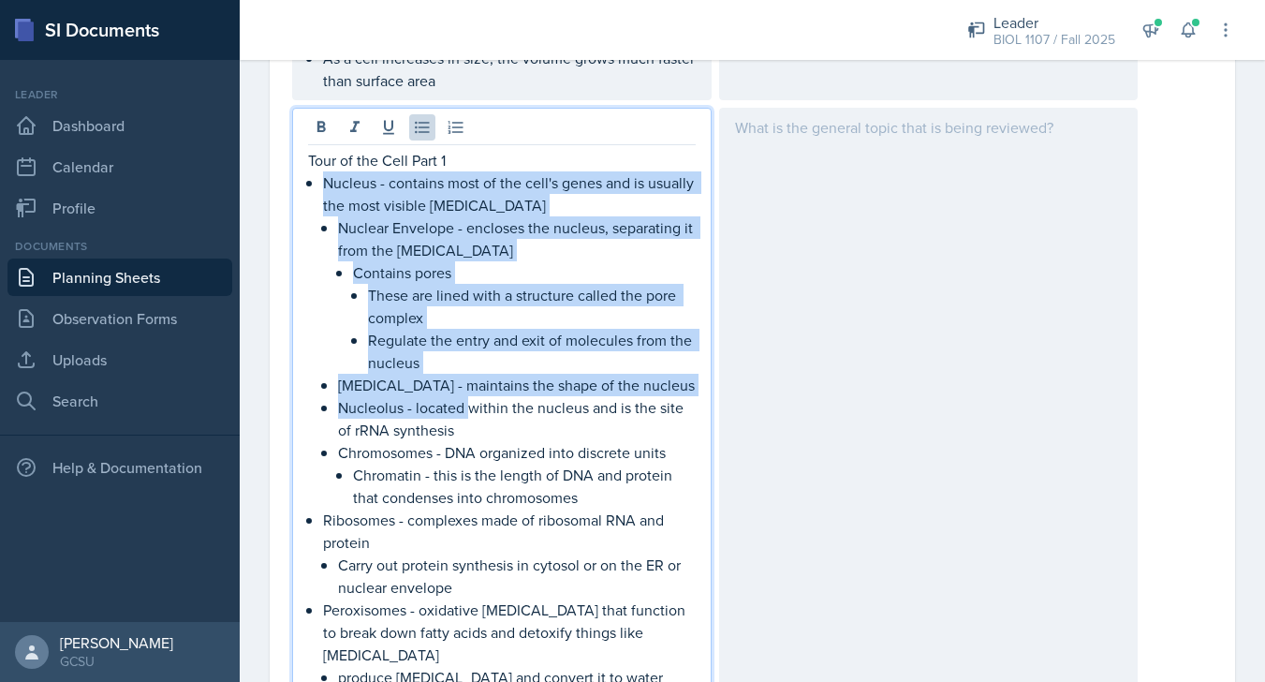
drag, startPoint x: 325, startPoint y: 182, endPoint x: 471, endPoint y: 400, distance: 262.6
click at [471, 400] on li "Nucleus - contains most of the cell's genes and is usually the most visible [ME…" at bounding box center [509, 339] width 373 height 337
click at [471, 400] on p "Nucleolus - located within the nucleus and is the site of rRNA synthesis" at bounding box center [517, 418] width 358 height 45
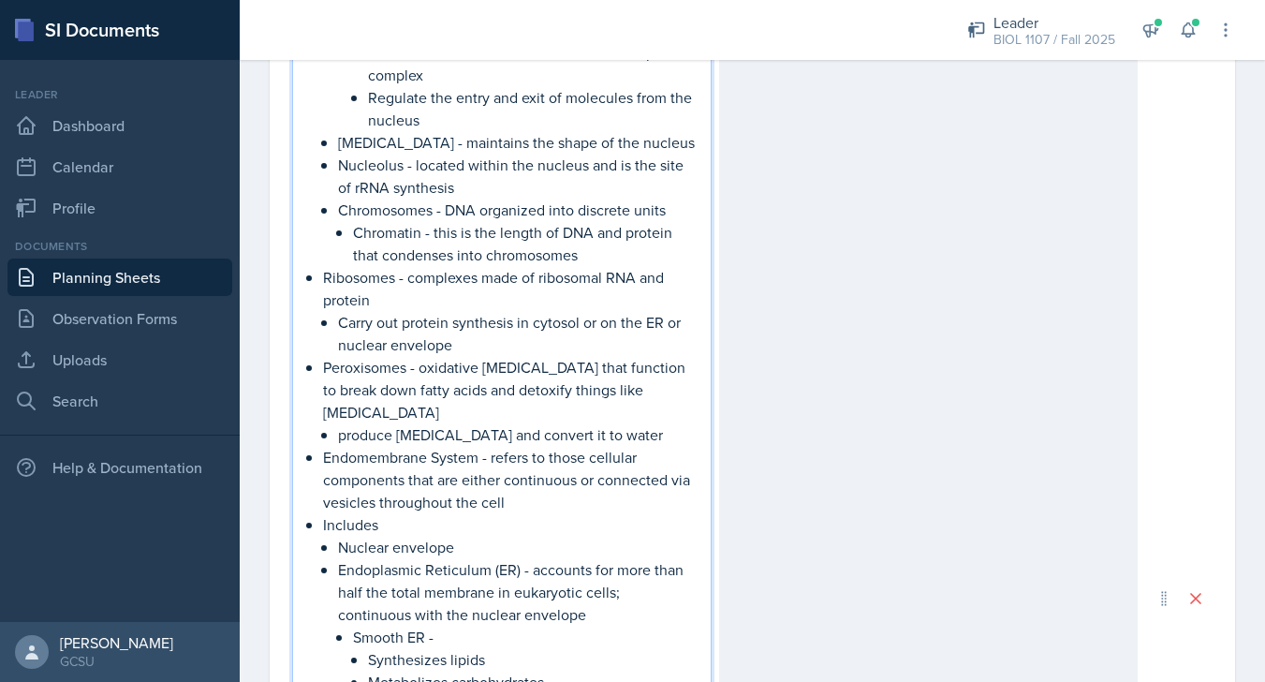
scroll to position [2304, 0]
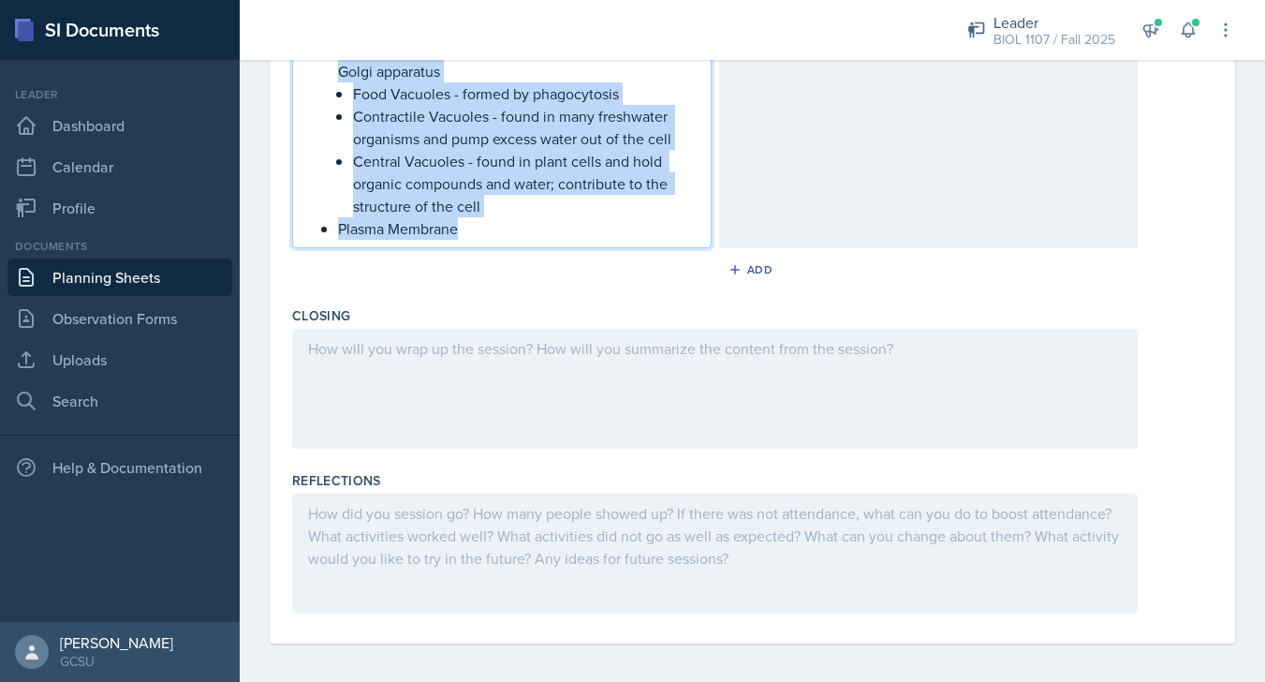
drag, startPoint x: 323, startPoint y: 353, endPoint x: 548, endPoint y: 311, distance: 228.7
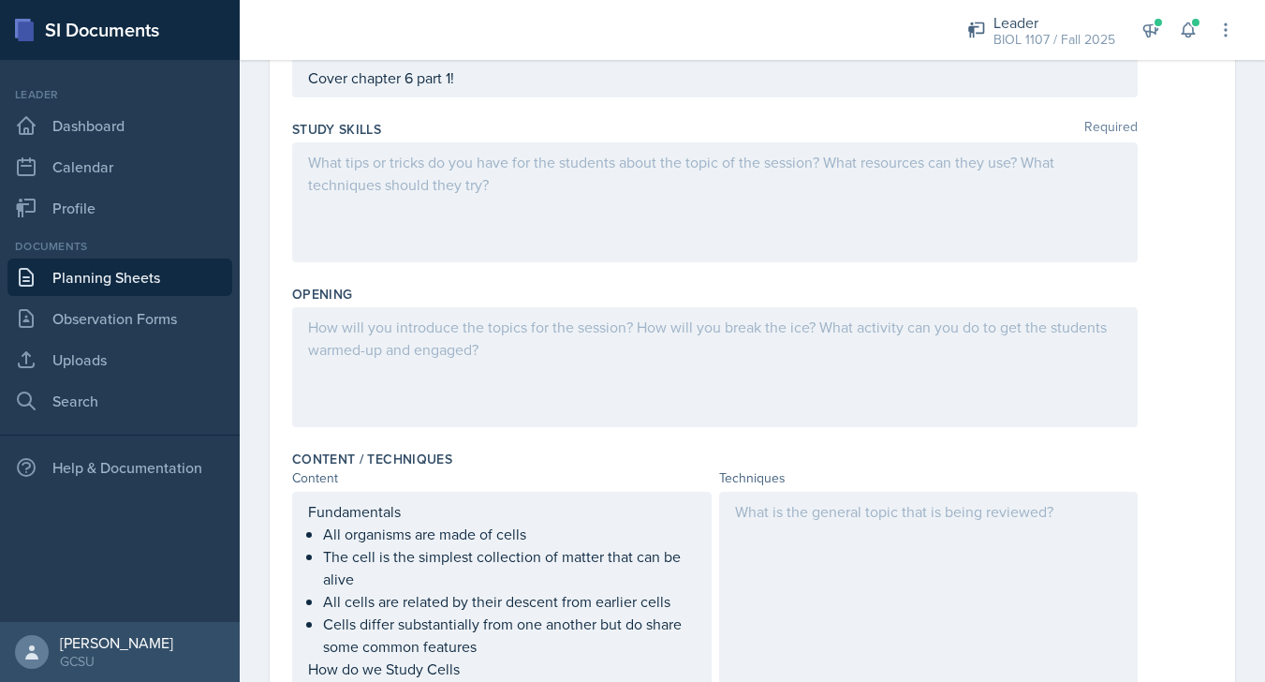
scroll to position [135, 0]
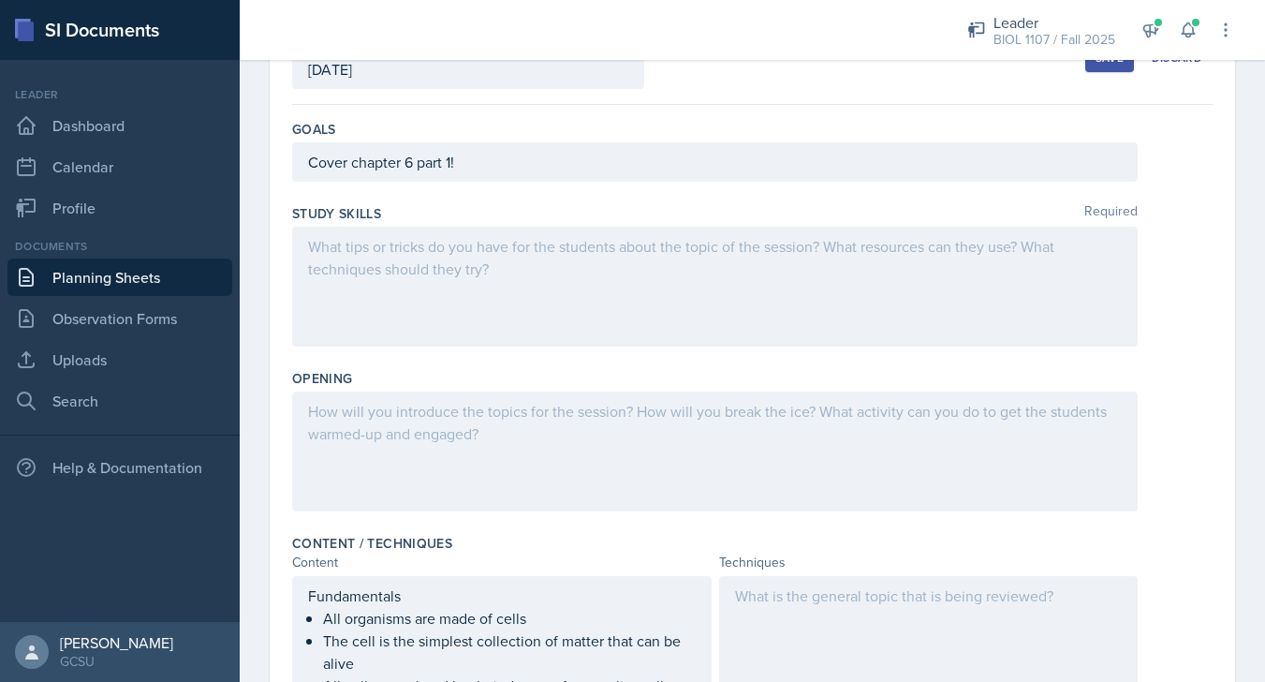
click at [547, 447] on div at bounding box center [715, 451] width 846 height 120
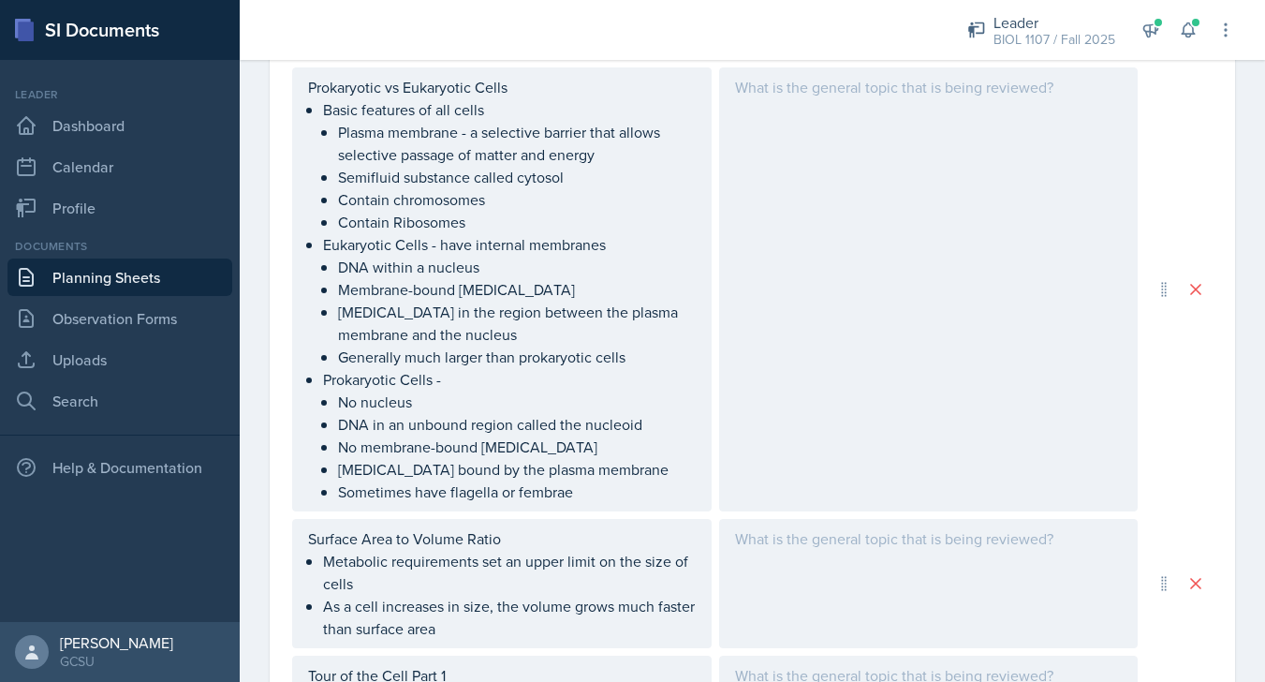
click at [863, 311] on div at bounding box center [929, 289] width 420 height 444
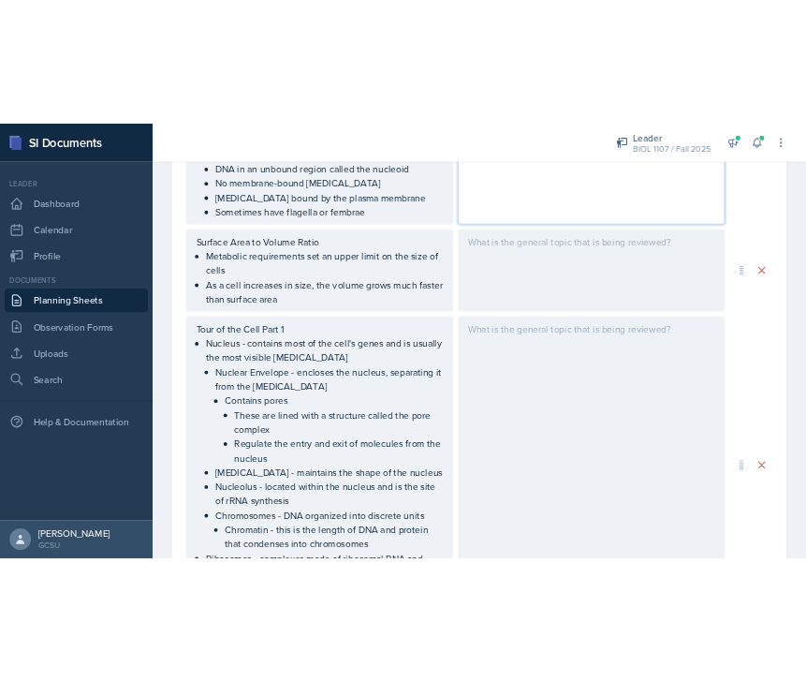
scroll to position [1833, 0]
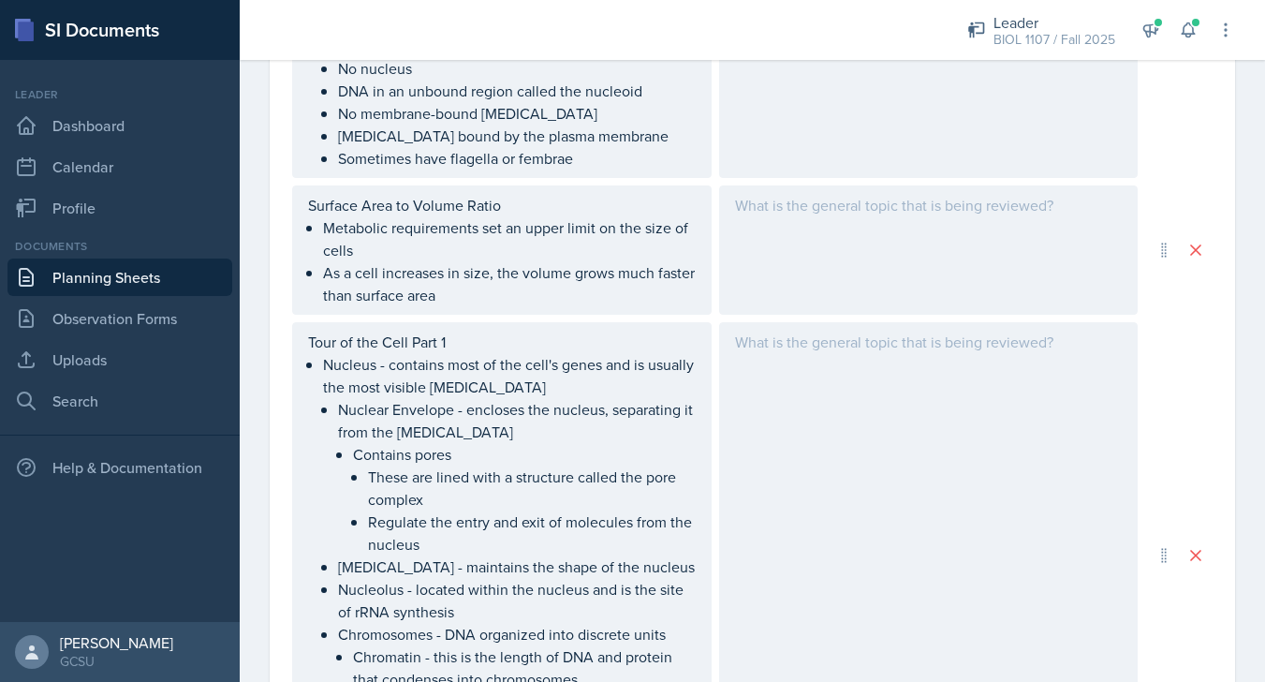
click at [887, 251] on div at bounding box center [929, 249] width 420 height 129
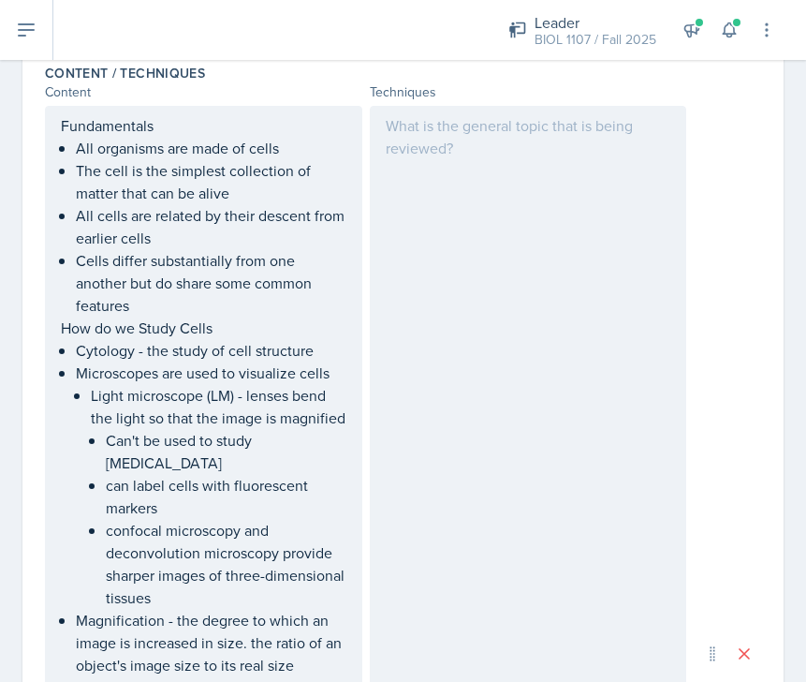
scroll to position [565, 0]
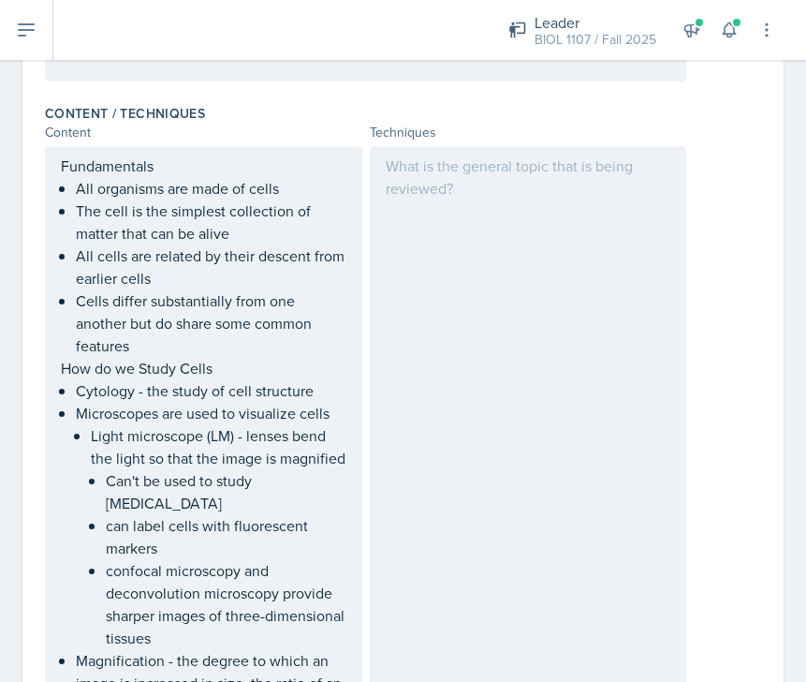
click at [515, 262] on div at bounding box center [528, 694] width 317 height 1096
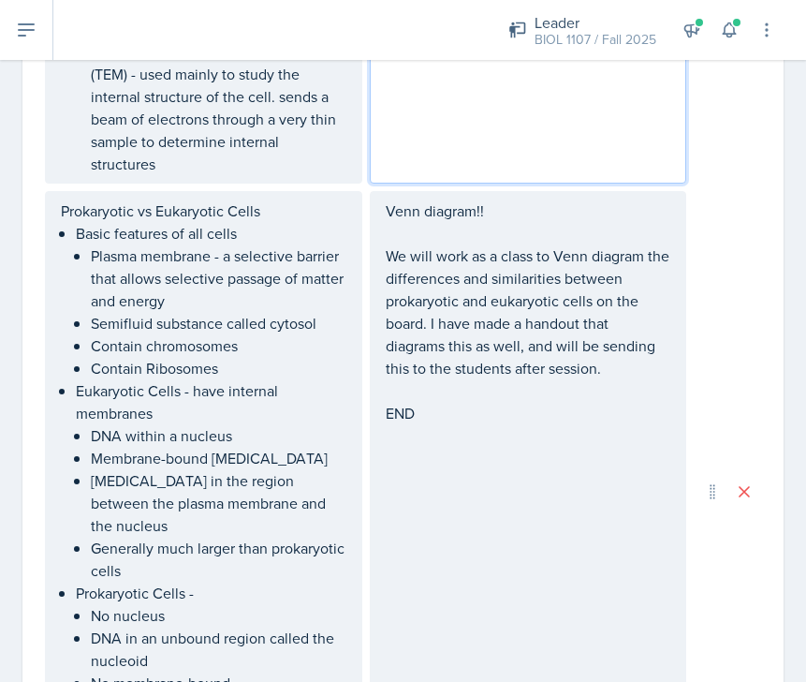
scroll to position [1681, 0]
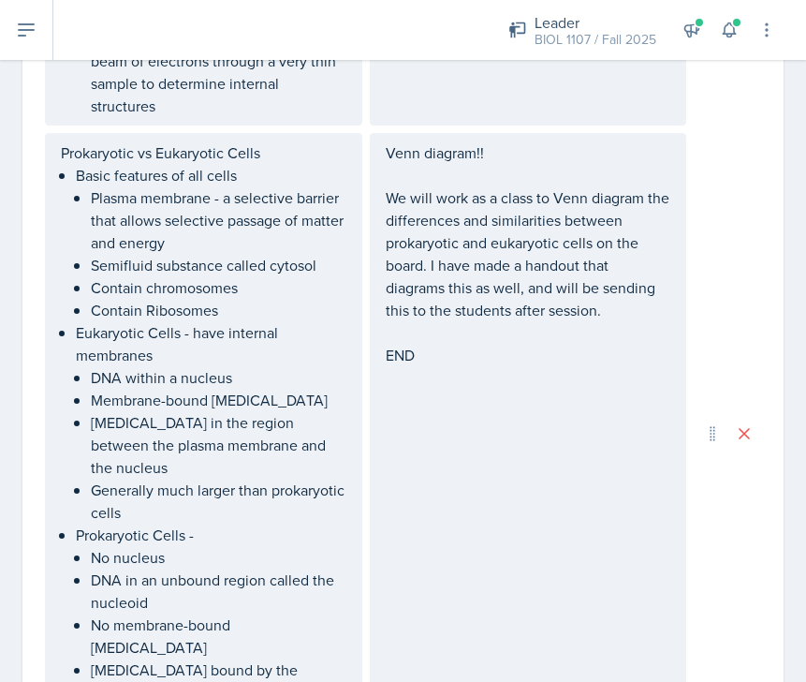
click at [474, 359] on div "Venn diagram!! We will work as a class to Venn diagram the differences and simi…" at bounding box center [528, 433] width 317 height 601
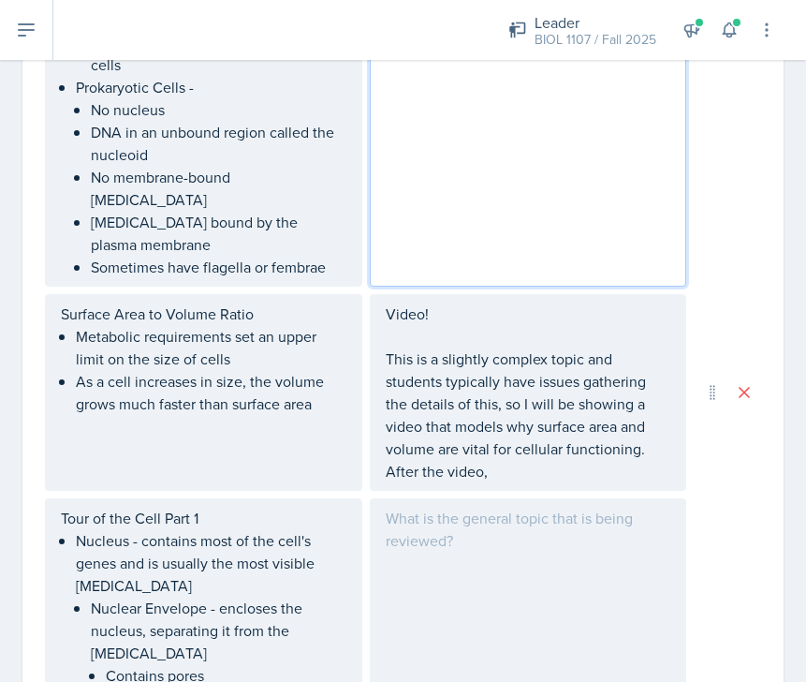
scroll to position [2164, 0]
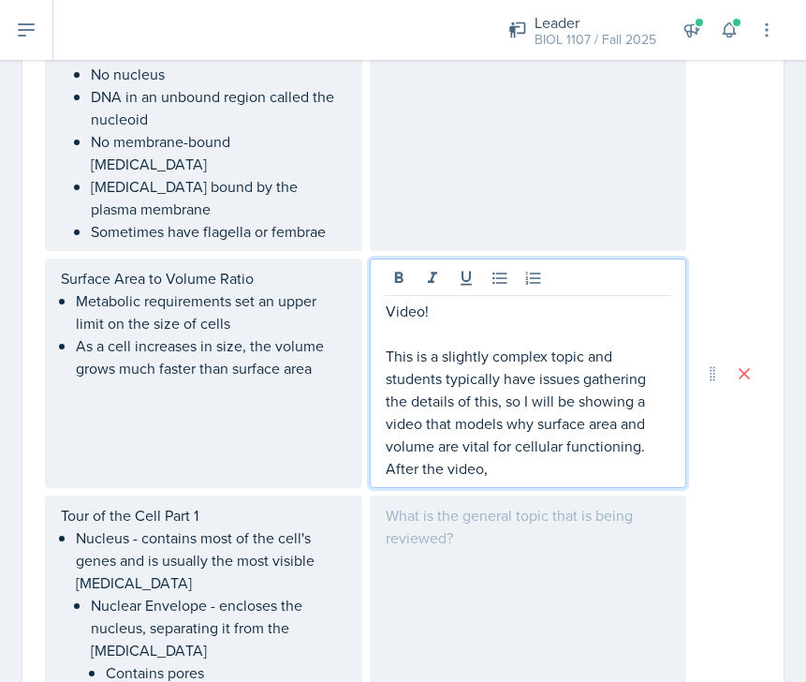
click at [513, 370] on p "This is a slightly complex topic and students typically have issues gathering t…" at bounding box center [529, 412] width 286 height 135
click at [512, 403] on p "This is a slightly complex topic and students typically have issues gathering t…" at bounding box center [529, 412] width 286 height 135
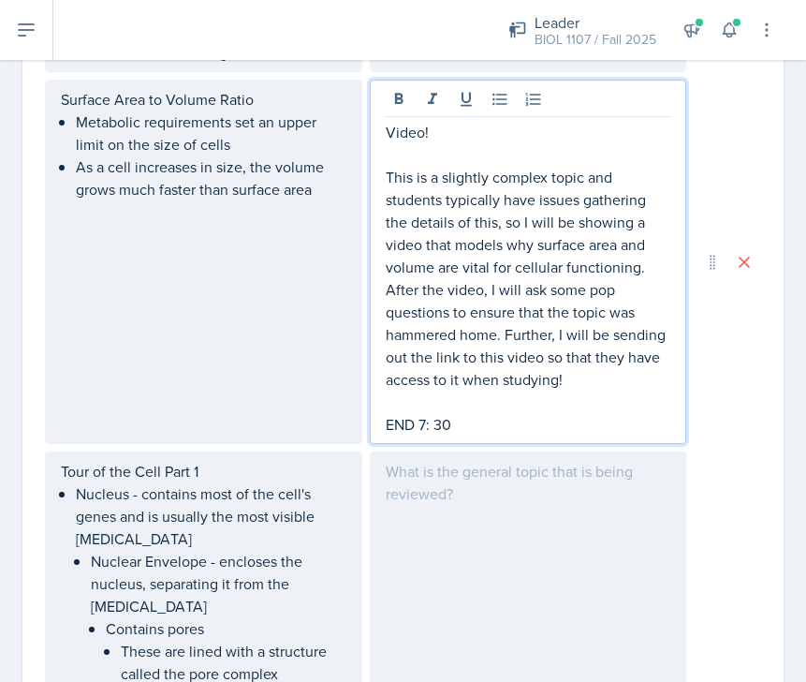
scroll to position [2385, 0]
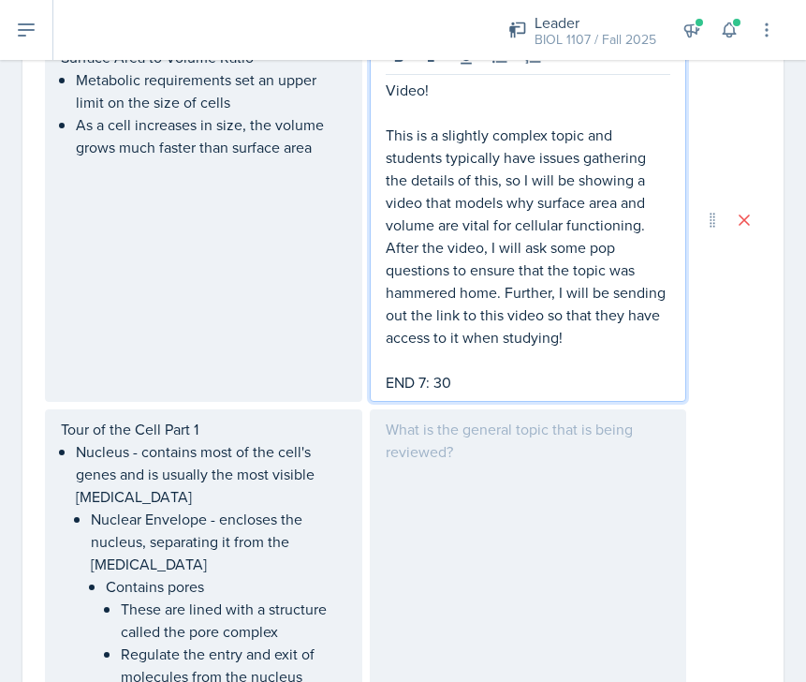
click at [437, 327] on div "Video! This is a slightly complex topic and students typically have issues gath…" at bounding box center [528, 219] width 317 height 364
click at [432, 371] on p "END 7: 30" at bounding box center [529, 382] width 286 height 22
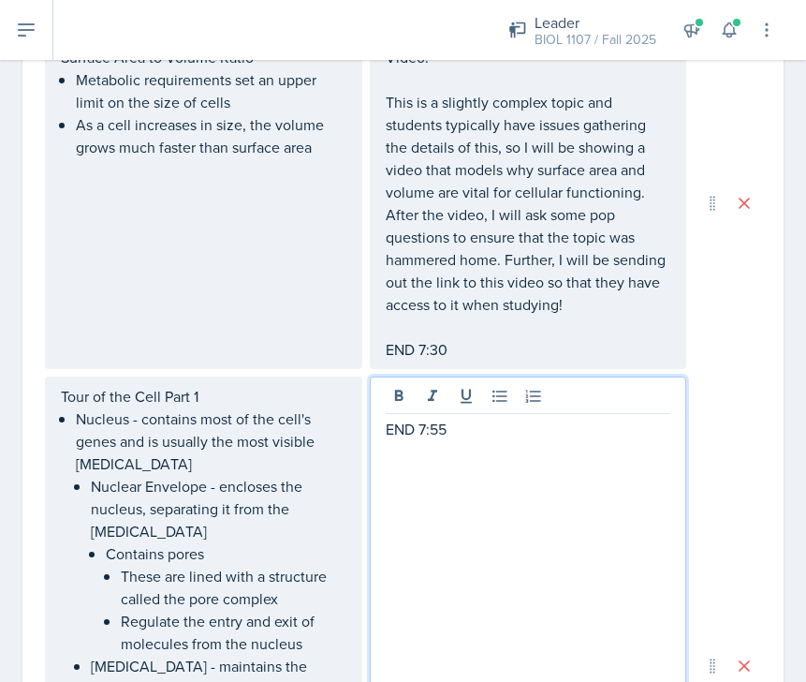
click at [386, 418] on p "END 7:55" at bounding box center [529, 429] width 286 height 22
click at [402, 418] on p at bounding box center [529, 429] width 286 height 22
click at [401, 376] on div "END 7:55" at bounding box center [528, 665] width 317 height 579
click at [397, 418] on p at bounding box center [529, 429] width 286 height 22
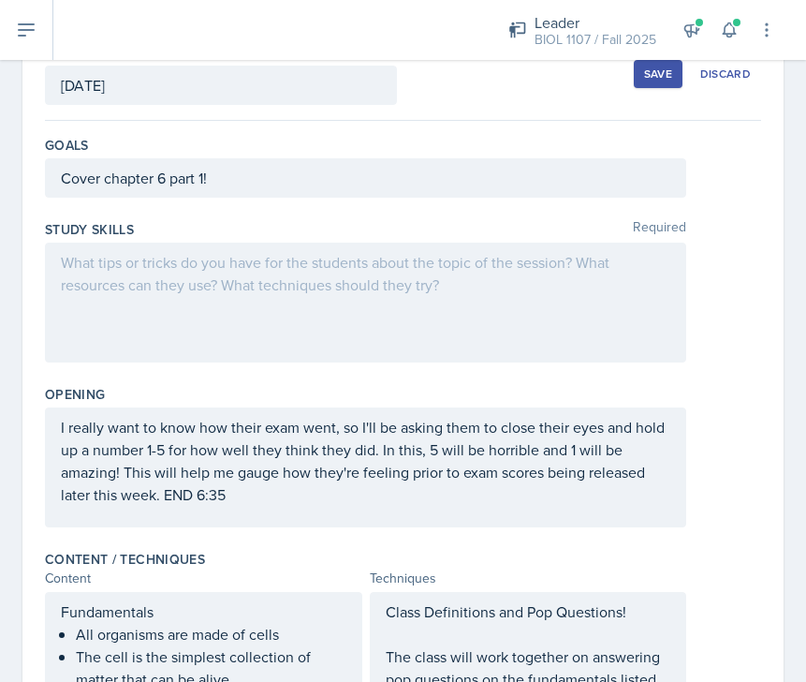
scroll to position [55, 0]
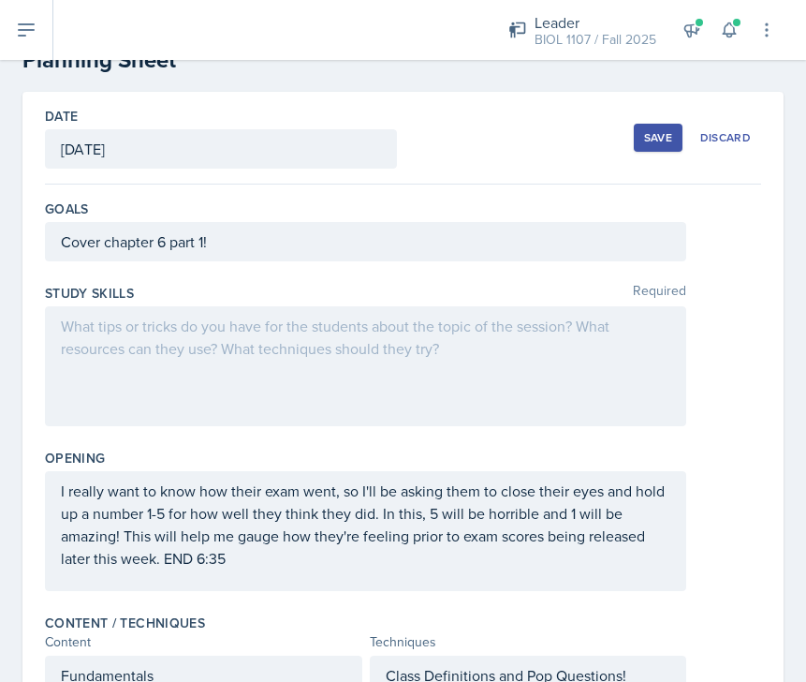
click at [654, 137] on div "Save" at bounding box center [658, 137] width 28 height 15
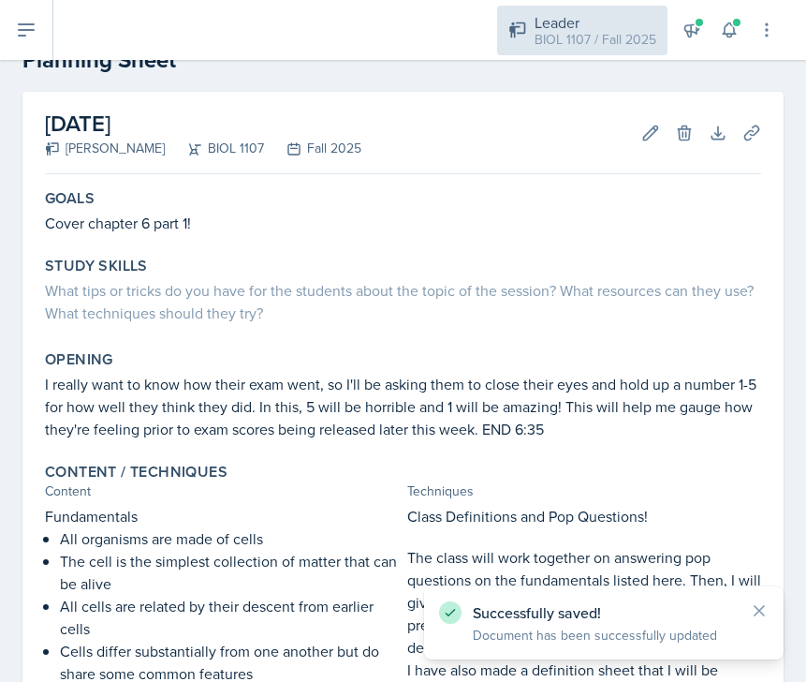
click at [555, 35] on div "BIOL 1107 / Fall 2025" at bounding box center [596, 40] width 122 height 20
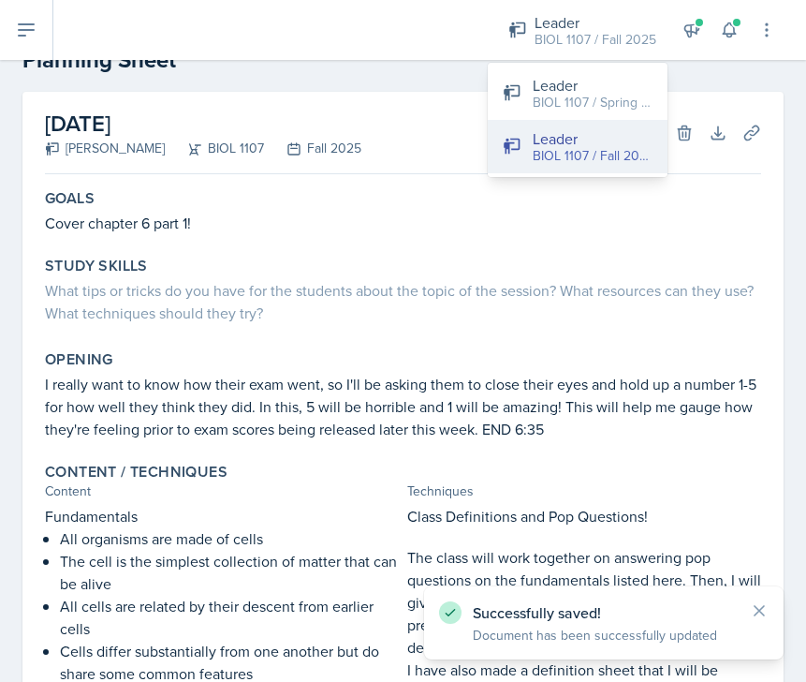
click at [564, 152] on div "BIOL 1107 / Fall 2025" at bounding box center [593, 156] width 120 height 20
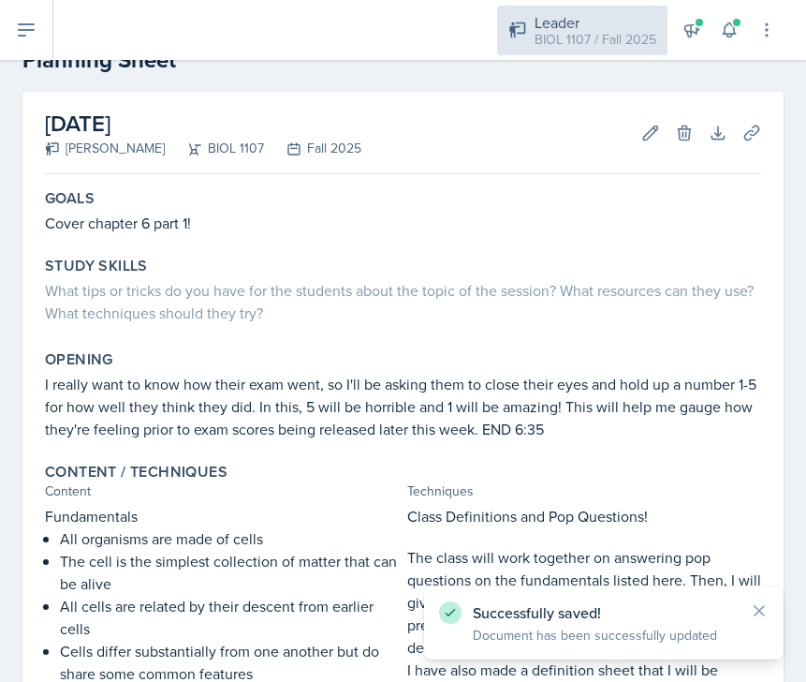
click at [584, 52] on div "Leader BIOL 1107 / Fall 2025" at bounding box center [582, 31] width 170 height 50
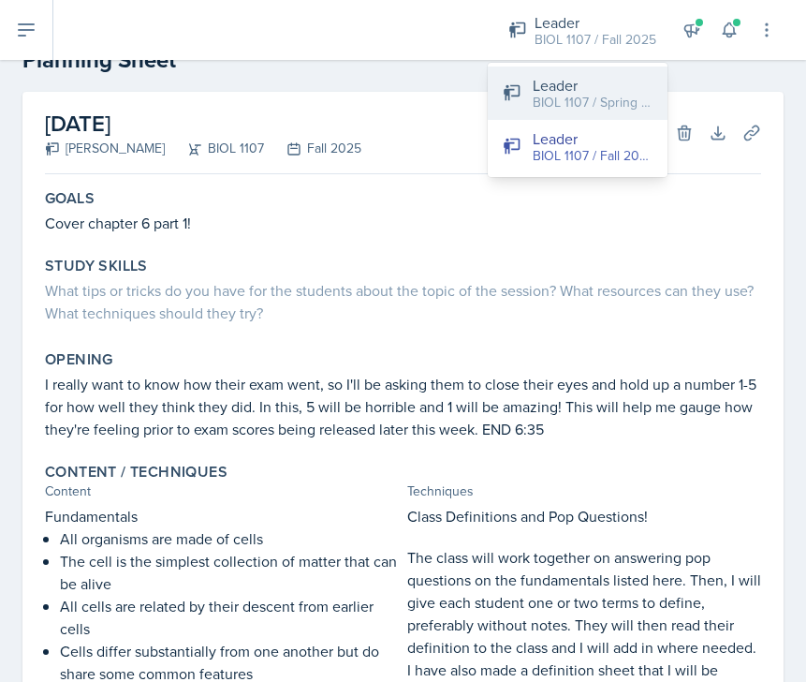
click at [592, 94] on div "BIOL 1107 / Spring 2025" at bounding box center [593, 103] width 120 height 20
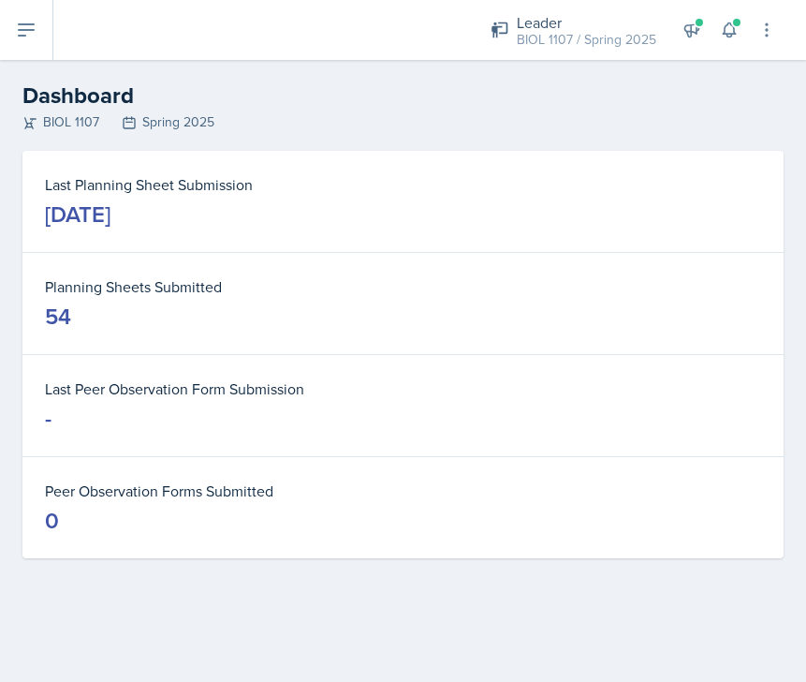
click at [30, 34] on icon at bounding box center [26, 30] width 22 height 22
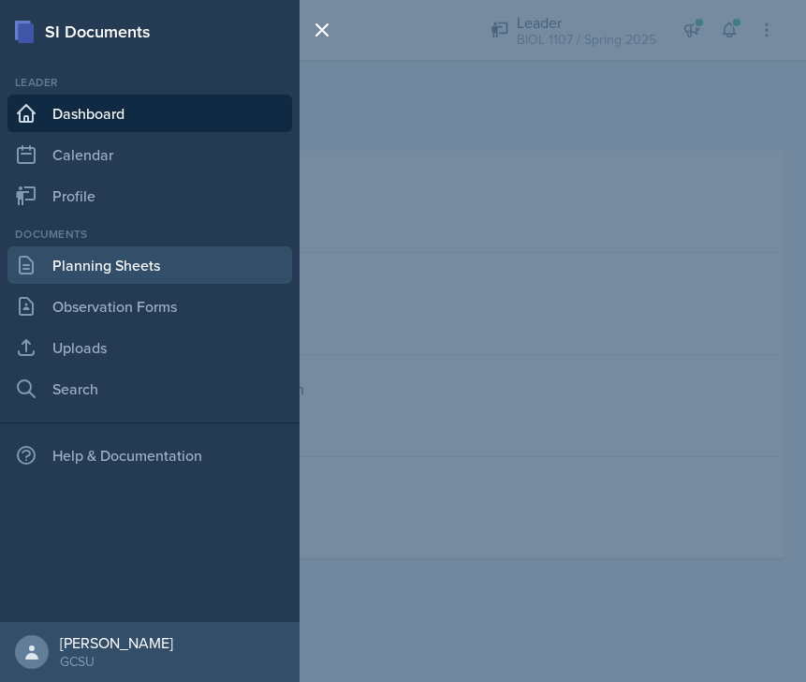
click at [104, 264] on link "Planning Sheets" at bounding box center [149, 264] width 285 height 37
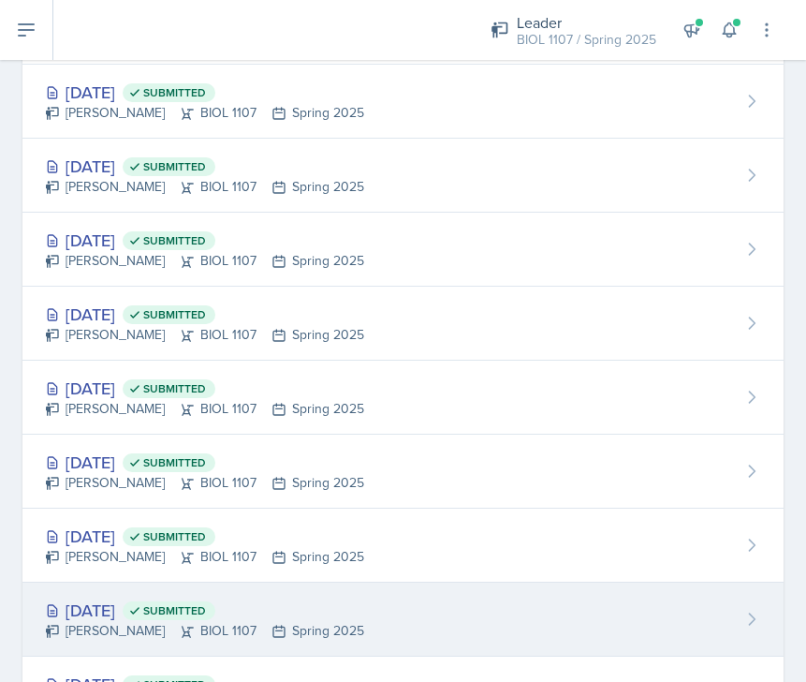
scroll to position [1307, 0]
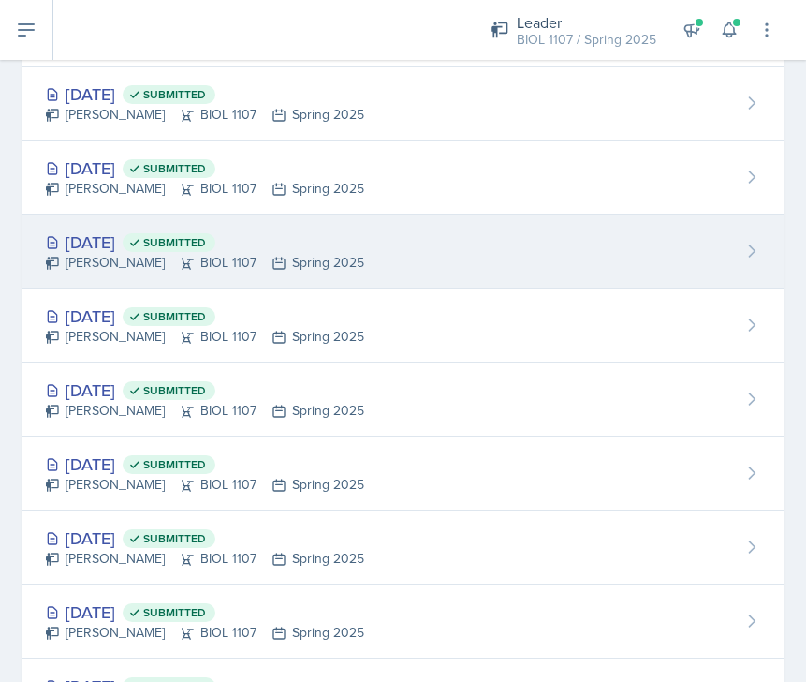
click at [361, 254] on div "[DATE] Submitted [PERSON_NAME] BIOL 1107 Spring 2025" at bounding box center [402, 251] width 761 height 74
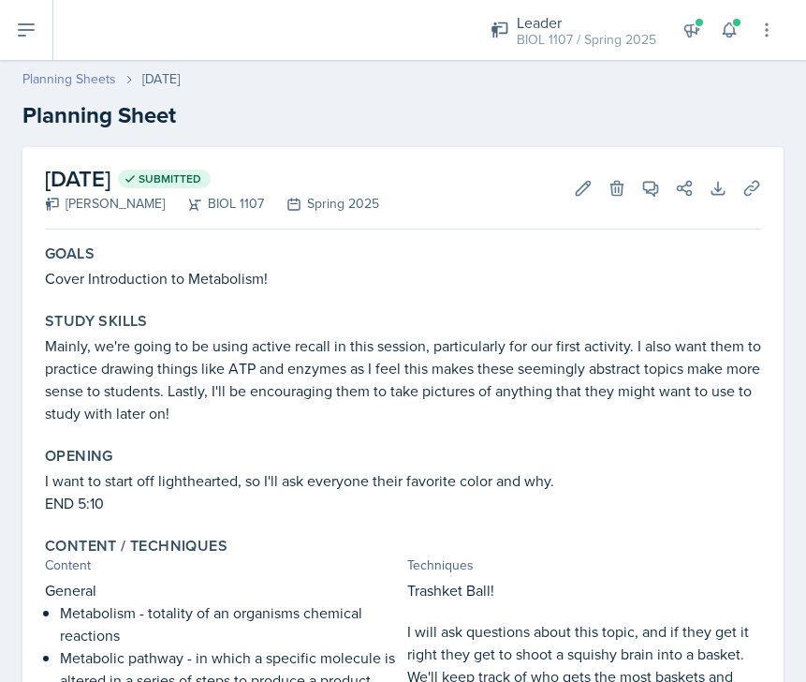
click at [77, 87] on link "Planning Sheets" at bounding box center [69, 79] width 94 height 20
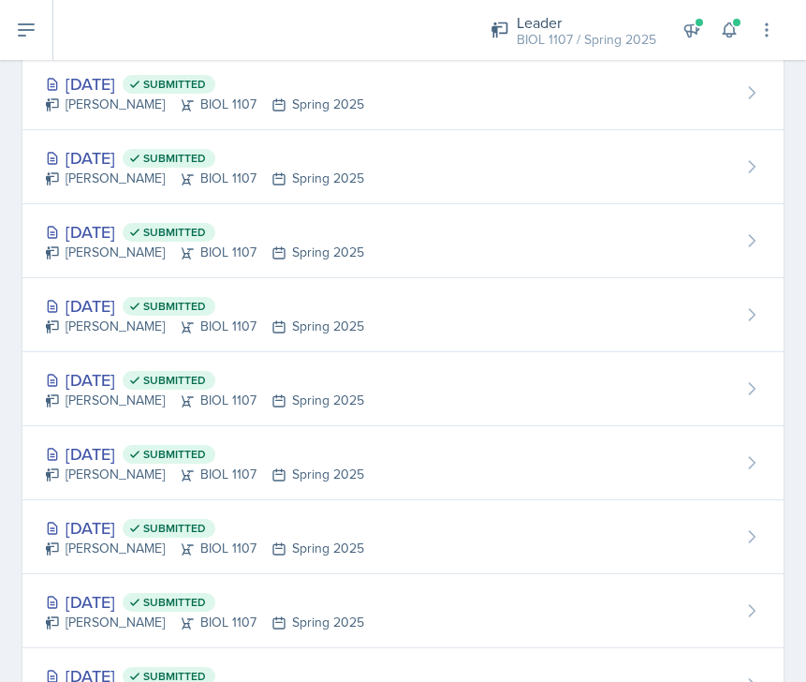
scroll to position [964, 0]
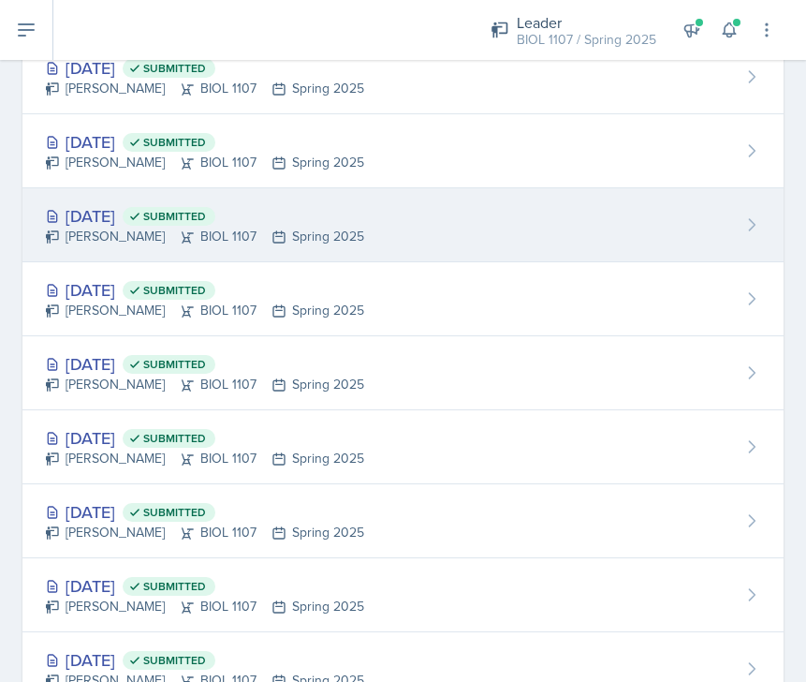
click at [326, 221] on div "[DATE] Submitted" at bounding box center [204, 215] width 319 height 25
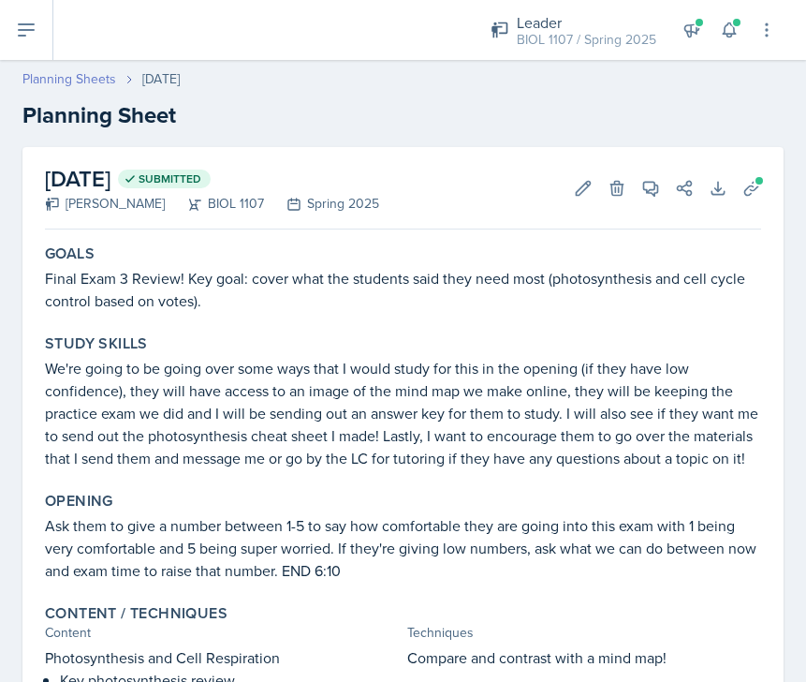
click at [70, 72] on link "Planning Sheets" at bounding box center [69, 79] width 94 height 20
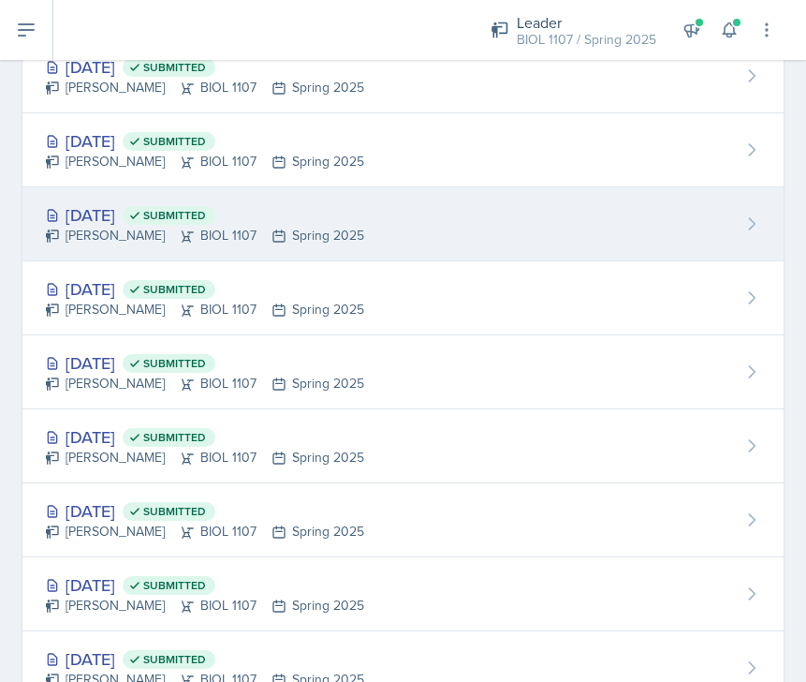
scroll to position [1189, 0]
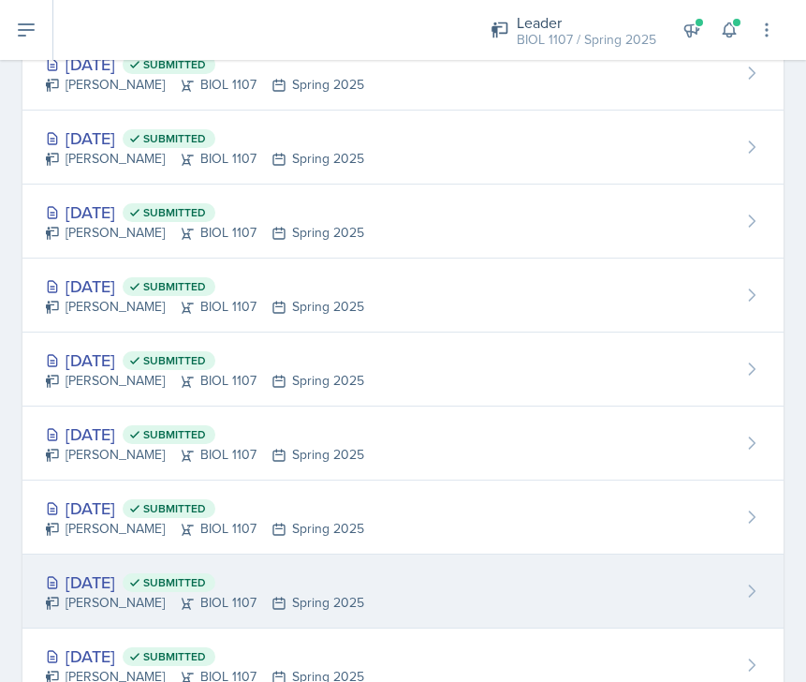
click at [331, 570] on div "[DATE] Submitted" at bounding box center [204, 581] width 319 height 25
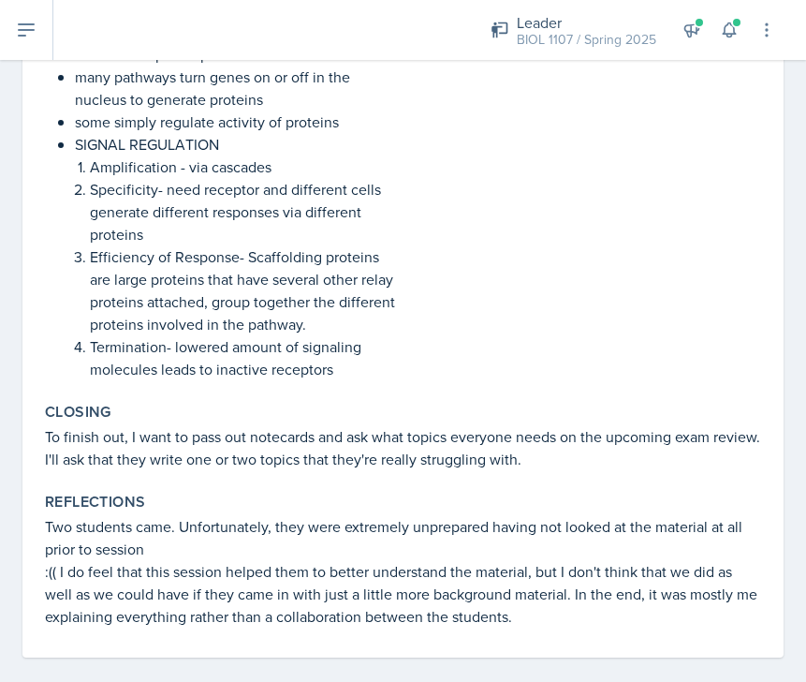
scroll to position [2144, 0]
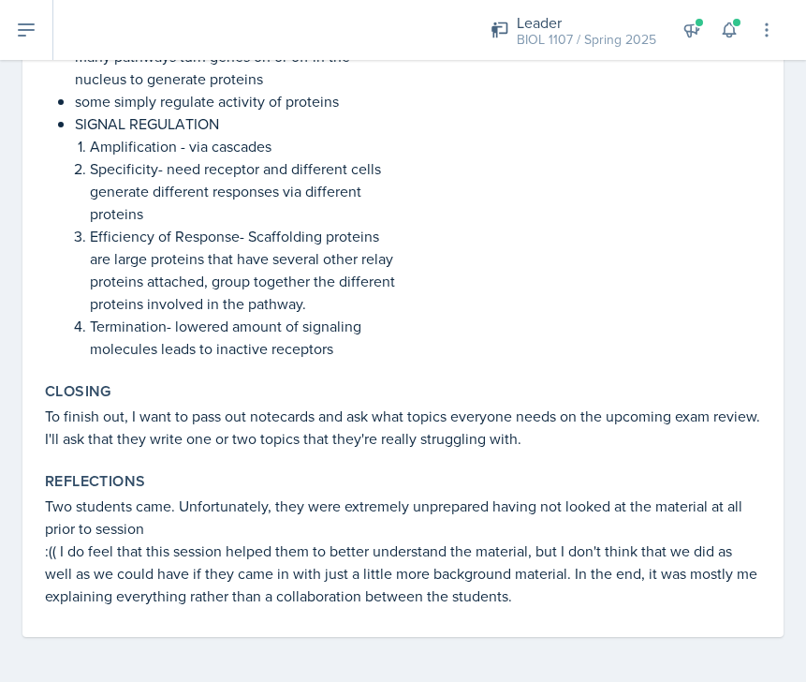
click at [22, 29] on icon at bounding box center [26, 29] width 15 height 11
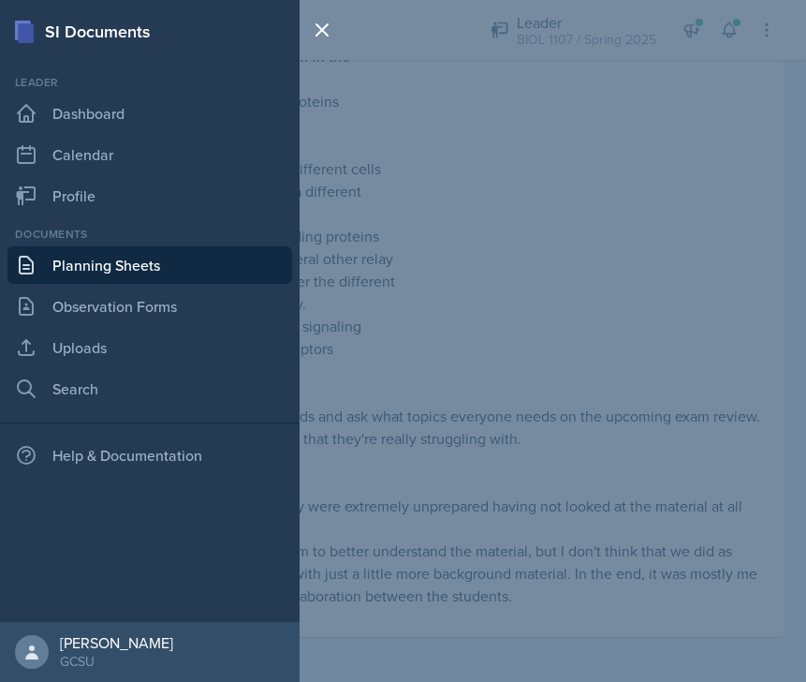
click at [137, 267] on link "Planning Sheets" at bounding box center [149, 264] width 285 height 37
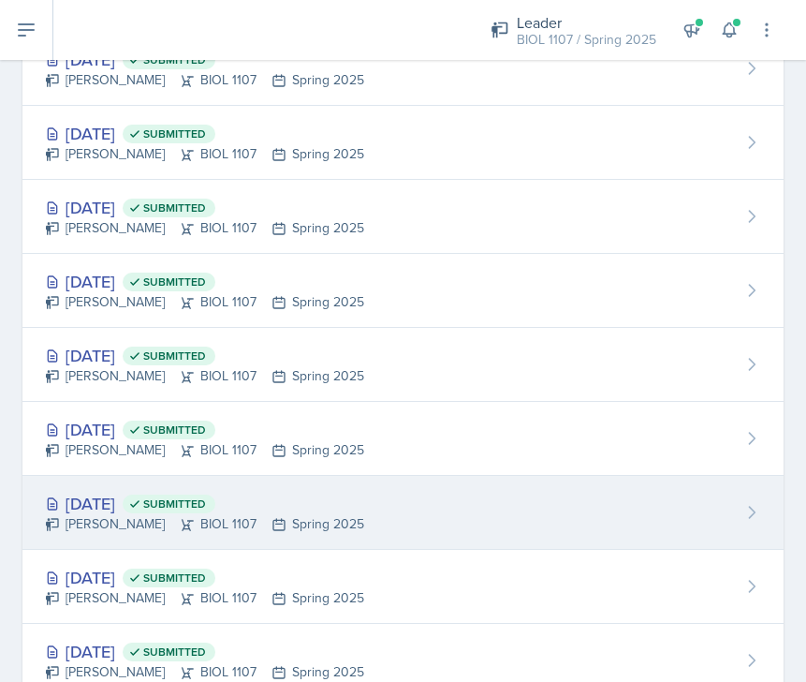
scroll to position [3257, 0]
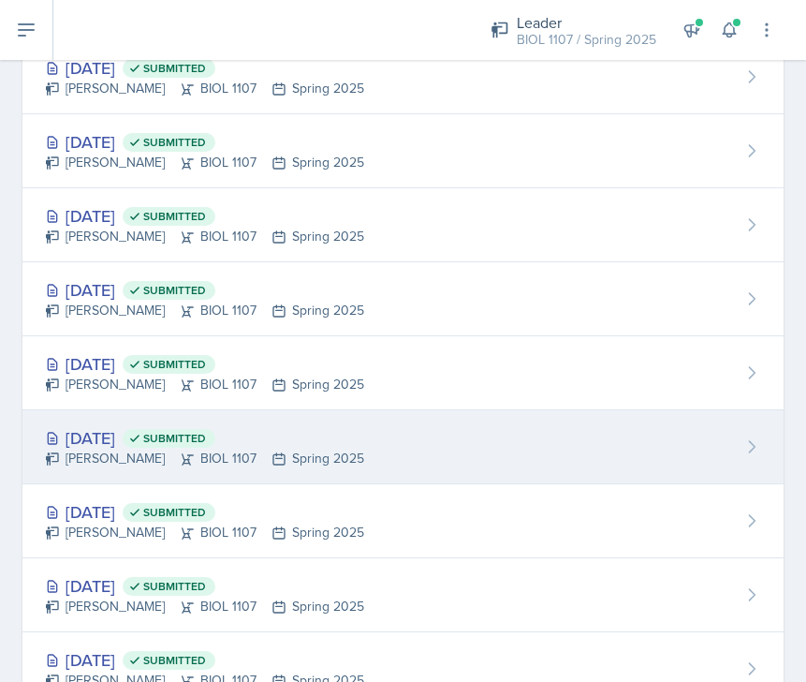
click at [378, 449] on div "[DATE] Submitted [PERSON_NAME] BIOL 1107 Spring 2025" at bounding box center [402, 447] width 761 height 74
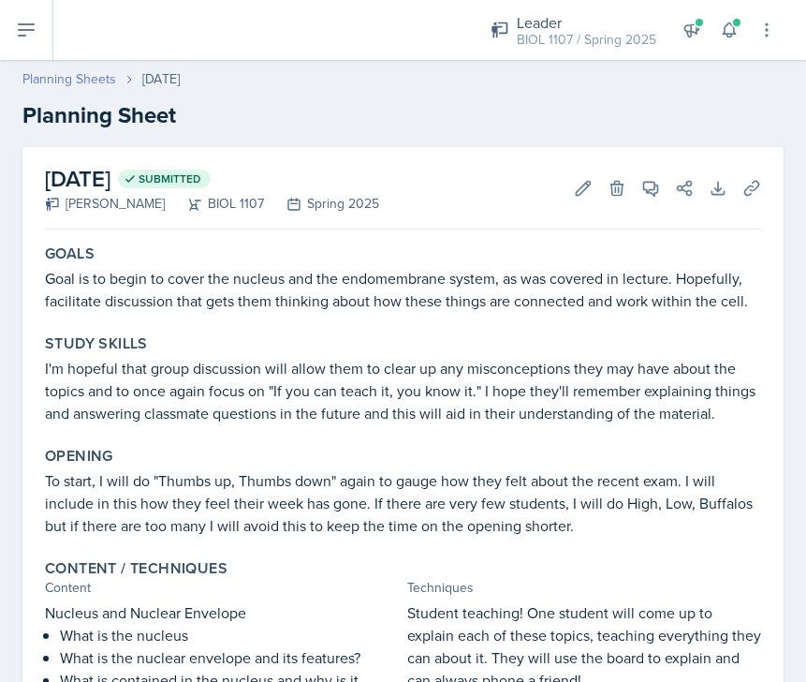
click at [89, 79] on link "Planning Sheets" at bounding box center [69, 79] width 94 height 20
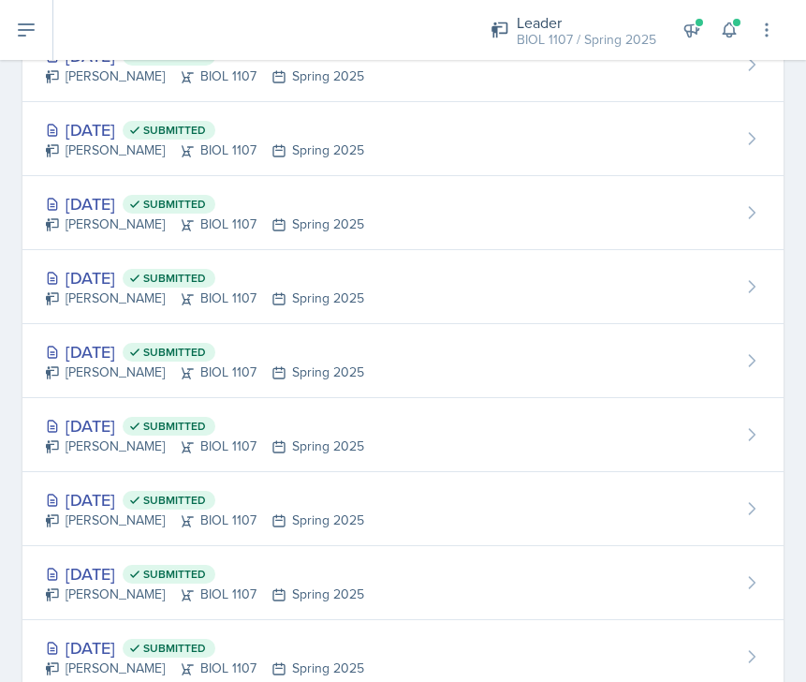
scroll to position [3483, 0]
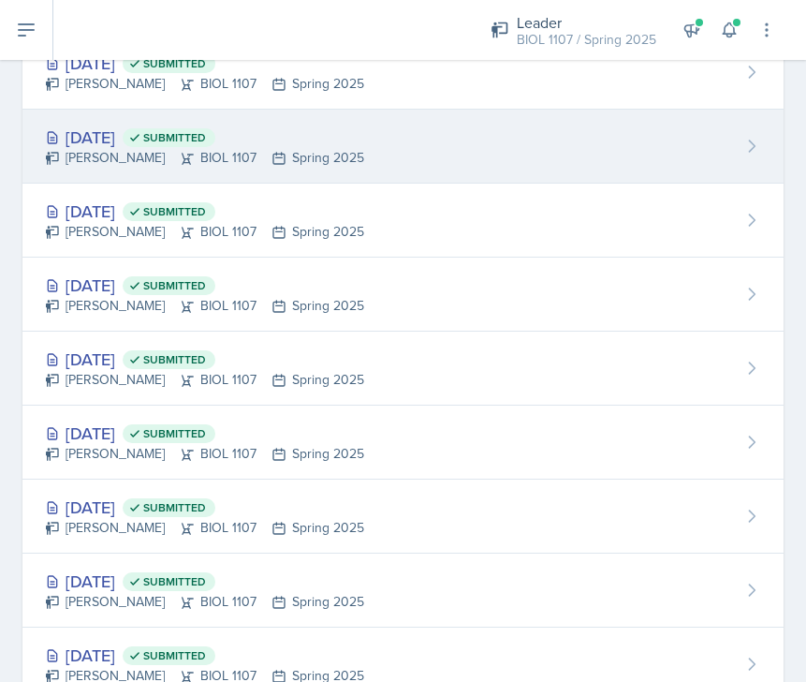
click at [310, 145] on div "[DATE] Submitted" at bounding box center [204, 137] width 319 height 25
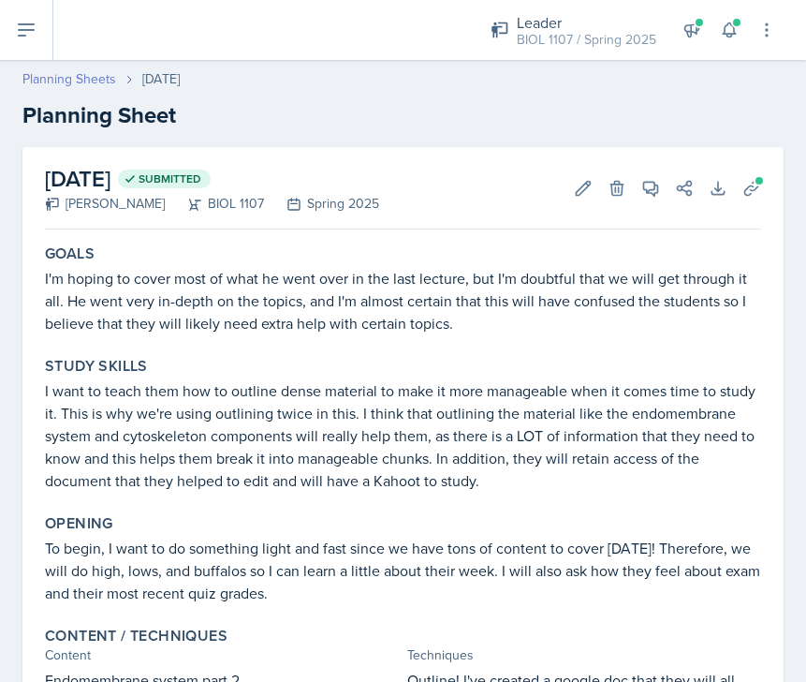
click at [89, 83] on link "Planning Sheets" at bounding box center [69, 79] width 94 height 20
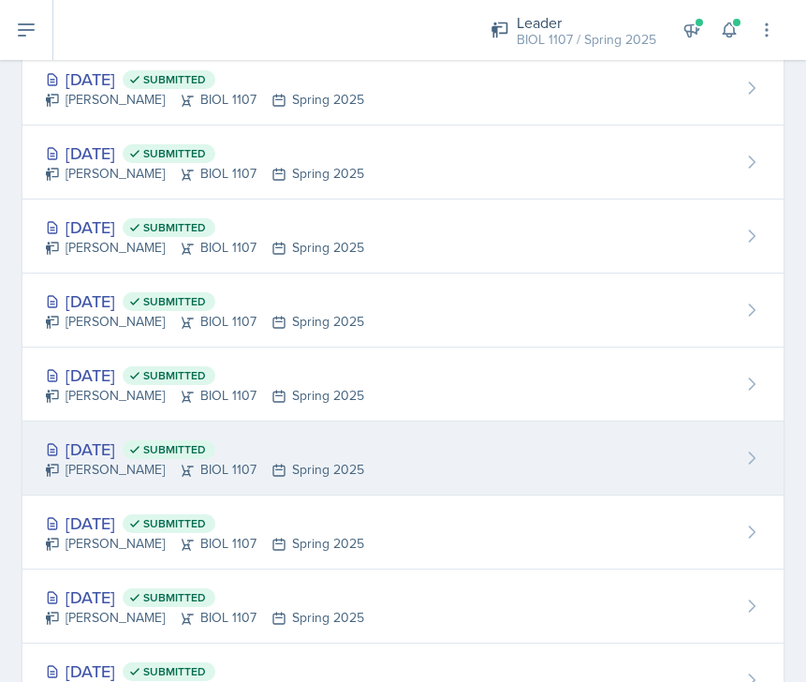
click at [348, 463] on div "[DATE] Submitted [PERSON_NAME] BIOL 1107 Spring 2025" at bounding box center [402, 458] width 761 height 74
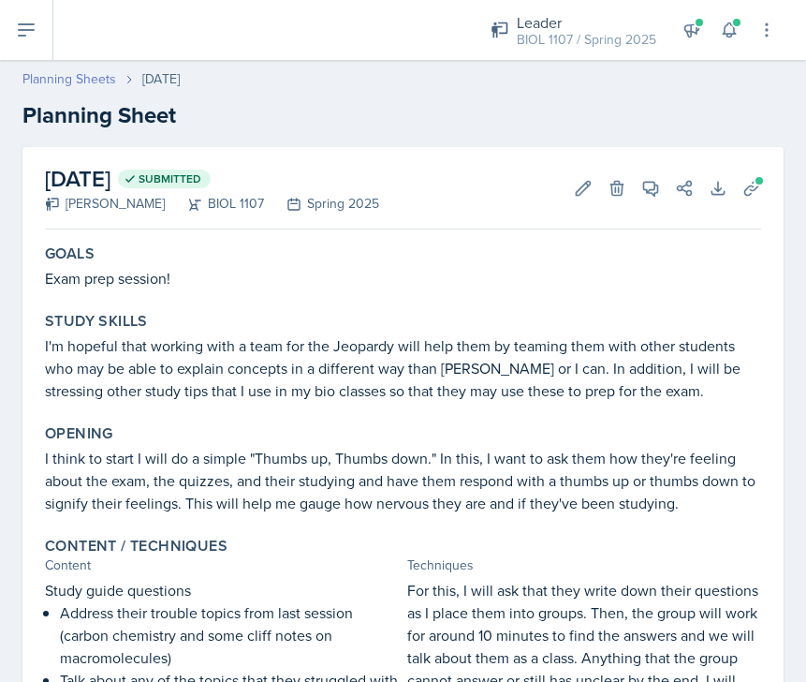
click at [87, 77] on link "Planning Sheets" at bounding box center [69, 79] width 94 height 20
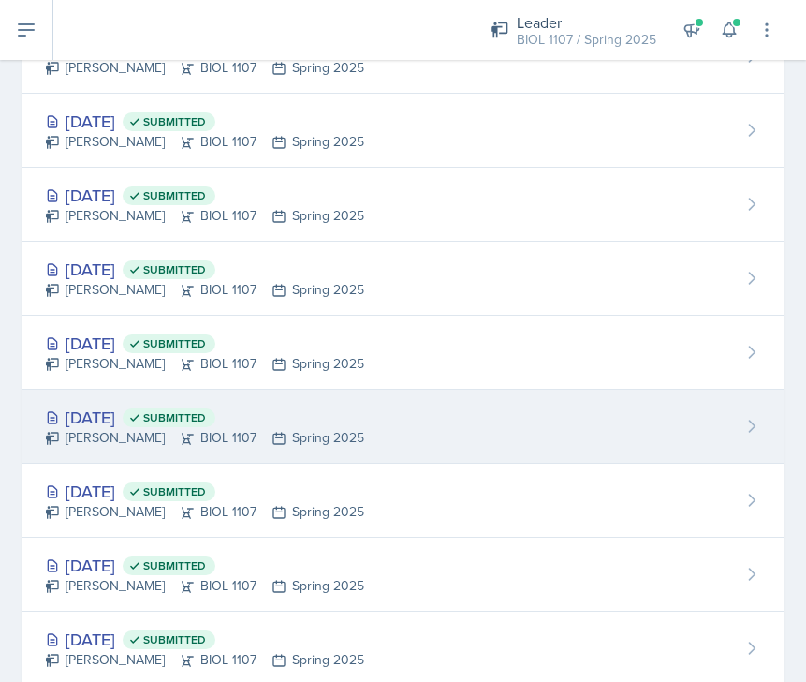
click at [315, 427] on div "[DATE] Submitted" at bounding box center [204, 417] width 319 height 25
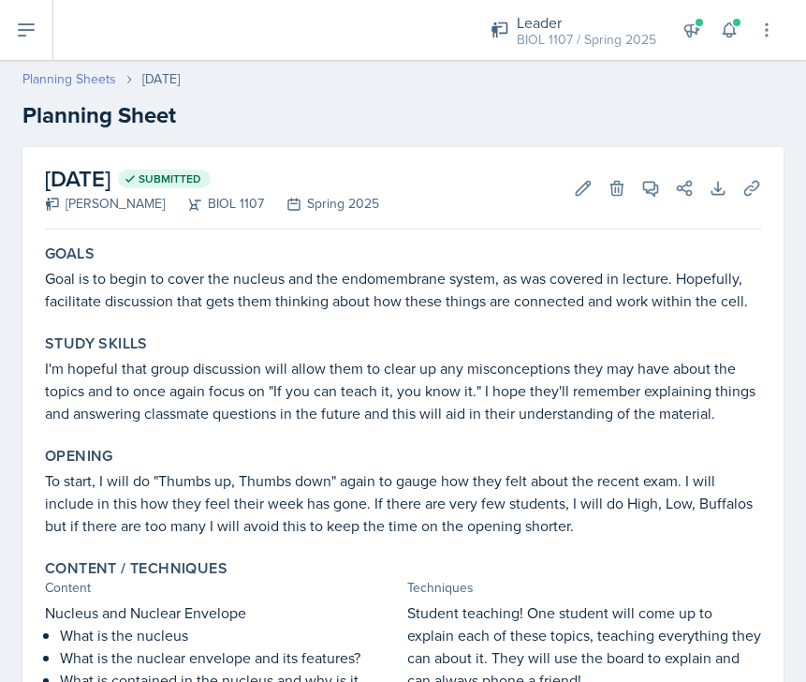
click at [89, 78] on link "Planning Sheets" at bounding box center [69, 79] width 94 height 20
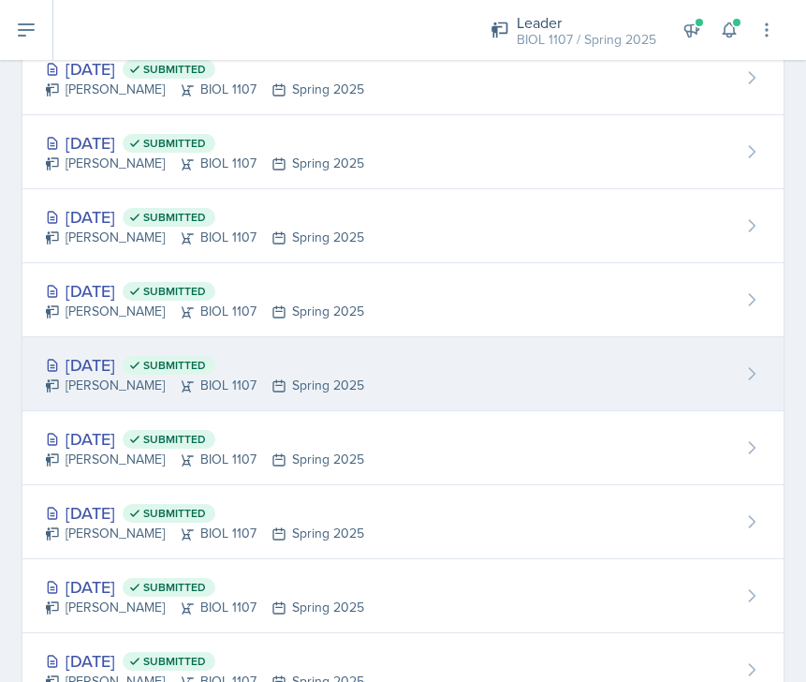
click at [354, 393] on div "[DATE] Submitted [PERSON_NAME] BIOL 1107 Spring 2025" at bounding box center [402, 374] width 761 height 74
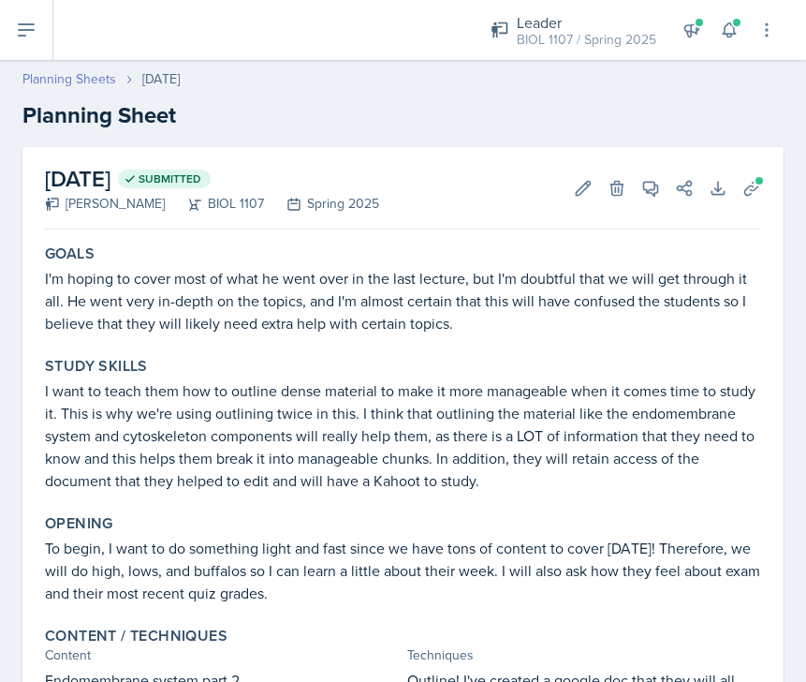
click at [93, 72] on link "Planning Sheets" at bounding box center [69, 79] width 94 height 20
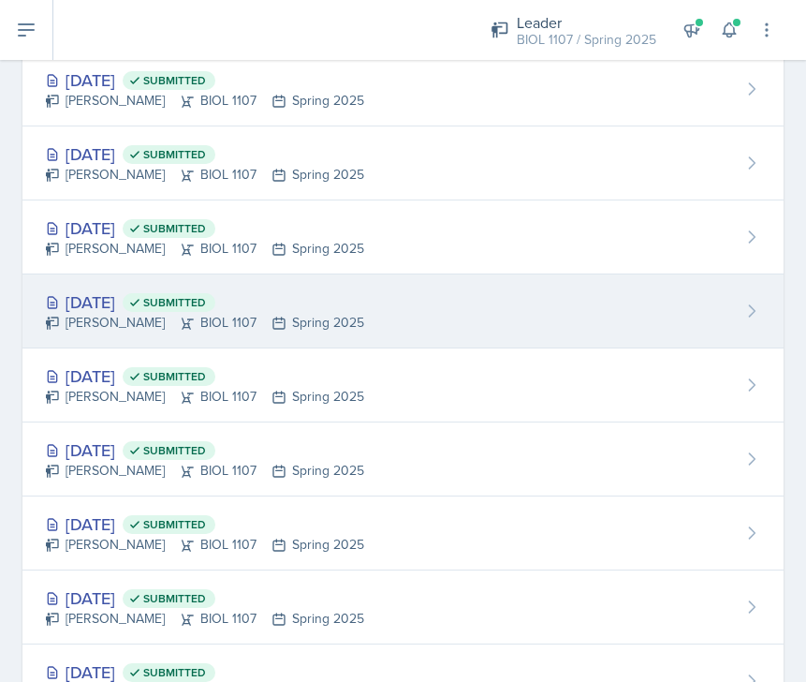
click at [365, 324] on div "[DATE] Submitted [PERSON_NAME] BIOL 1107 Spring 2025" at bounding box center [402, 311] width 761 height 74
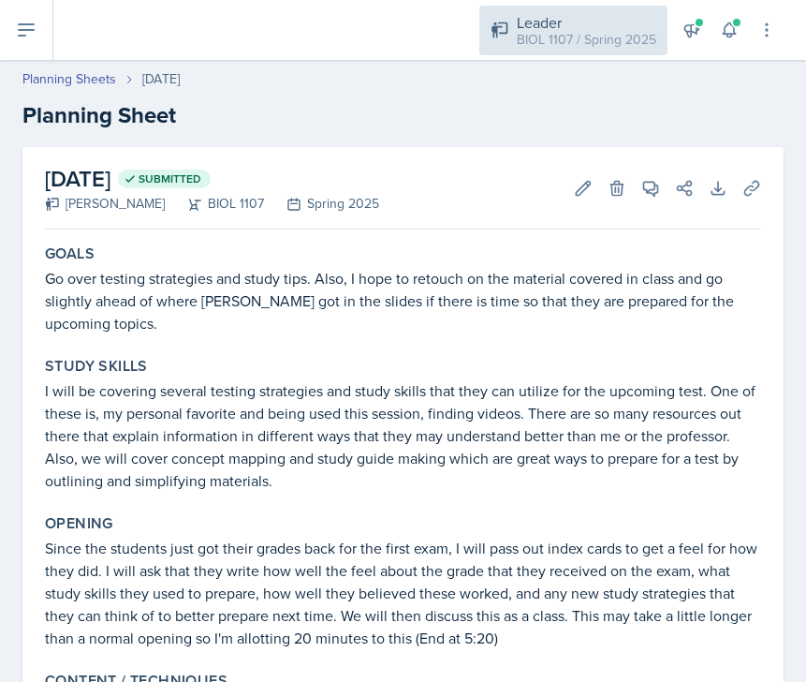
click at [542, 36] on div "BIOL 1107 / Spring 2025" at bounding box center [587, 40] width 140 height 20
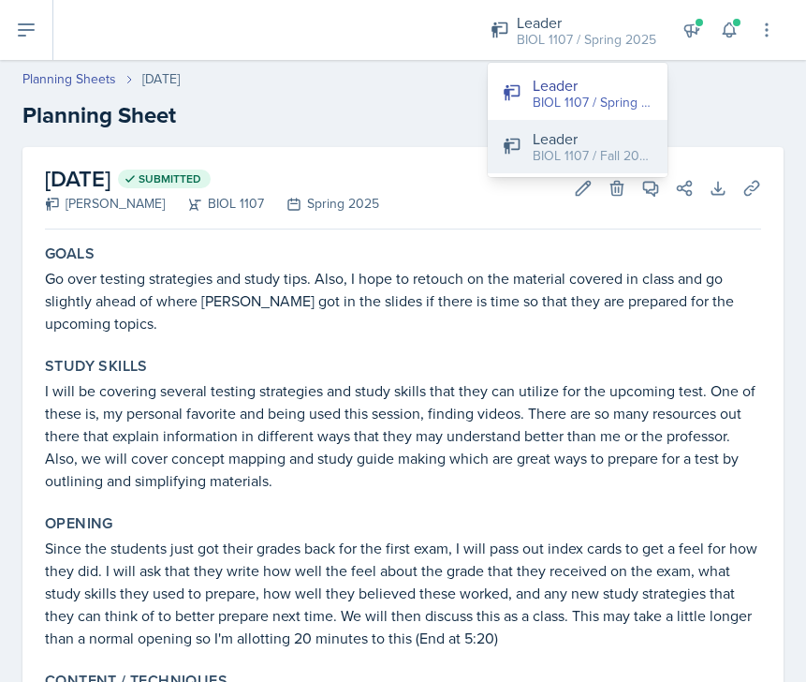
click at [542, 132] on div "Leader" at bounding box center [593, 138] width 120 height 22
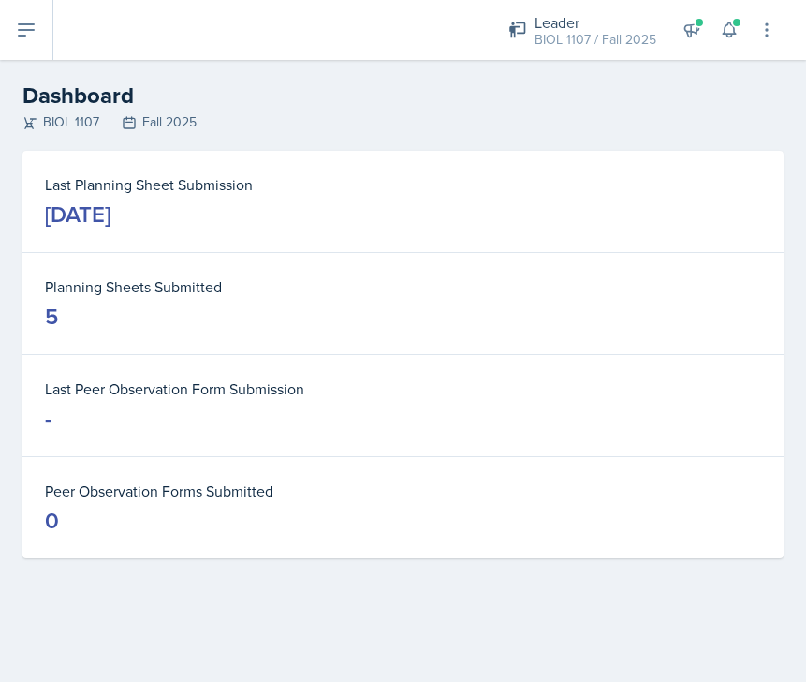
click at [29, 44] on button at bounding box center [26, 30] width 53 height 60
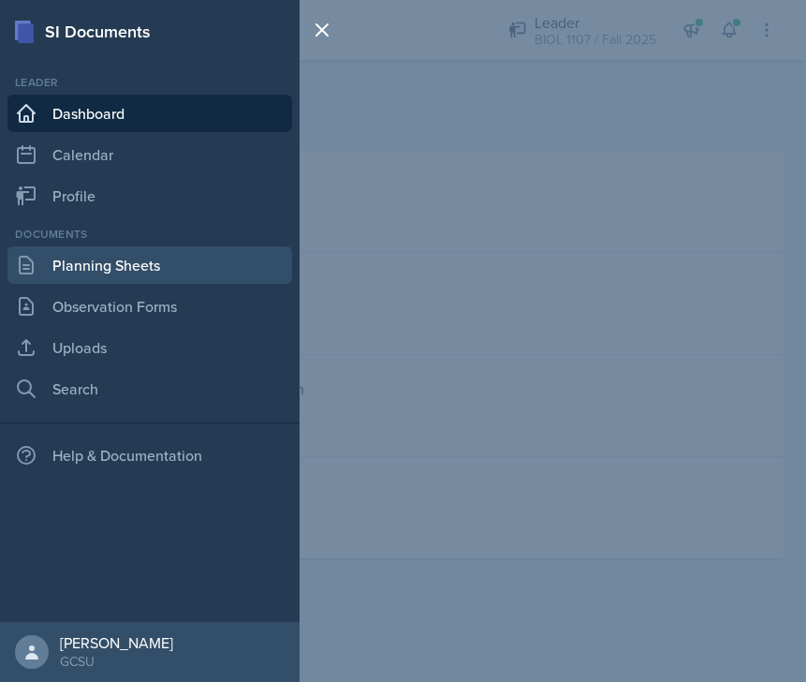
click at [135, 269] on link "Planning Sheets" at bounding box center [149, 264] width 285 height 37
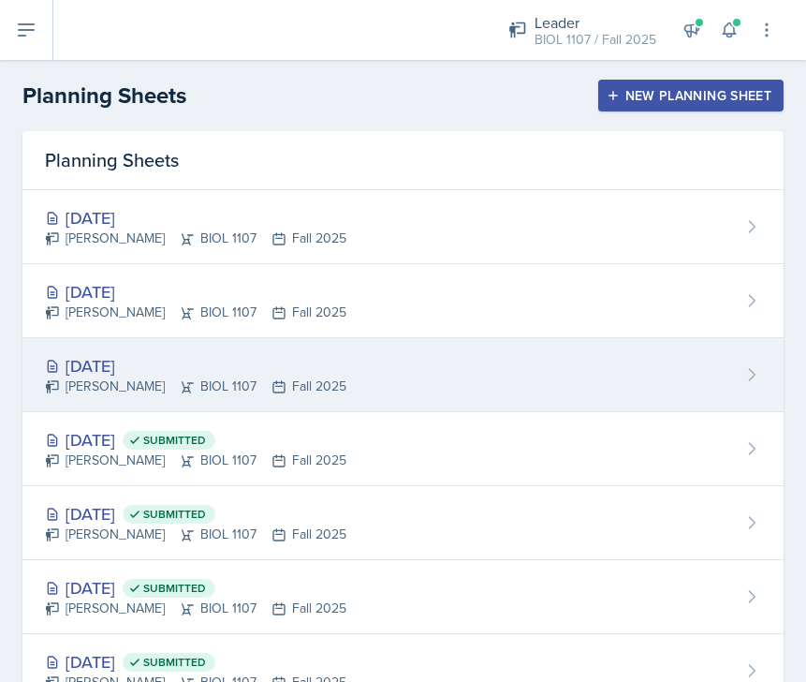
click at [446, 374] on div "[DATE] [PERSON_NAME] BIOL 1107 Fall 2025" at bounding box center [402, 375] width 761 height 74
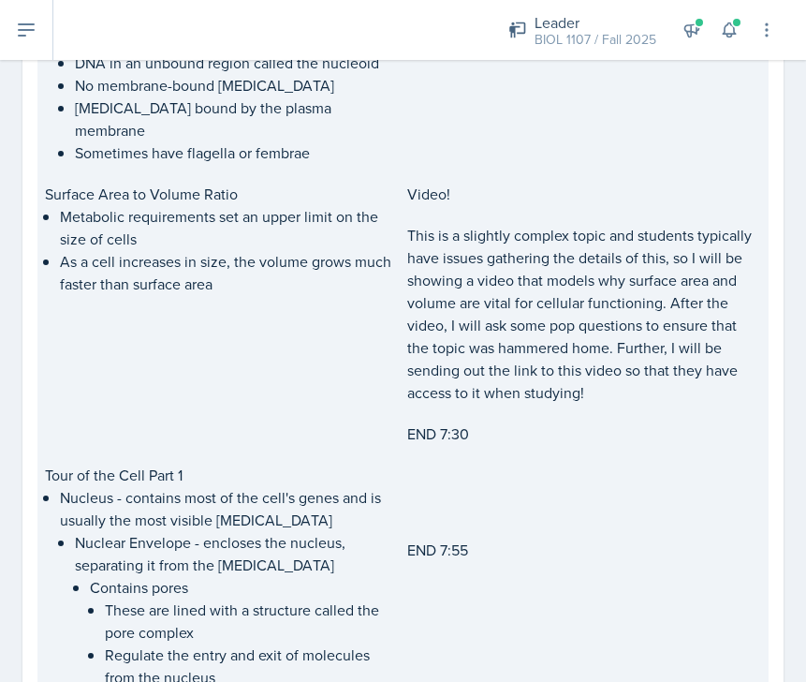
click at [496, 520] on p at bounding box center [584, 529] width 355 height 19
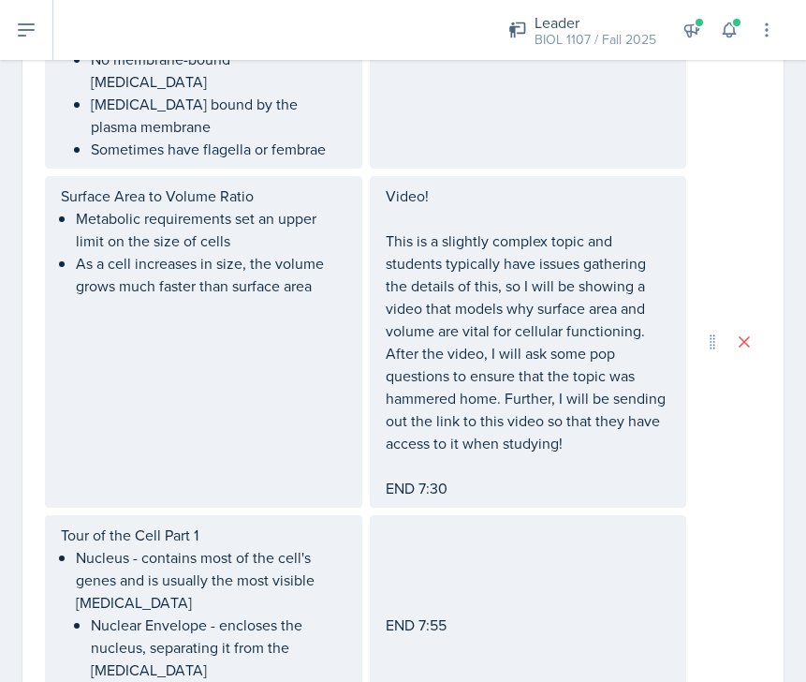
scroll to position [2209, 0]
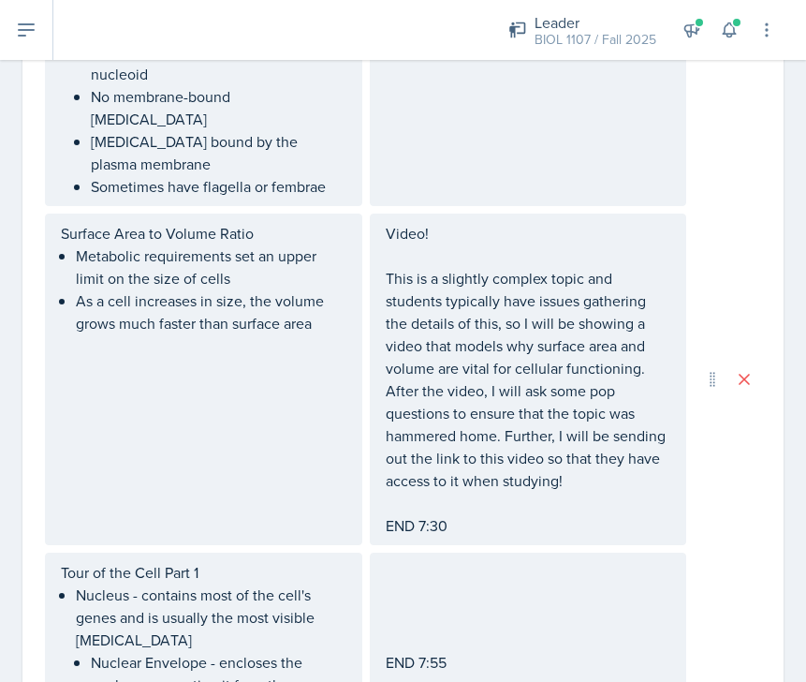
click at [603, 423] on p "This is a slightly complex topic and students typically have issues gathering t…" at bounding box center [529, 379] width 286 height 225
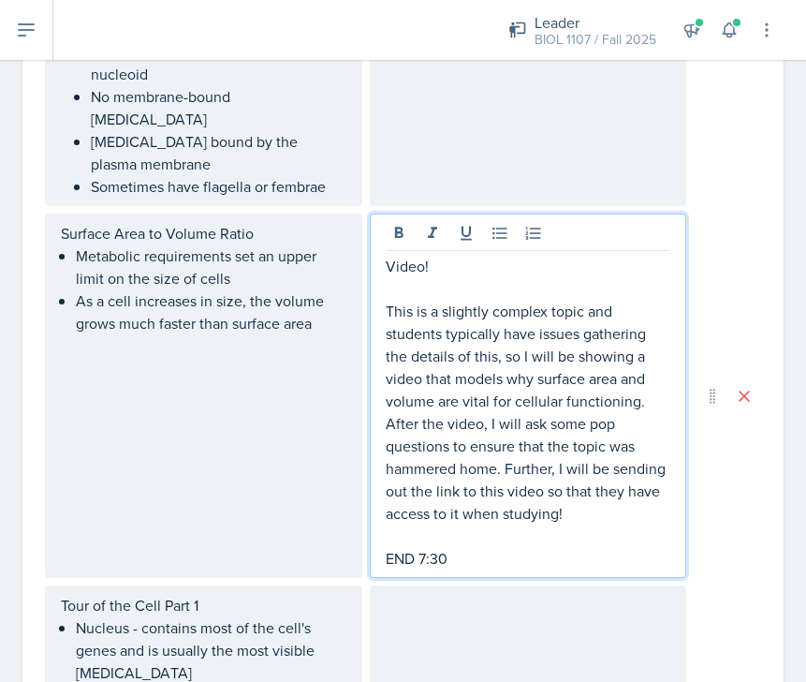
click at [584, 446] on p "This is a slightly complex topic and students typically have issues gathering t…" at bounding box center [529, 412] width 286 height 225
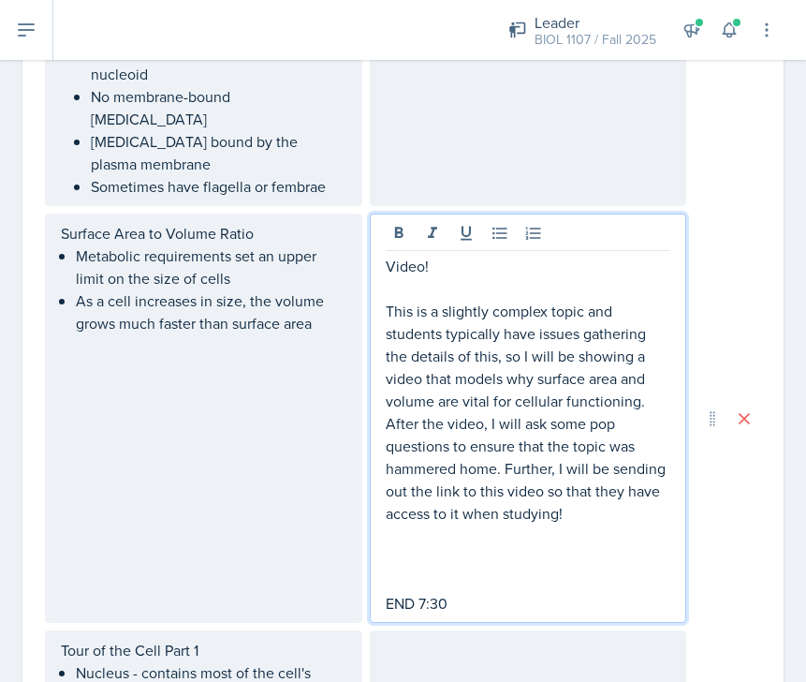
paste div
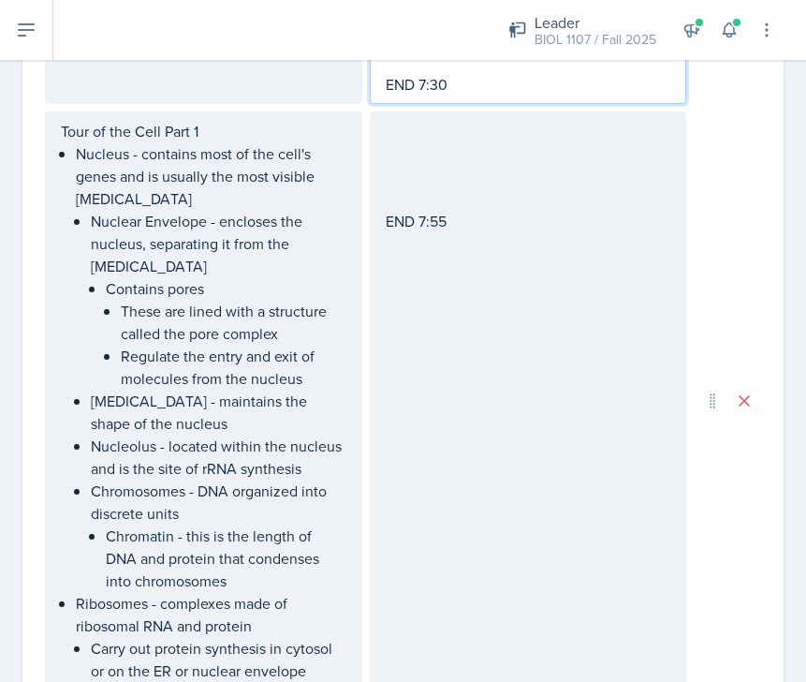
scroll to position [2719, 0]
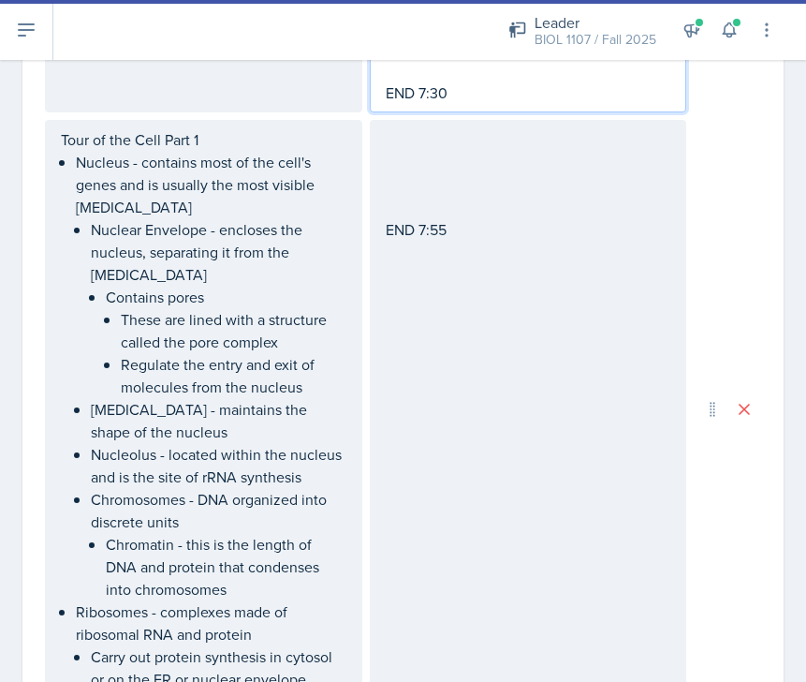
click at [475, 120] on div "END 7:55" at bounding box center [528, 409] width 317 height 579
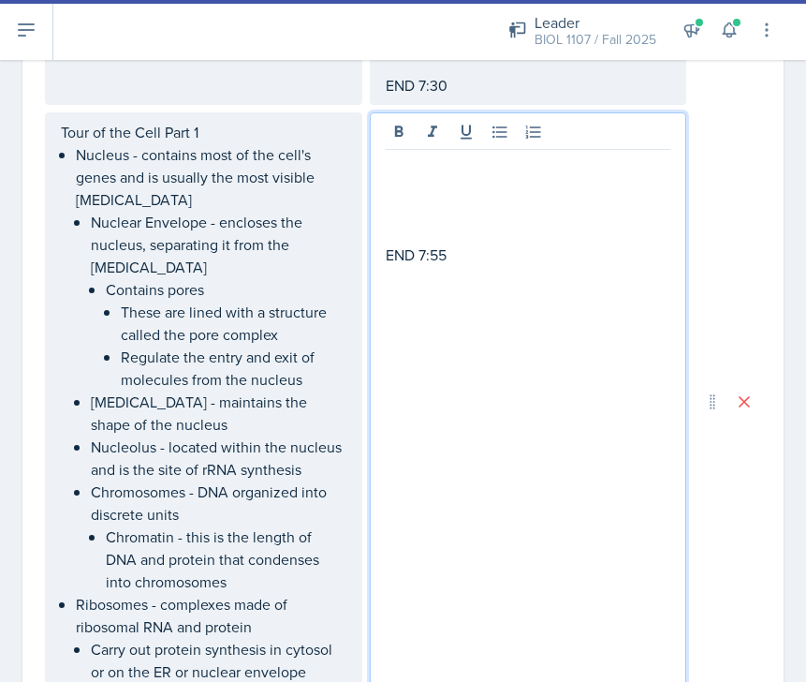
scroll to position [2684, 0]
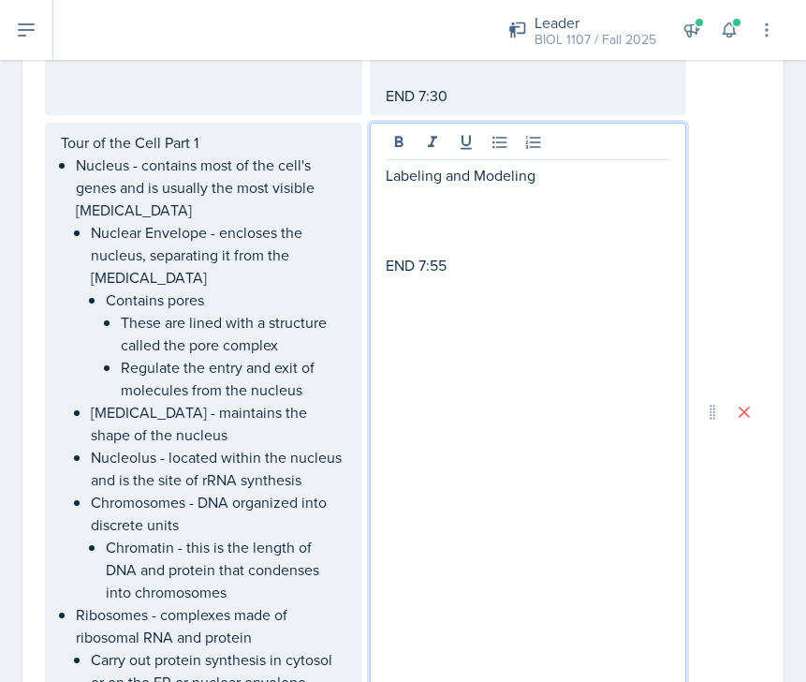
click at [391, 209] on p at bounding box center [529, 220] width 286 height 22
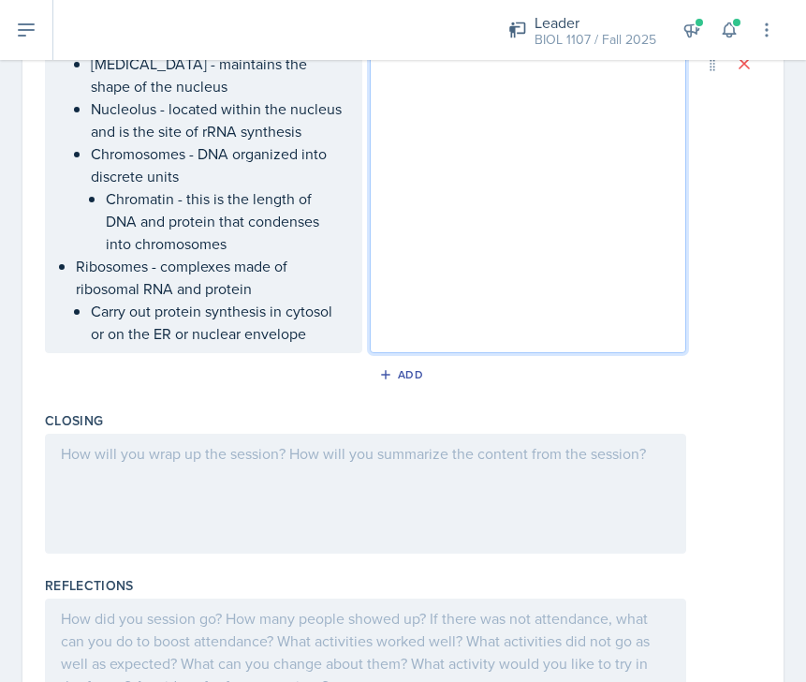
scroll to position [3052, 0]
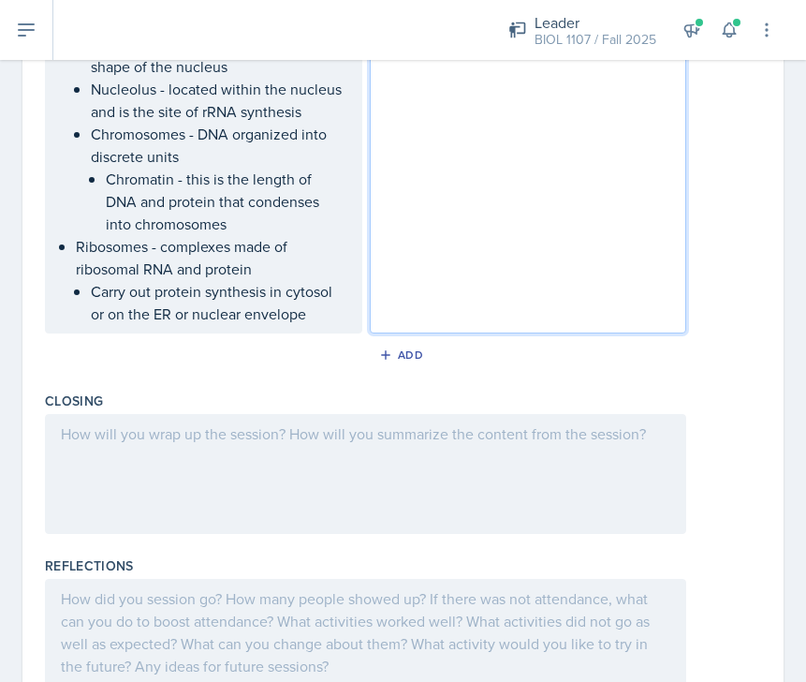
click at [392, 414] on div at bounding box center [365, 474] width 641 height 120
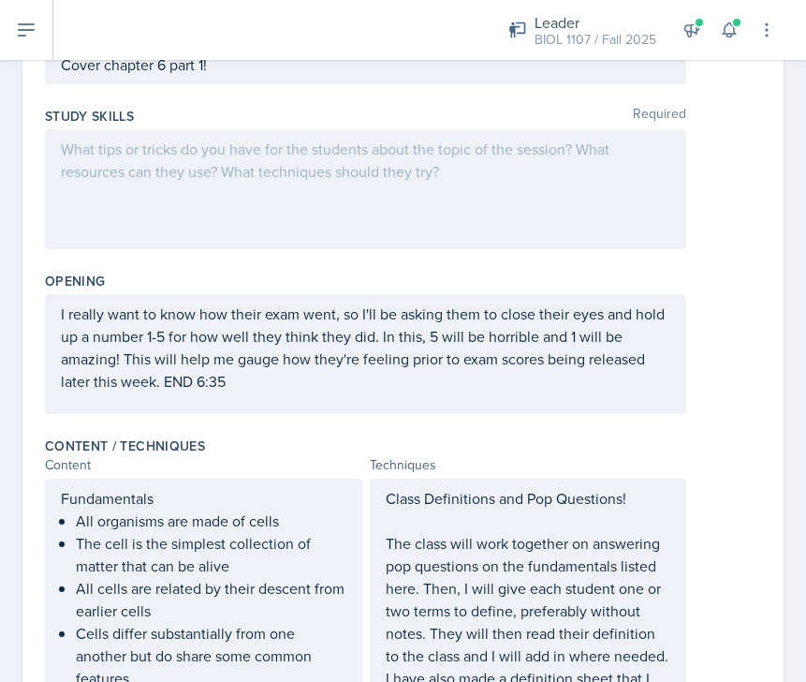
scroll to position [151, 0]
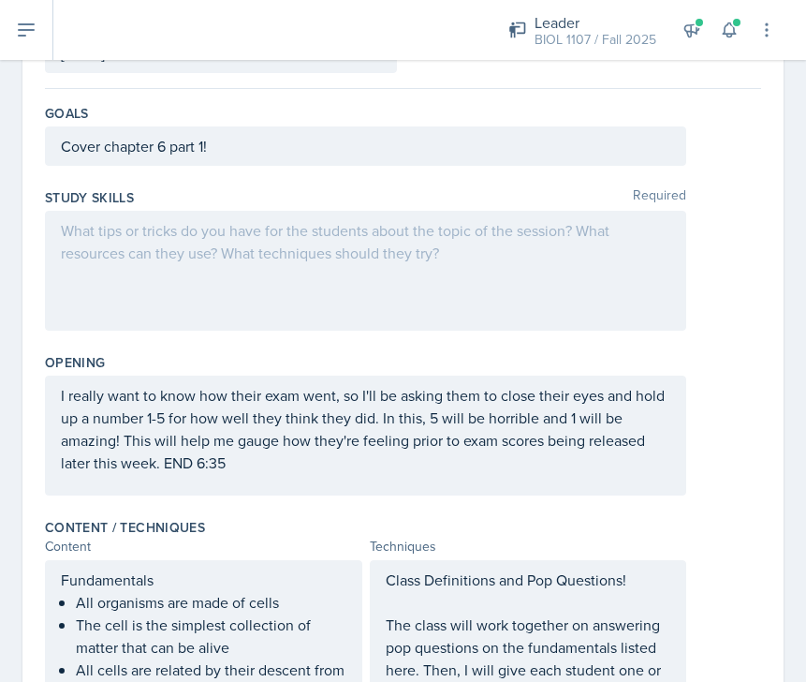
click at [307, 290] on div at bounding box center [365, 271] width 641 height 120
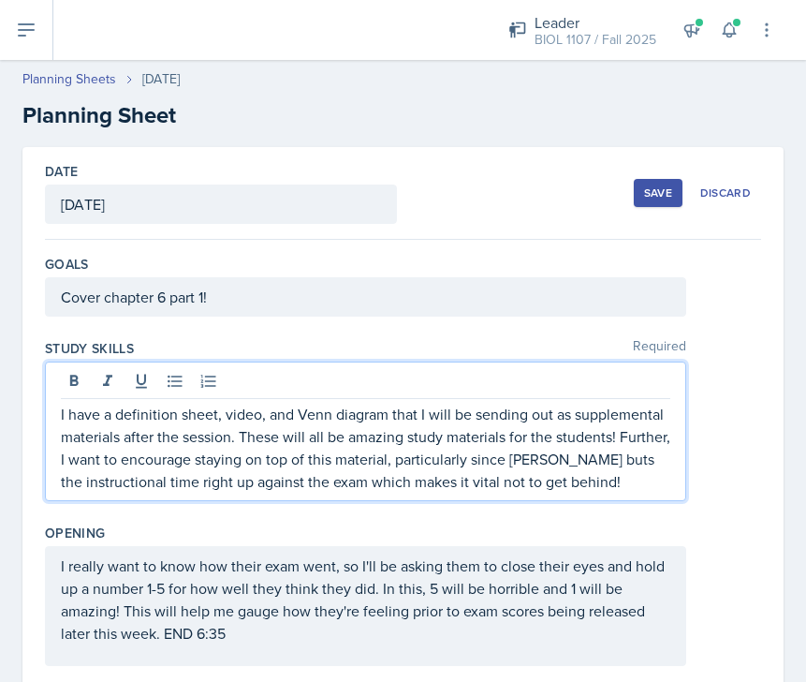
scroll to position [0, 0]
click at [668, 193] on div "Save" at bounding box center [658, 192] width 28 height 15
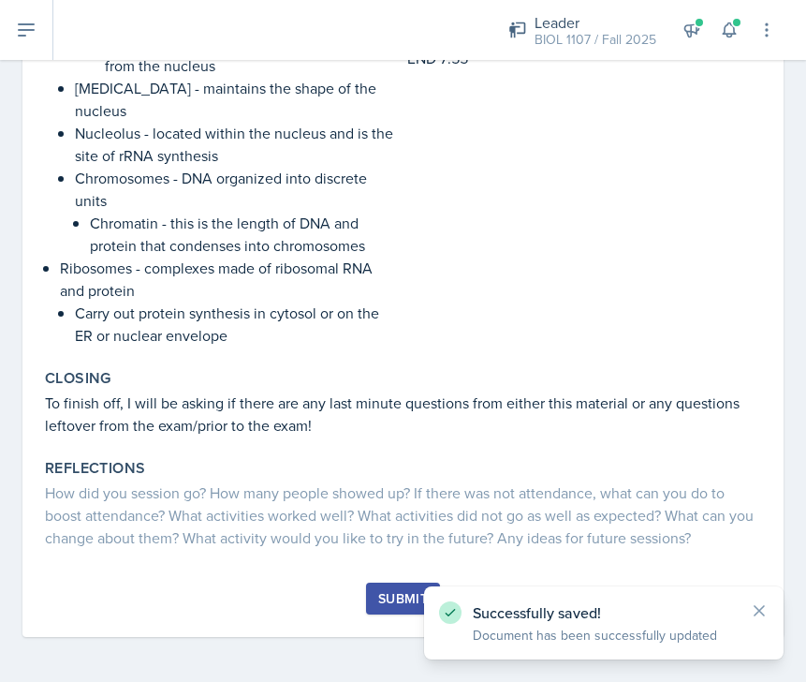
scroll to position [2457, 0]
click at [396, 604] on div "Submit" at bounding box center [403, 598] width 50 height 15
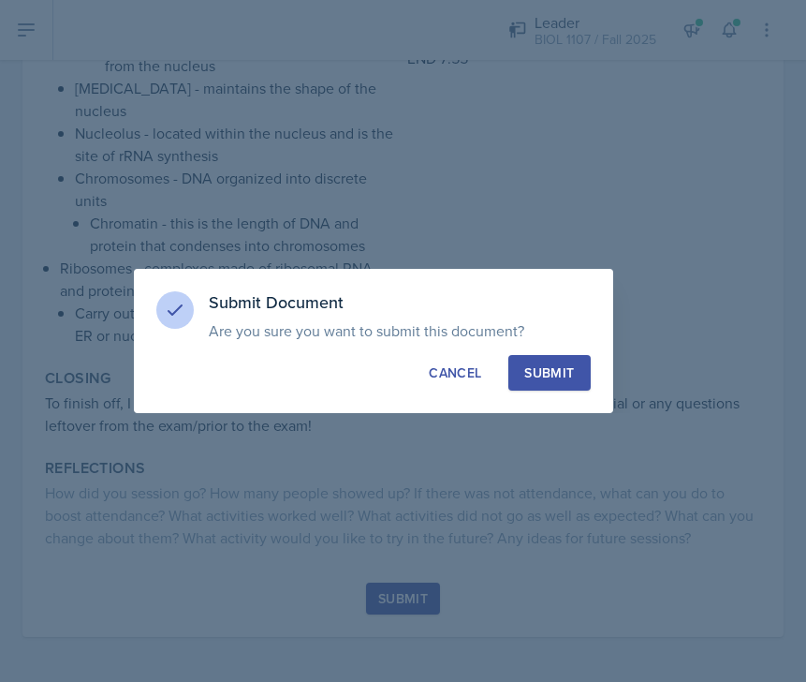
click at [547, 389] on button "Submit" at bounding box center [548, 373] width 81 height 36
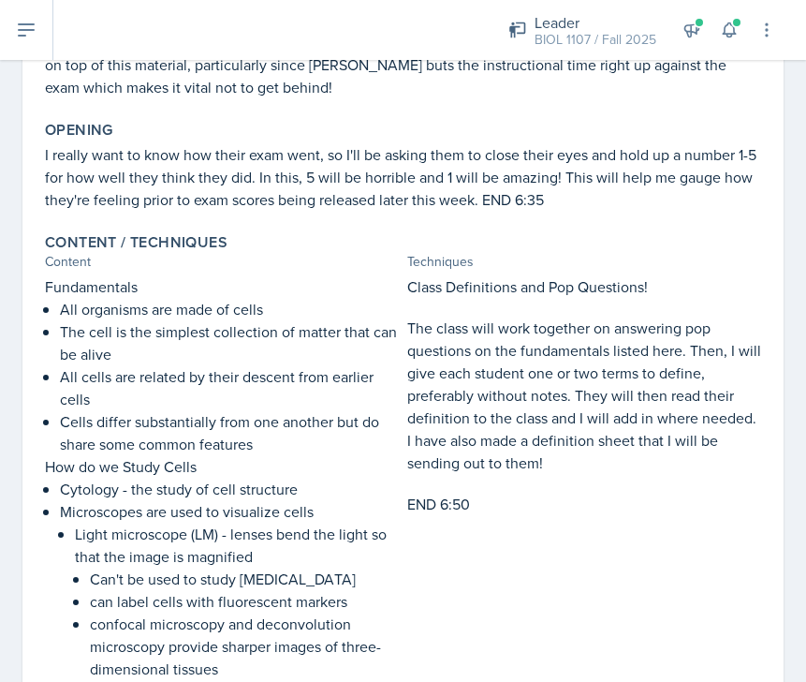
scroll to position [390, 0]
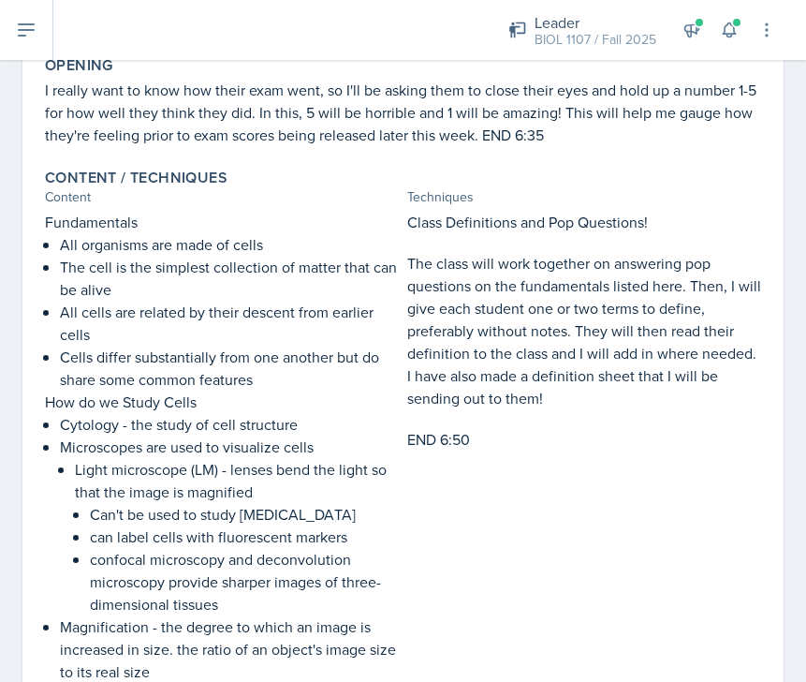
click at [363, 69] on div "Opening" at bounding box center [403, 65] width 716 height 19
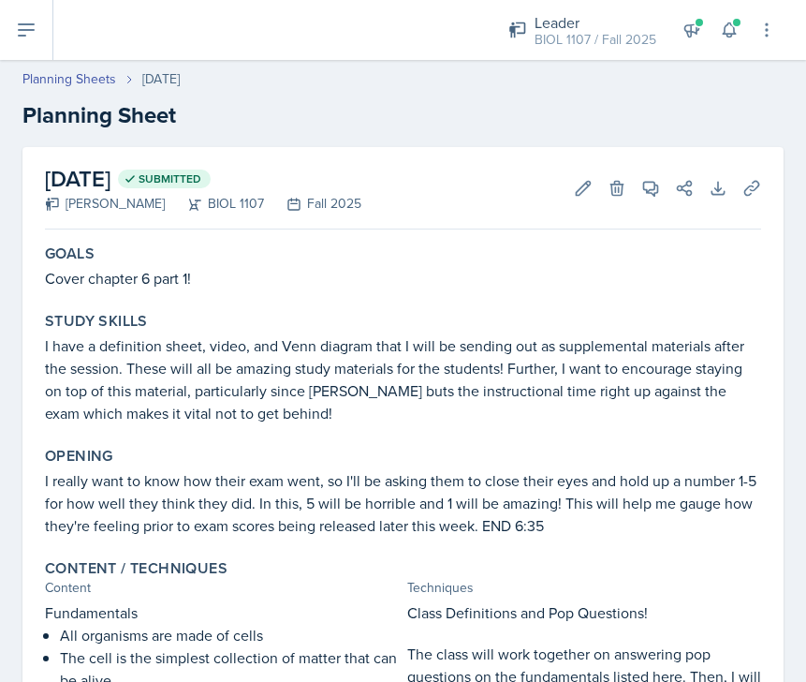
scroll to position [0, 0]
click at [37, 37] on icon at bounding box center [26, 30] width 22 height 22
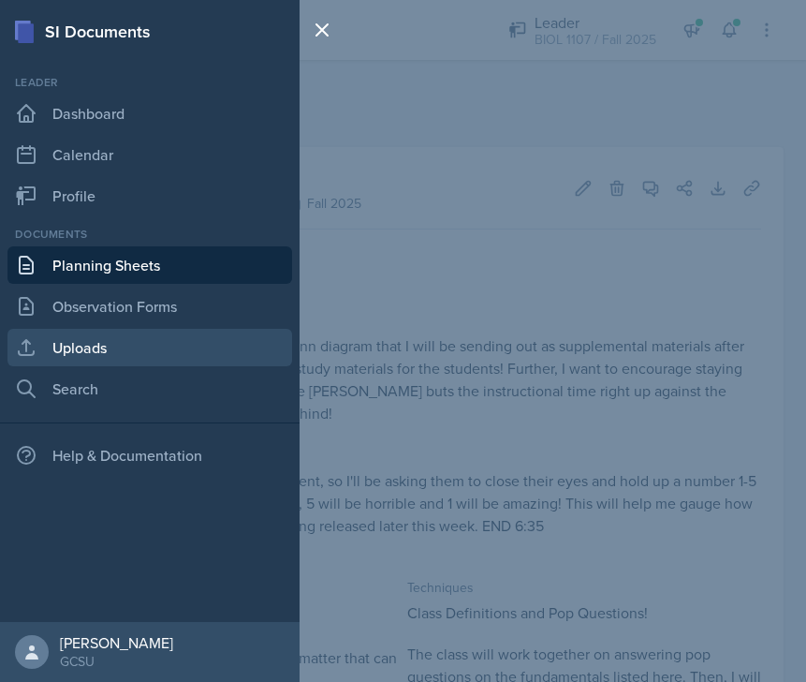
click at [98, 352] on link "Uploads" at bounding box center [149, 347] width 285 height 37
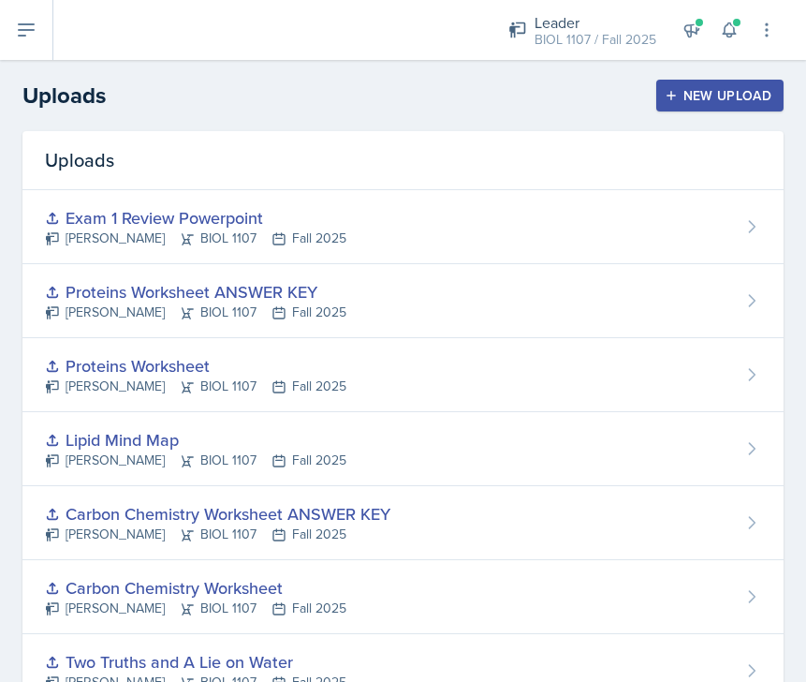
click at [719, 89] on div "New Upload" at bounding box center [721, 95] width 104 height 15
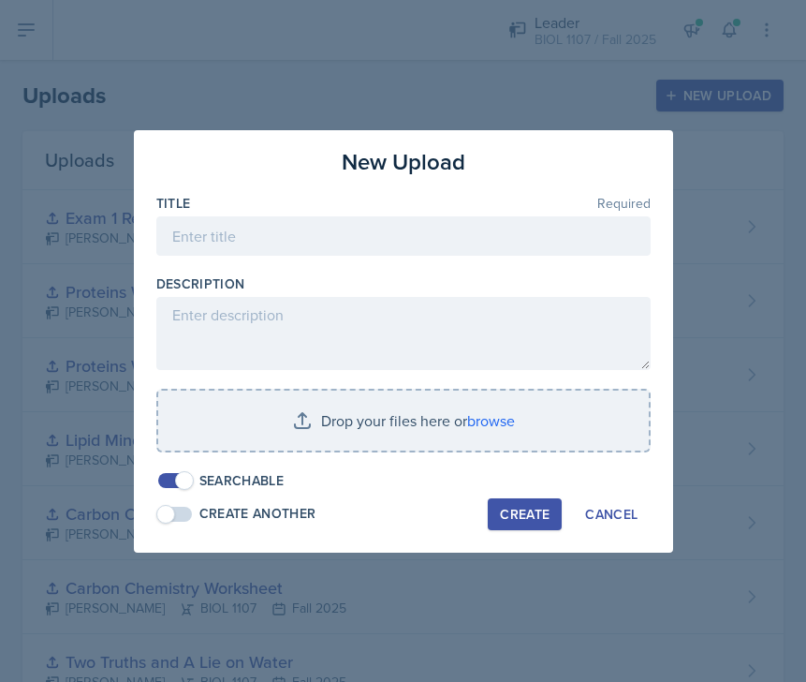
click at [399, 256] on div at bounding box center [403, 265] width 494 height 19
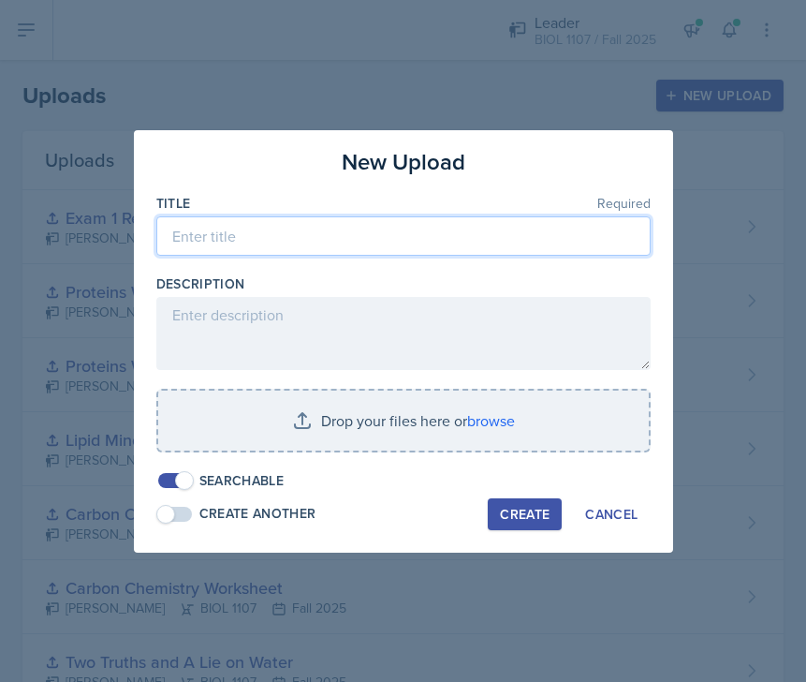
click at [376, 235] on input at bounding box center [403, 235] width 494 height 39
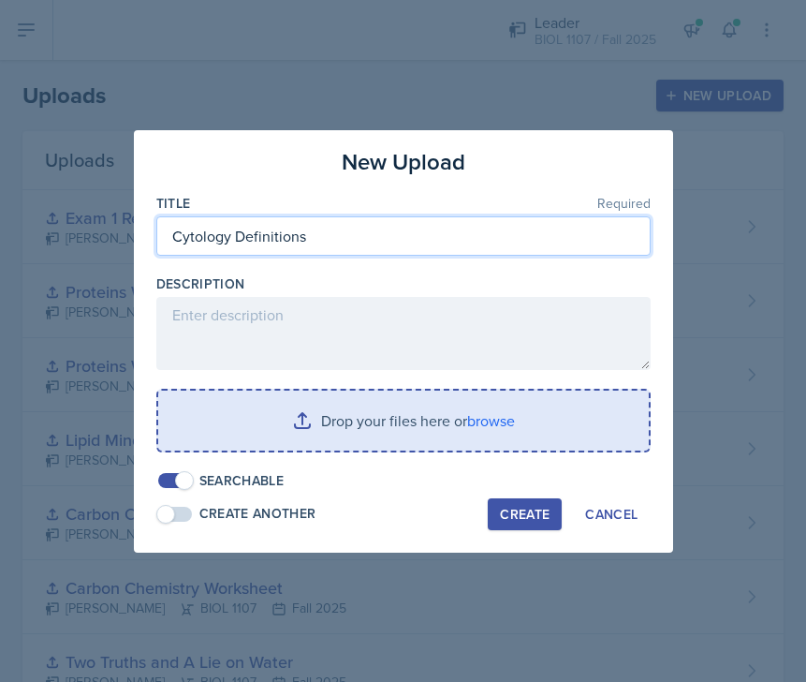
type input "Cytology Definitions"
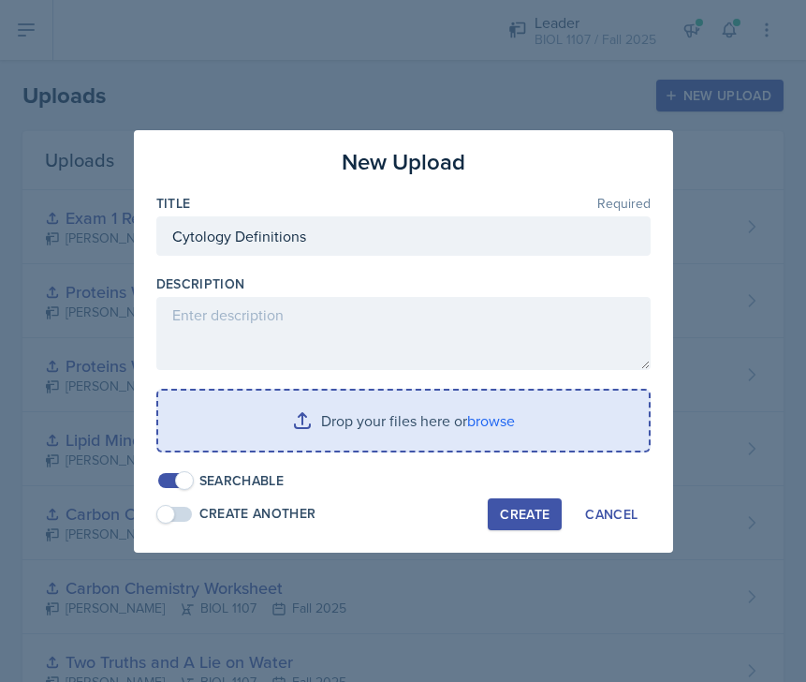
click at [376, 438] on input "file" at bounding box center [403, 420] width 491 height 60
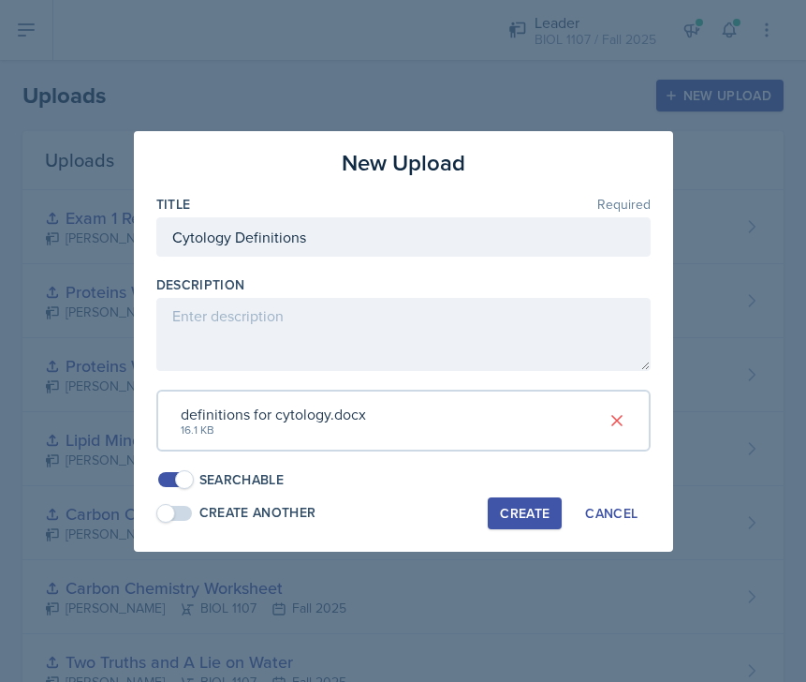
click at [531, 507] on div "Create" at bounding box center [525, 513] width 50 height 15
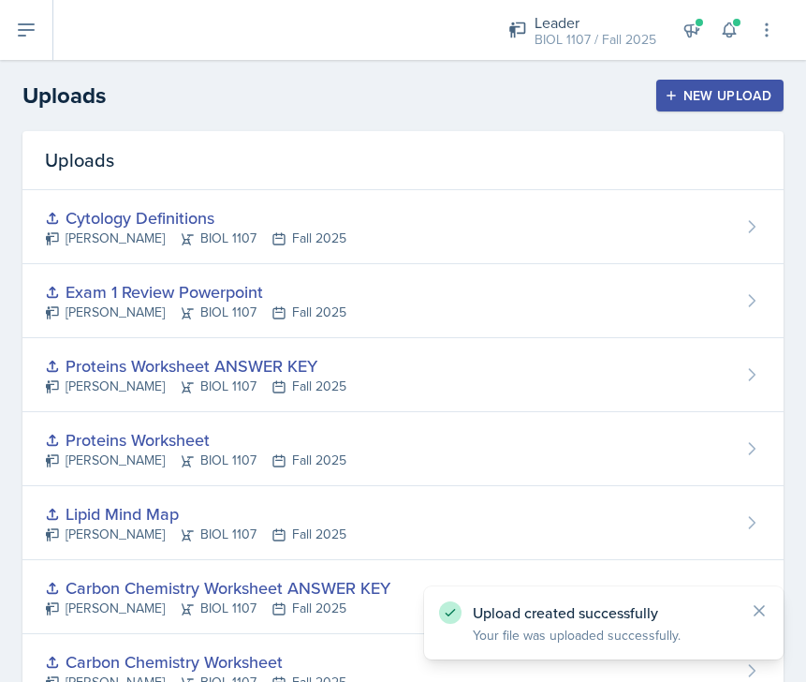
click at [706, 101] on div "New Upload" at bounding box center [721, 95] width 104 height 15
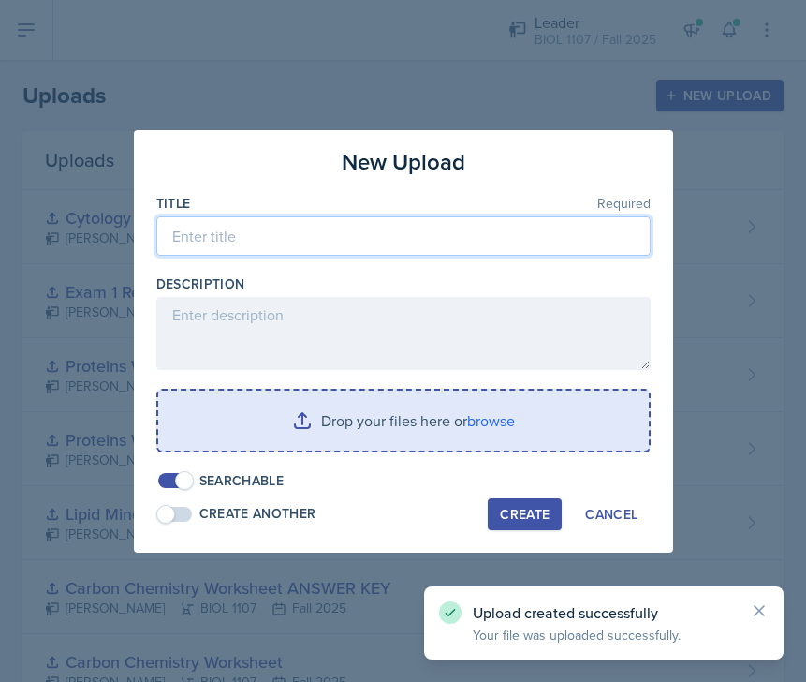
click at [381, 227] on input at bounding box center [403, 235] width 494 height 39
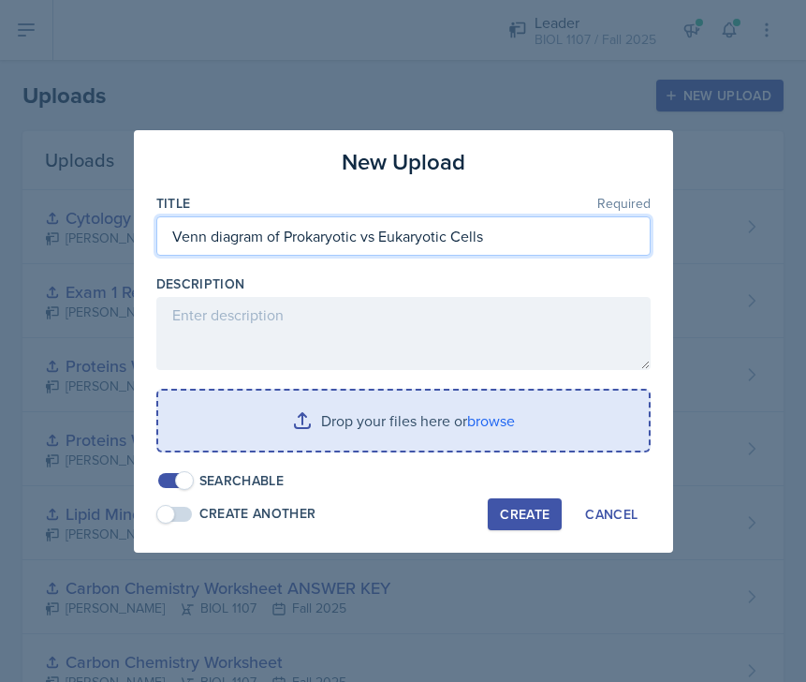
type input "Venn diagram of Prokaryotic vs Eukaryotic Cells"
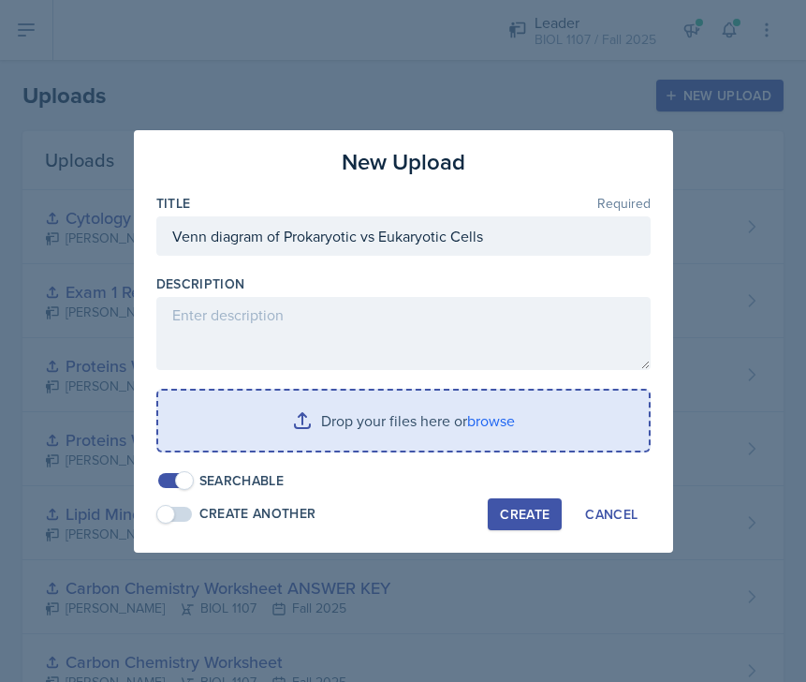
click at [320, 416] on input "file" at bounding box center [403, 420] width 491 height 60
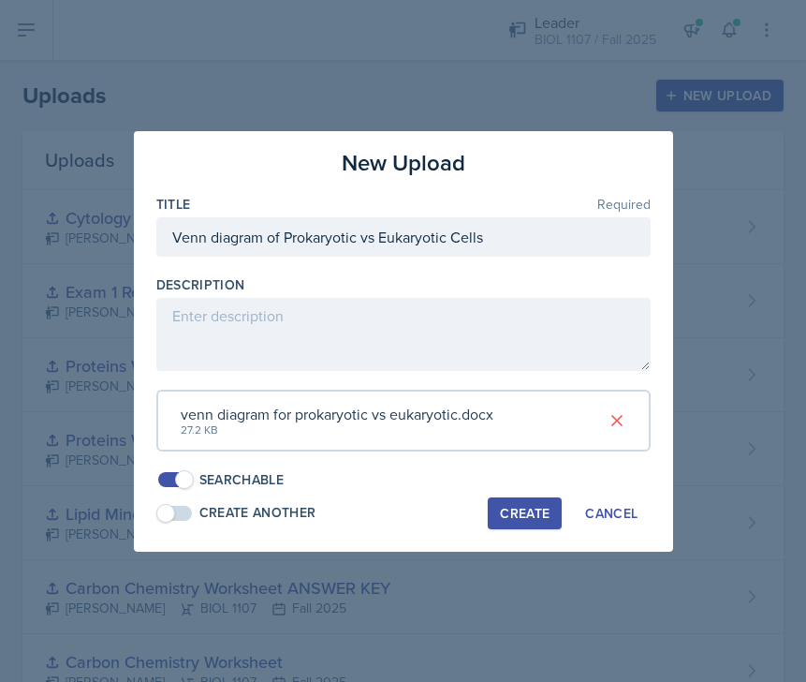
click at [515, 506] on div "Create" at bounding box center [525, 513] width 50 height 15
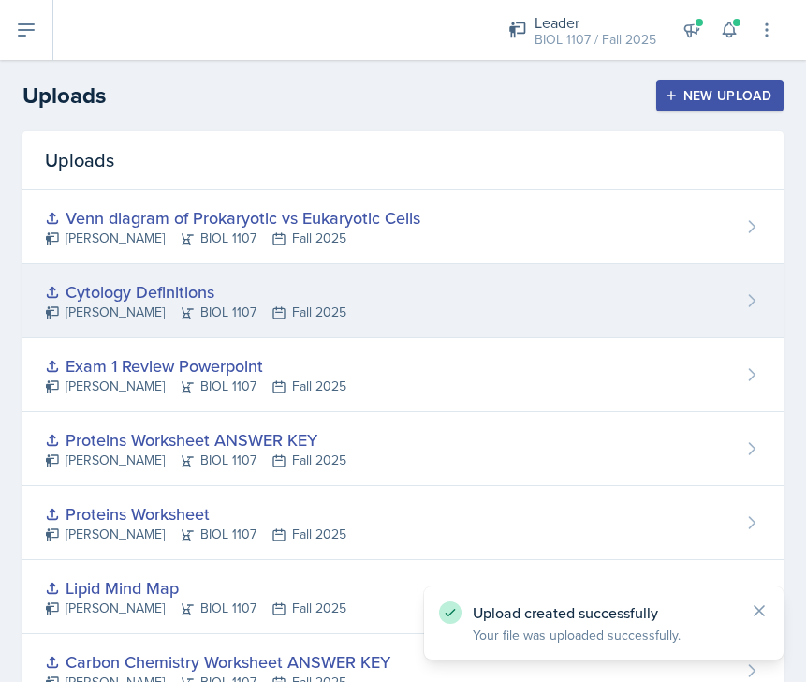
click at [616, 296] on div "Cytology Definitions [PERSON_NAME] BIOL 1107 Fall 2025" at bounding box center [402, 301] width 761 height 74
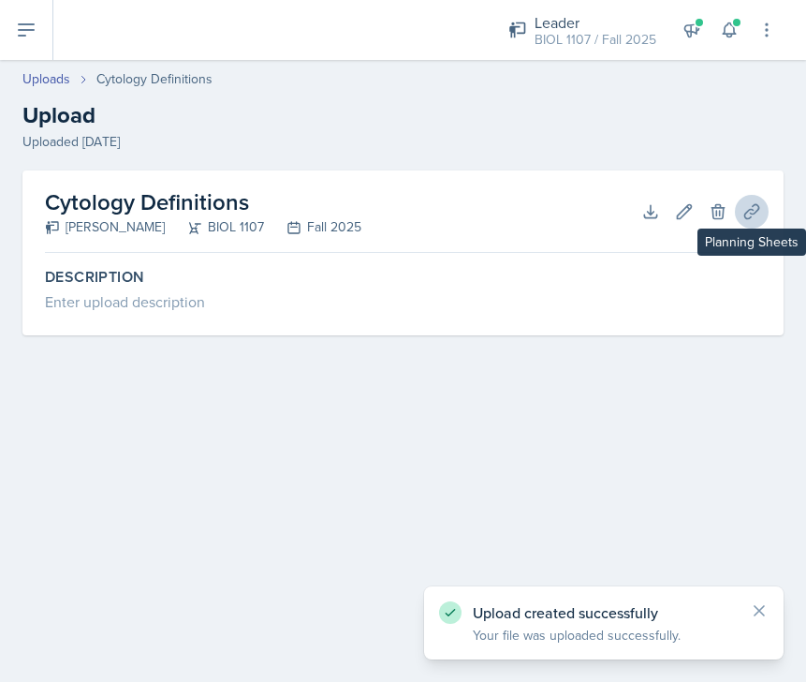
click at [749, 212] on icon at bounding box center [752, 211] width 19 height 19
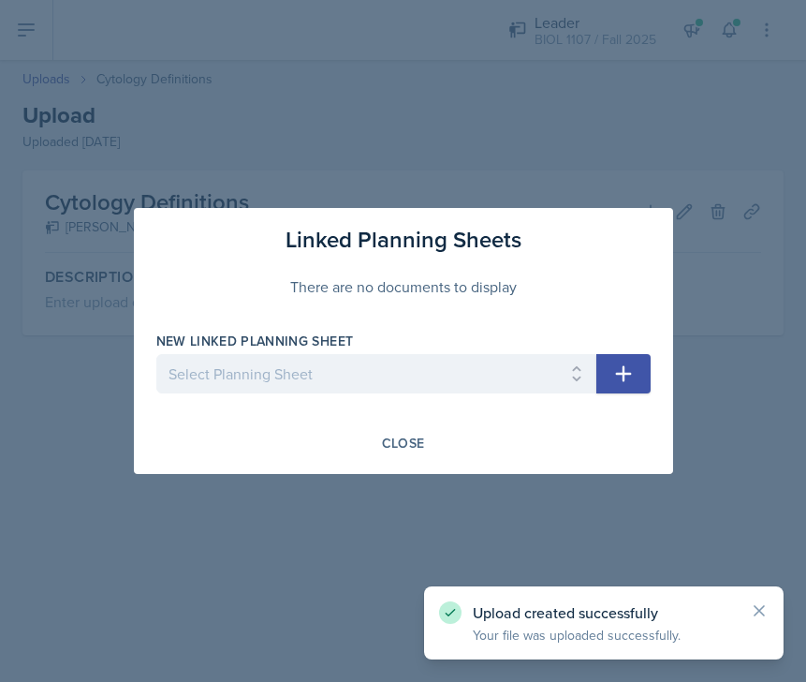
click at [421, 352] on div "New Linked Planning Sheet Select Planning Sheet [DATE] [DATE] [DATE] [DATE] [DA…" at bounding box center [376, 371] width 440 height 81
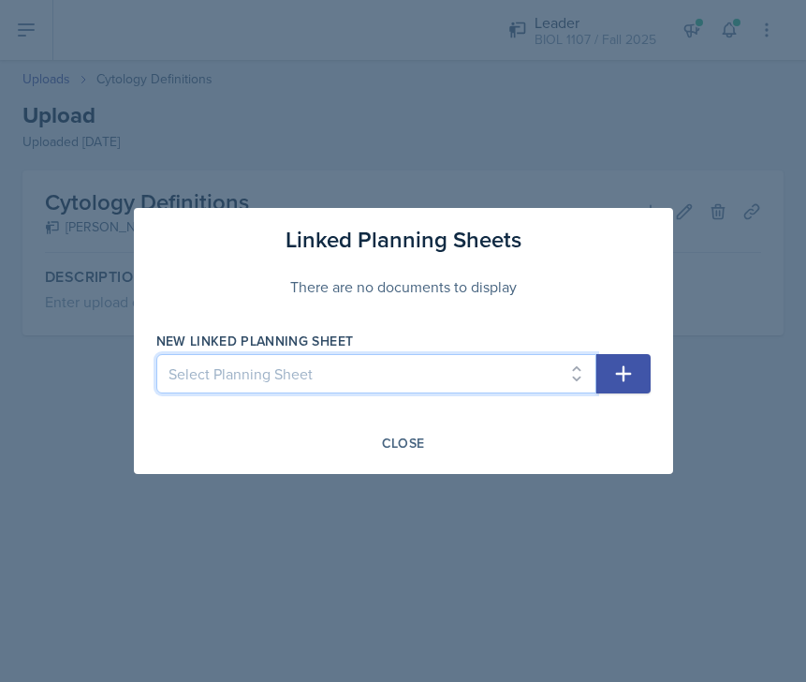
select select "d1122e44-bc1a-4e28-a527-0f323df75ec8"
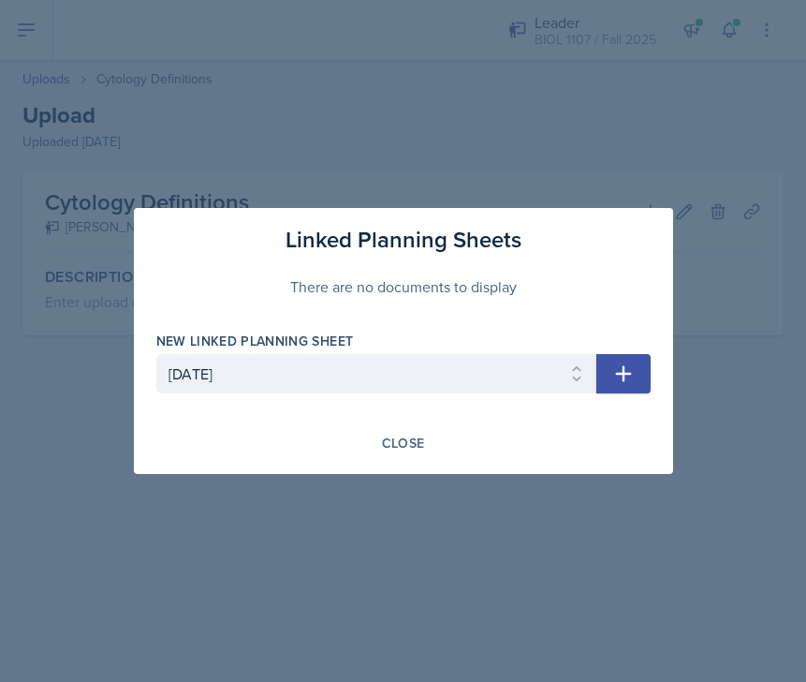
click at [619, 375] on icon "button" at bounding box center [623, 374] width 16 height 16
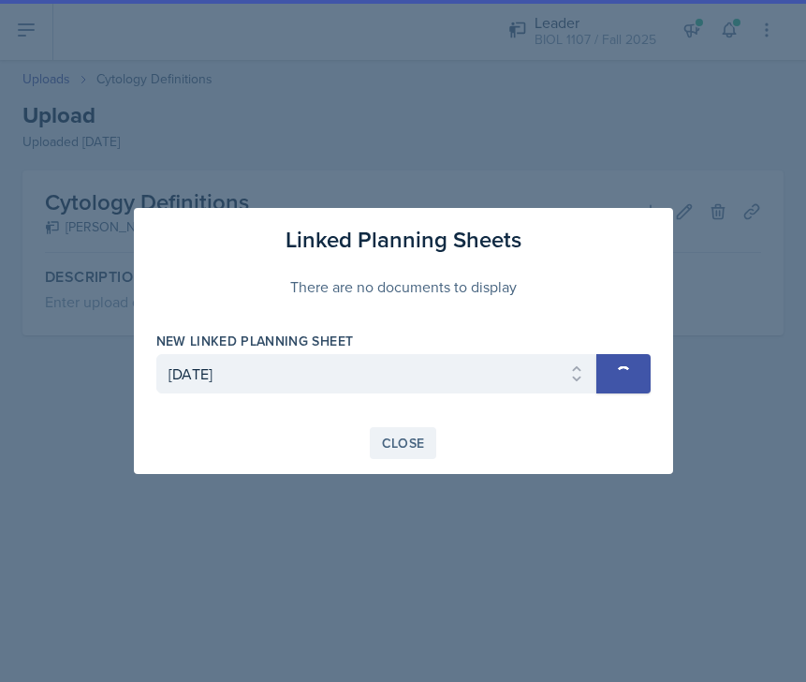
select select
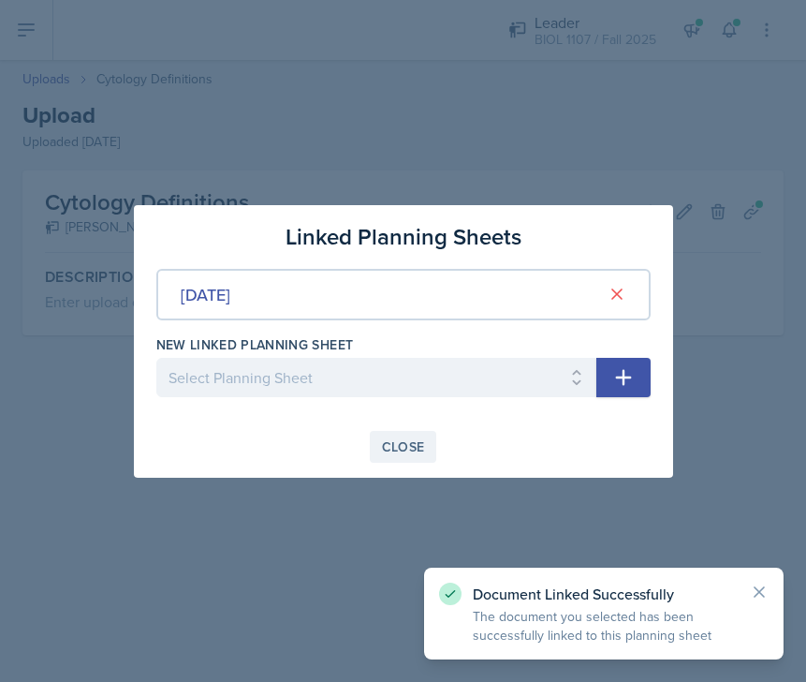
click at [410, 442] on div "Close" at bounding box center [403, 446] width 43 height 15
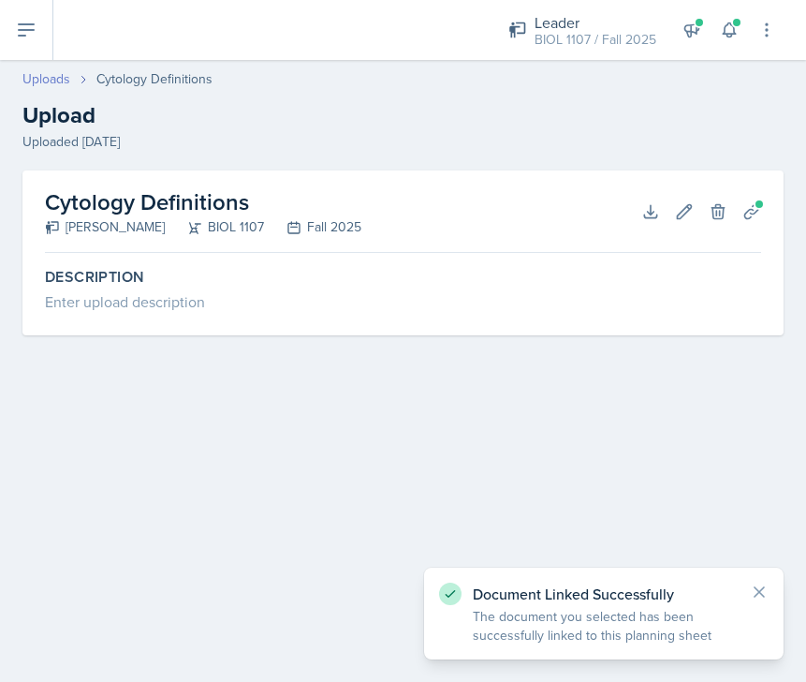
click at [37, 76] on link "Uploads" at bounding box center [46, 79] width 48 height 20
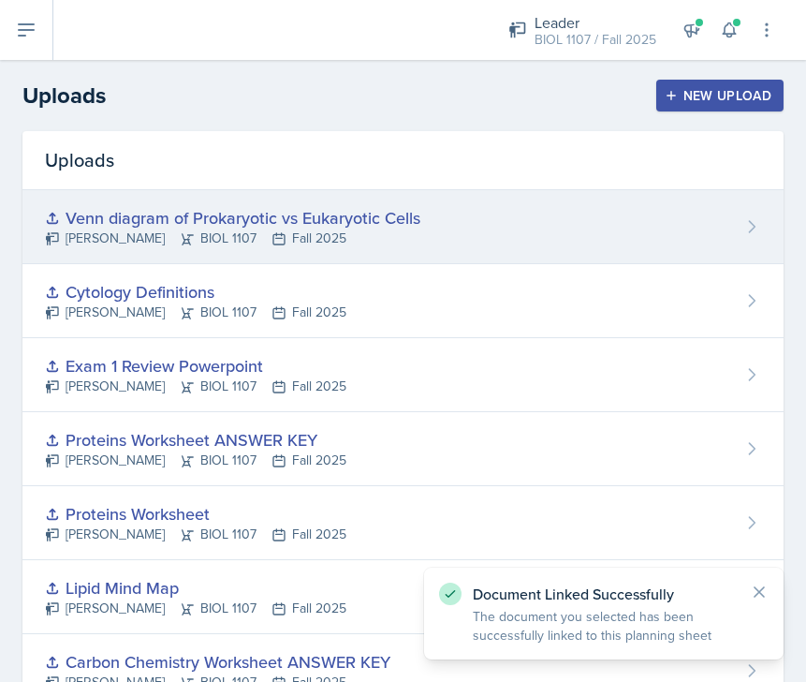
click at [479, 237] on div "Venn diagram of Prokaryotic vs Eukaryotic Cells [PERSON_NAME] BIOL 1107 Fall 20…" at bounding box center [402, 227] width 761 height 74
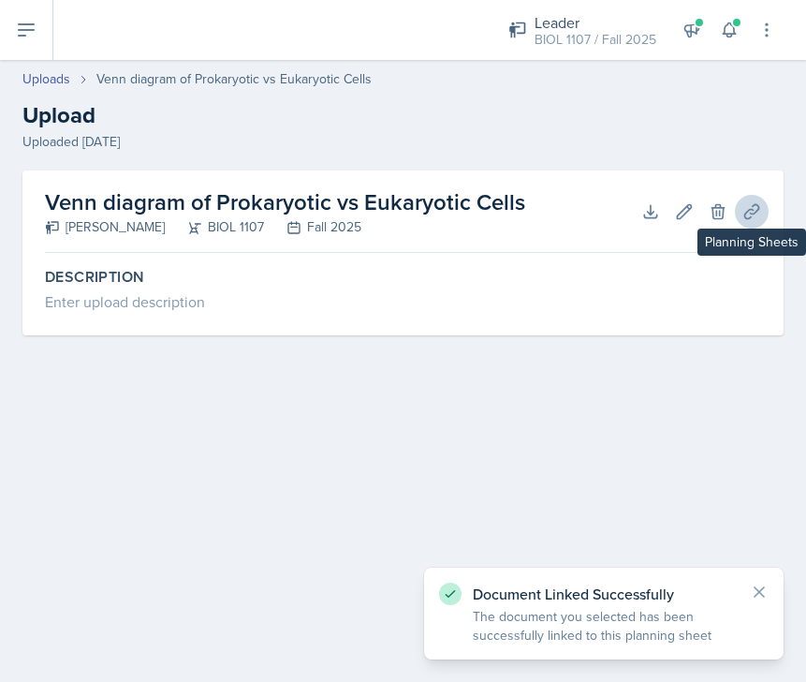
click at [740, 215] on button "Planning Sheets" at bounding box center [752, 212] width 34 height 34
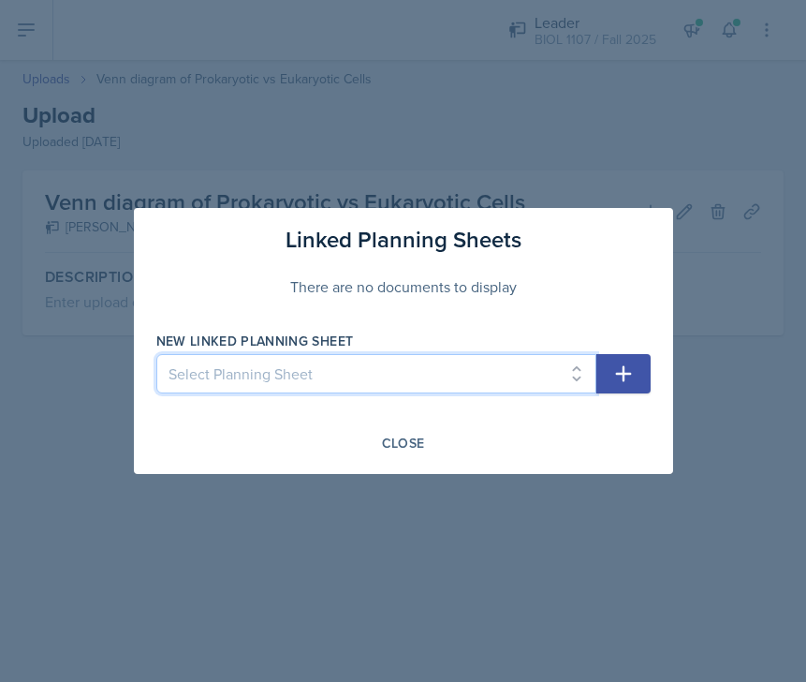
select select "d1122e44-bc1a-4e28-a527-0f323df75ec8"
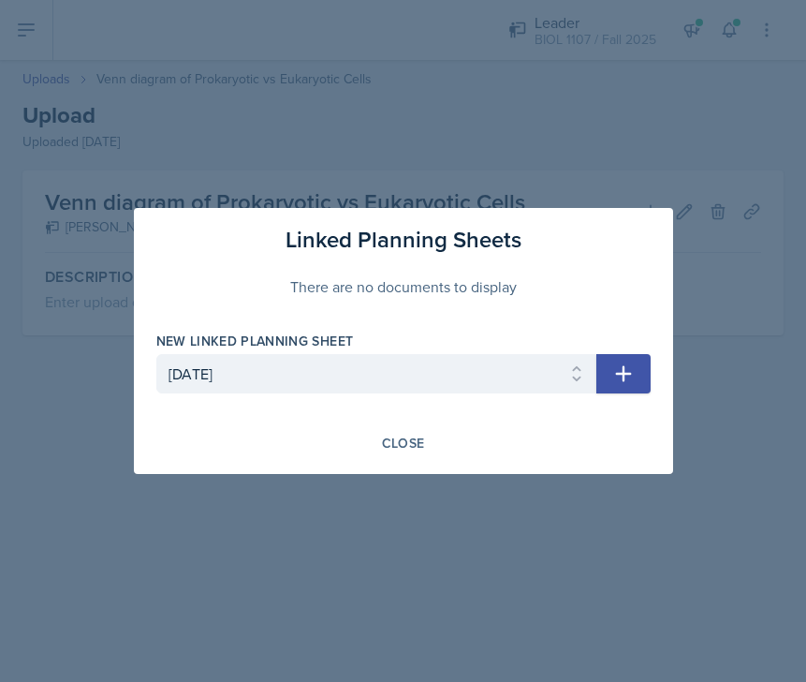
click at [623, 361] on button "button" at bounding box center [623, 373] width 54 height 39
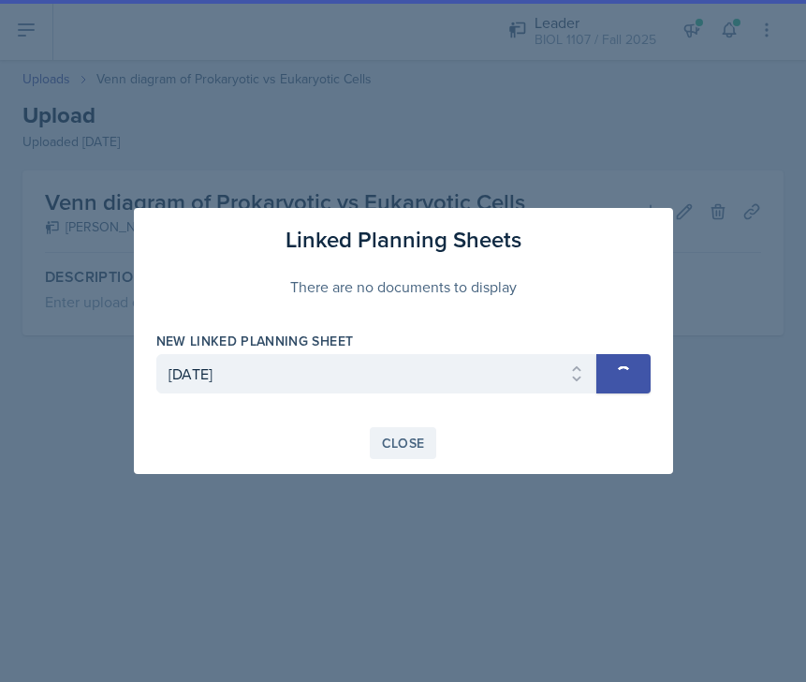
select select
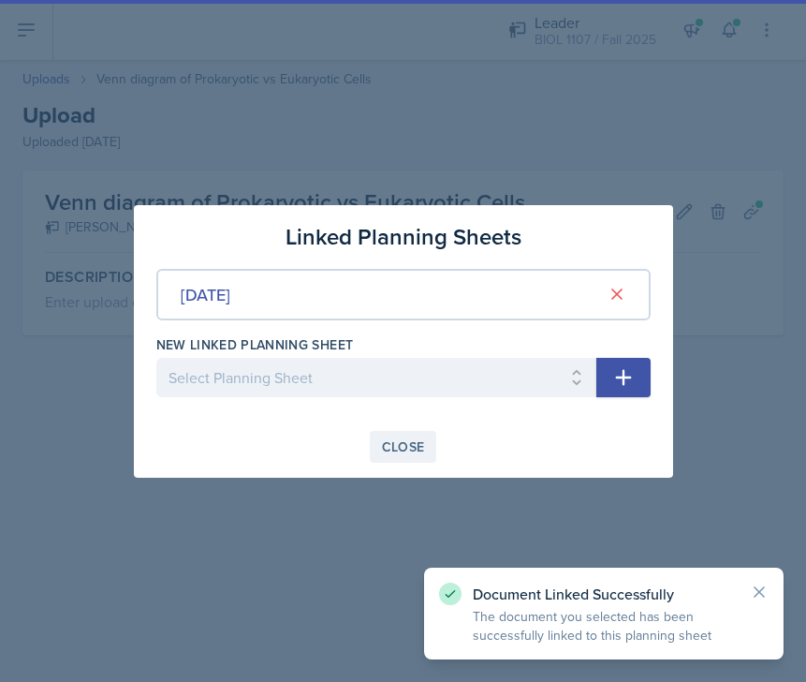
click at [405, 440] on div "Close" at bounding box center [403, 446] width 43 height 15
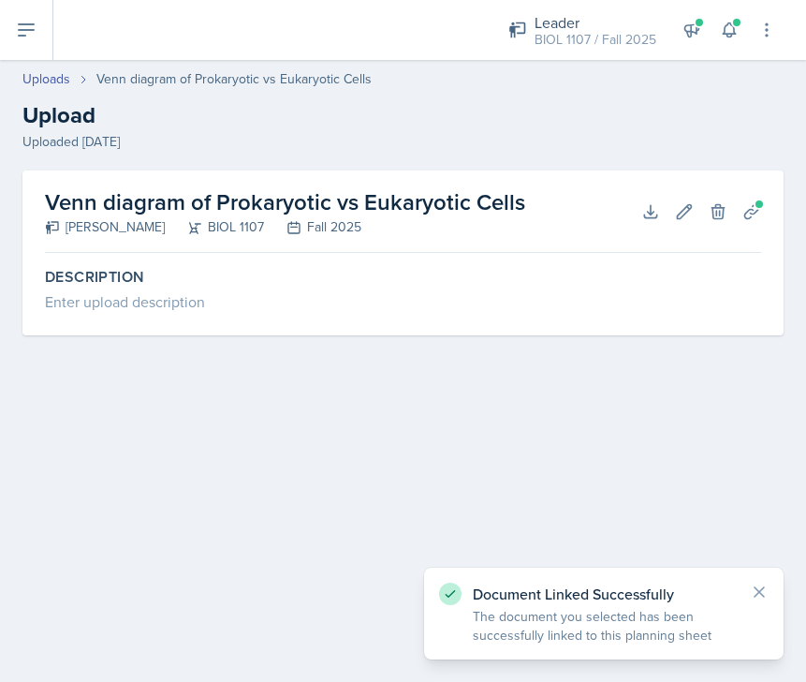
click at [25, 19] on icon at bounding box center [26, 30] width 22 height 22
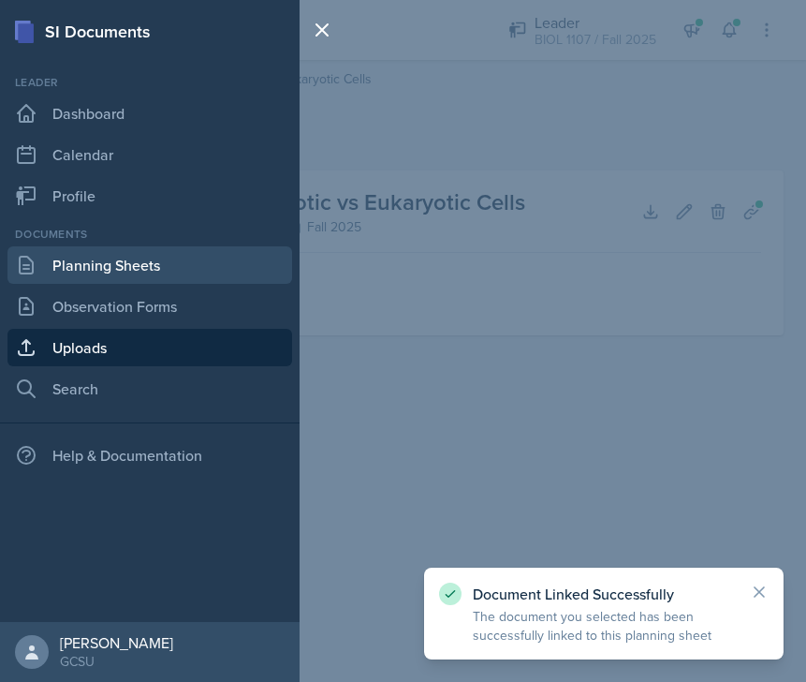
click at [117, 280] on link "Planning Sheets" at bounding box center [149, 264] width 285 height 37
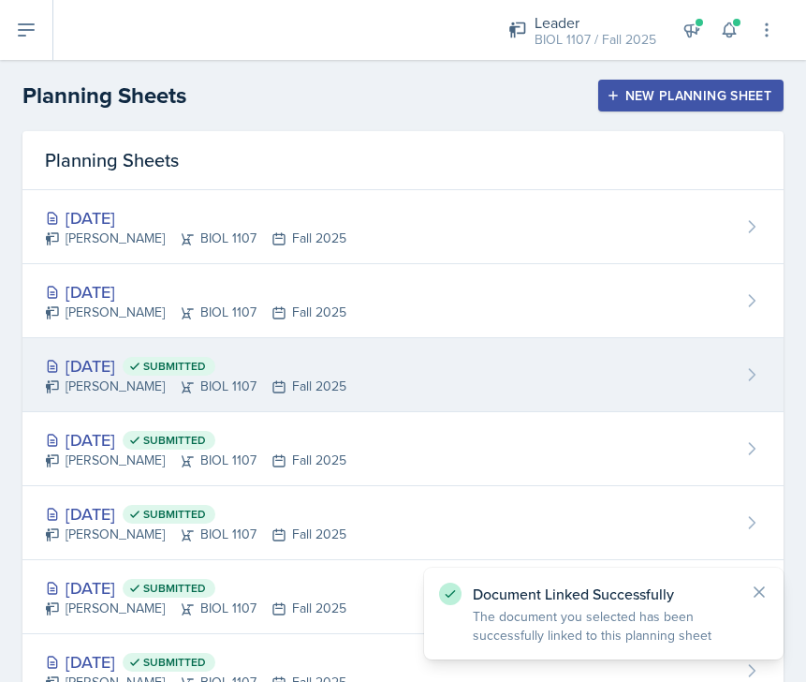
click at [413, 339] on div "[DATE] Submitted [PERSON_NAME] BIOL 1107 Fall 2025" at bounding box center [402, 375] width 761 height 74
